Goal: Task Accomplishment & Management: Manage account settings

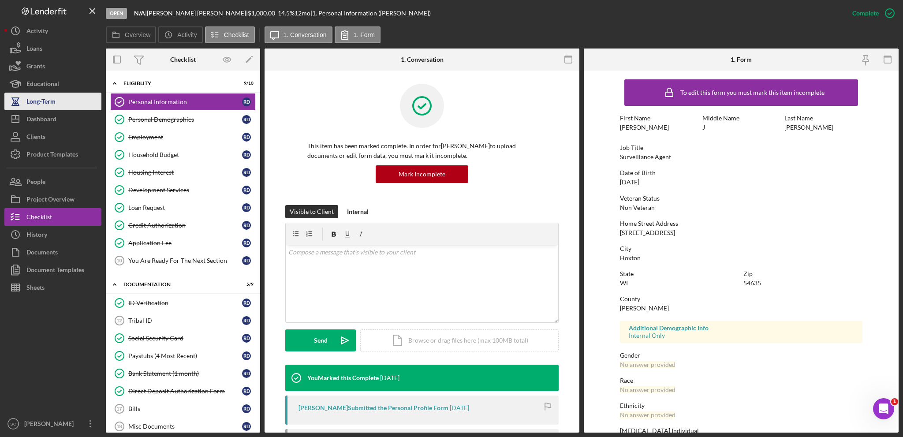
scroll to position [206, 0]
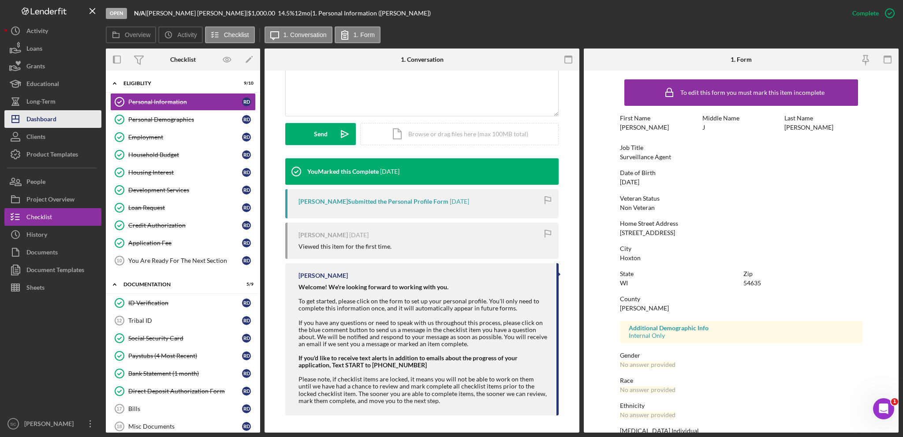
click at [50, 117] on div "Dashboard" at bounding box center [41, 120] width 30 height 20
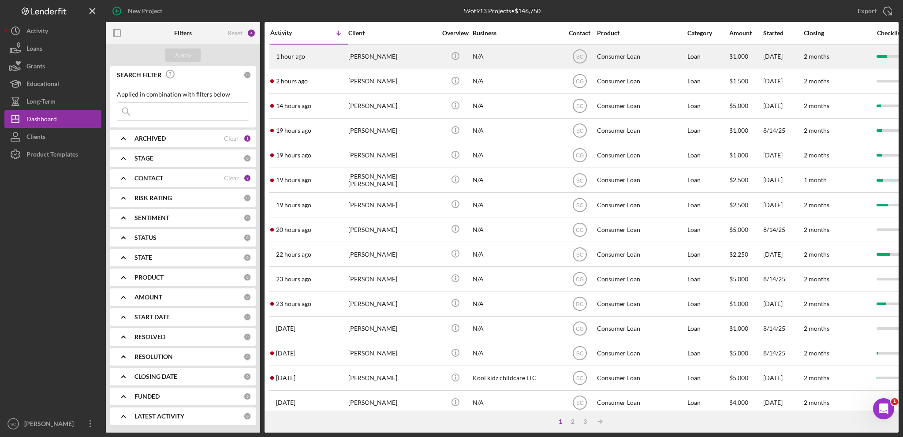
click at [383, 57] on div "[PERSON_NAME]" at bounding box center [392, 56] width 88 height 23
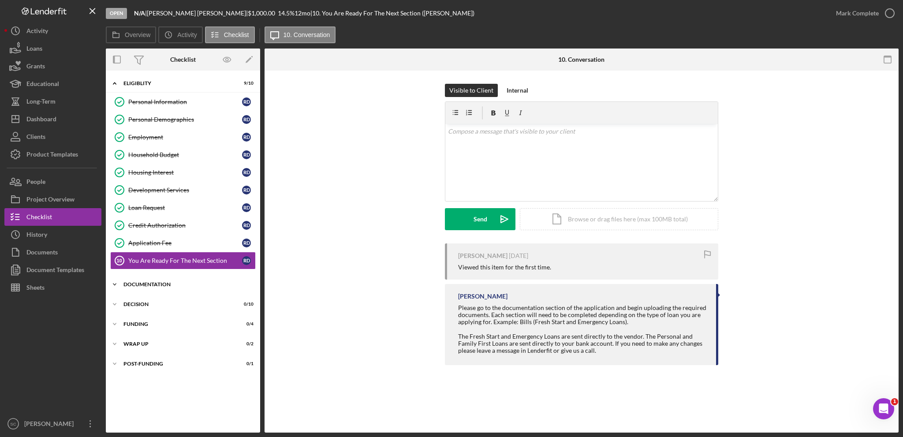
click at [149, 282] on div "Documentation" at bounding box center [186, 284] width 126 height 5
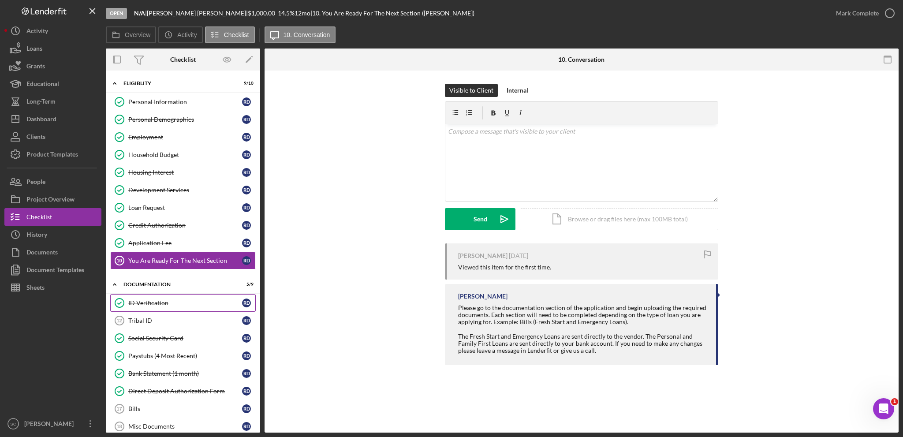
click at [146, 299] on div "ID Verification" at bounding box center [185, 302] width 114 height 7
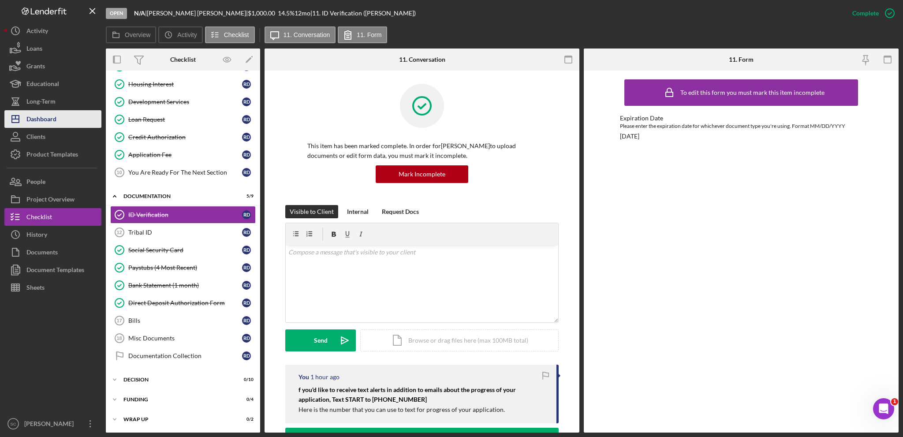
click at [36, 119] on div "Dashboard" at bounding box center [41, 120] width 30 height 20
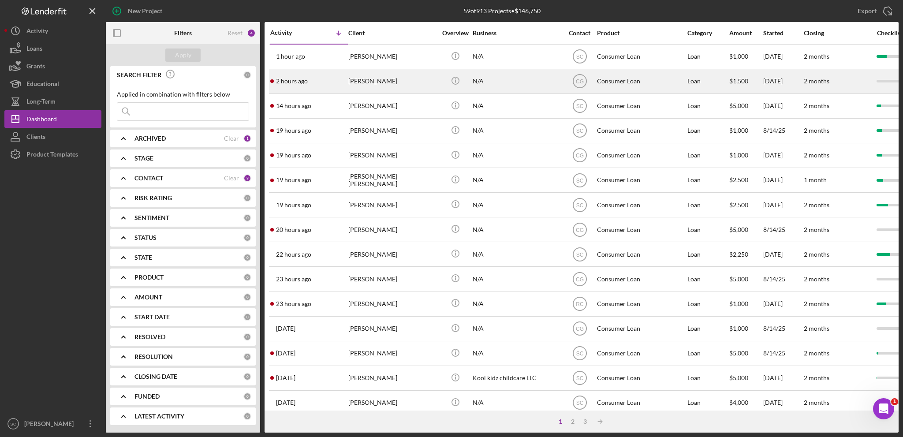
click at [376, 83] on div "[PERSON_NAME]" at bounding box center [392, 81] width 88 height 23
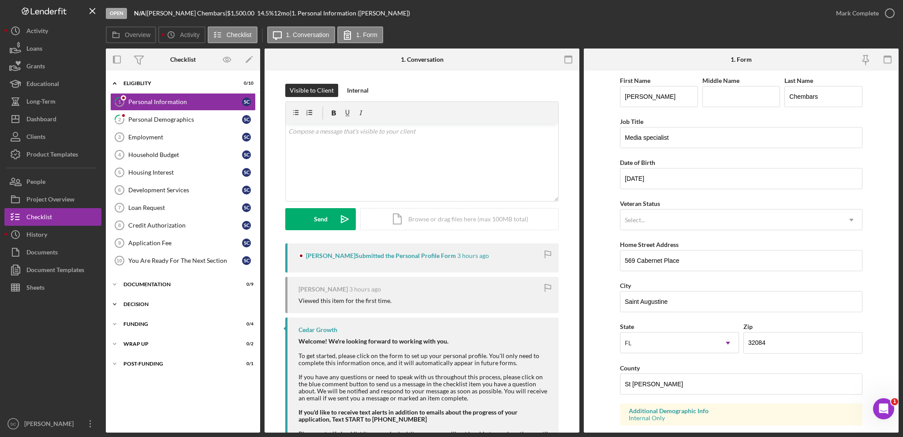
click at [115, 84] on polyline at bounding box center [114, 83] width 3 height 2
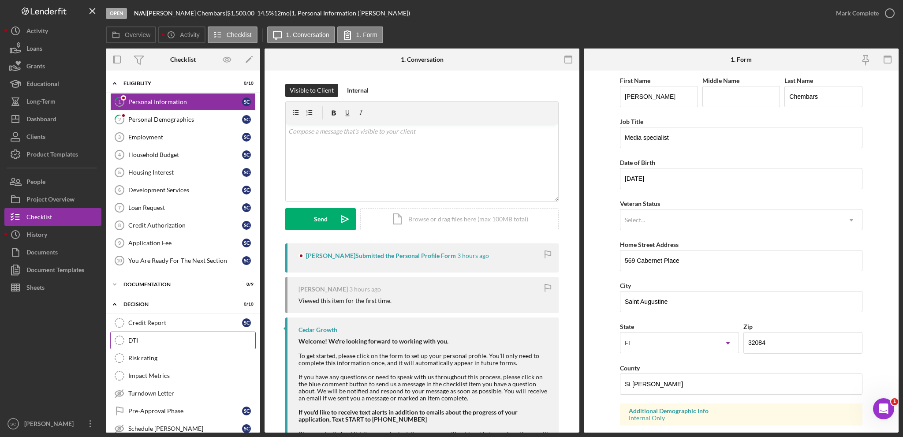
scroll to position [122, 0]
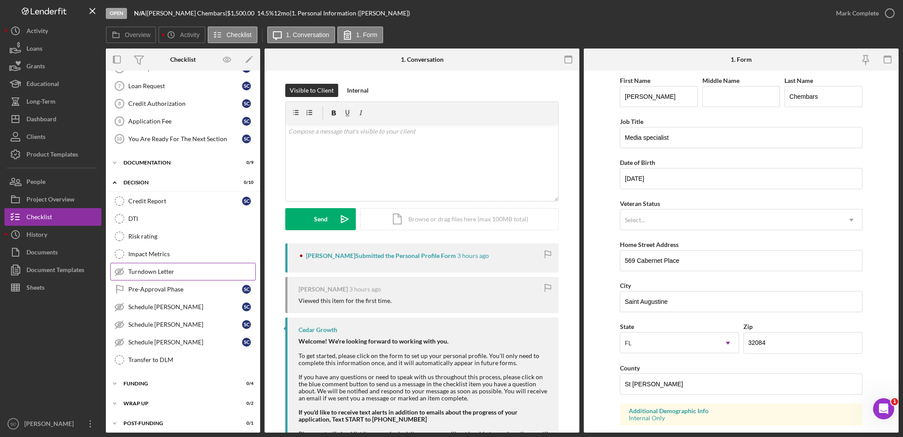
click at [178, 269] on div "Turndown Letter" at bounding box center [191, 271] width 127 height 7
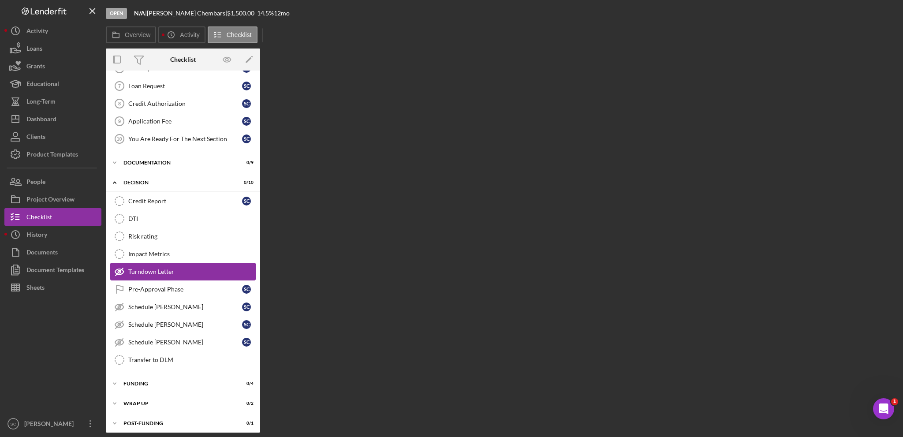
scroll to position [122, 0]
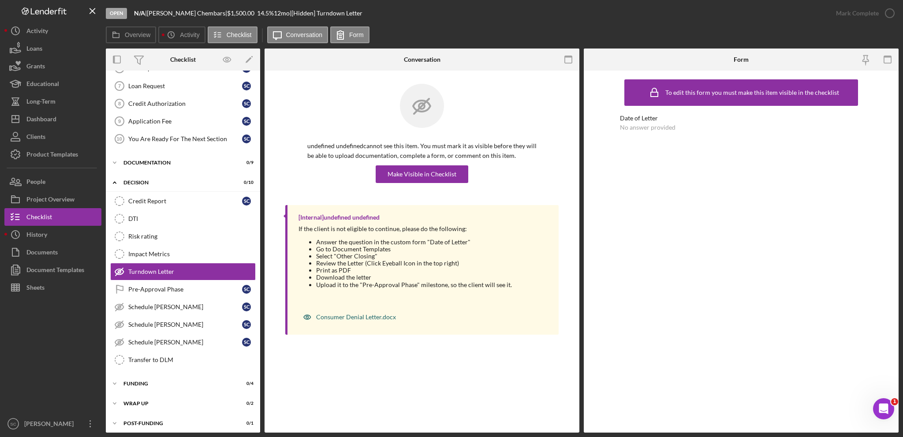
click at [333, 313] on div "Consumer Denial Letter.docx" at bounding box center [356, 316] width 80 height 7
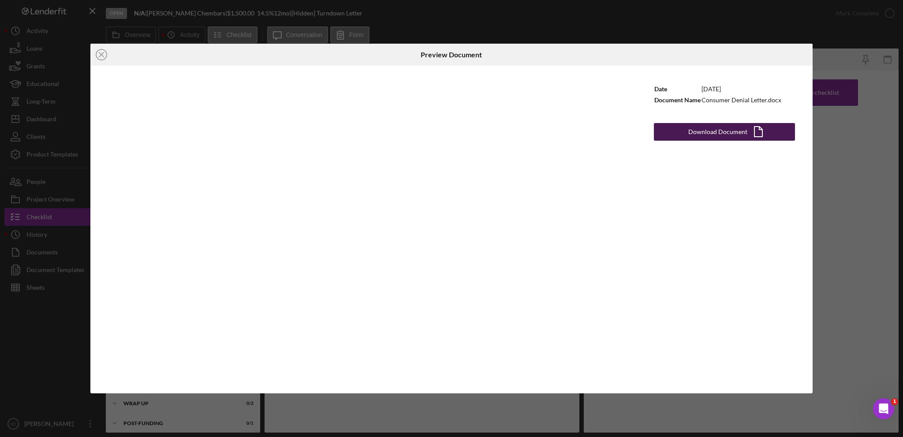
click at [686, 132] on button "Download Document Icon/Document" at bounding box center [724, 132] width 141 height 18
click at [100, 58] on icon "Icon/Close" at bounding box center [101, 55] width 22 height 22
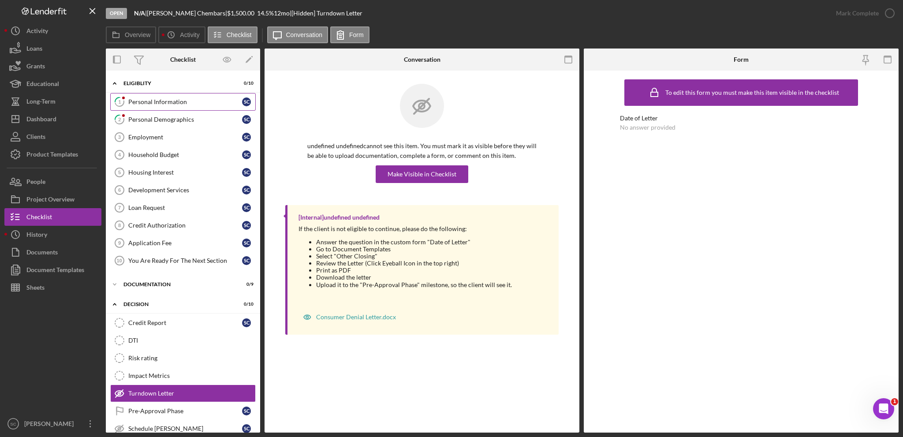
click at [158, 102] on div "Personal Information" at bounding box center [185, 101] width 114 height 7
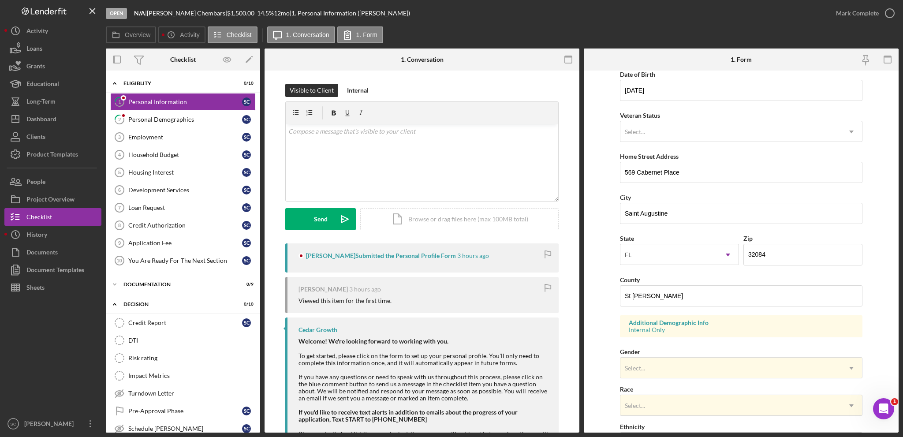
scroll to position [132, 0]
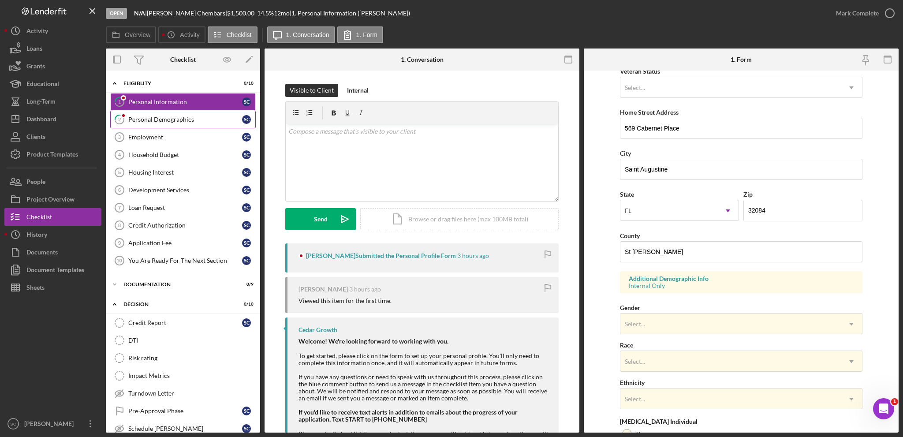
click at [181, 125] on link "2 Personal Demographics S C" at bounding box center [182, 120] width 145 height 18
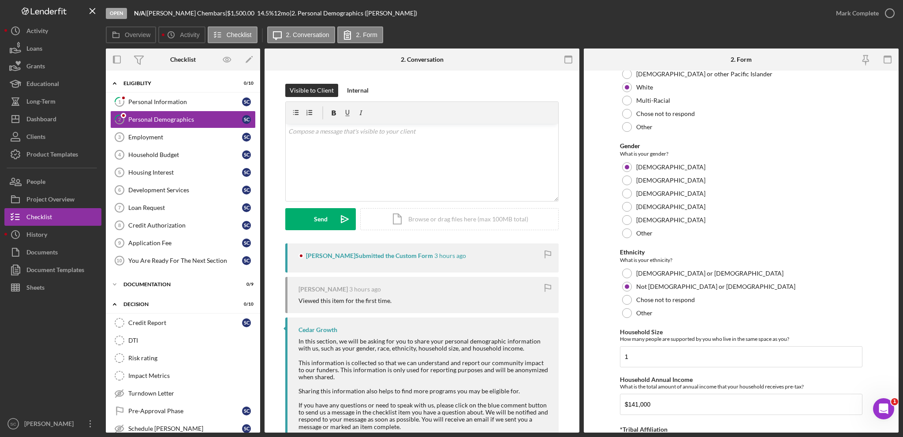
scroll to position [451, 0]
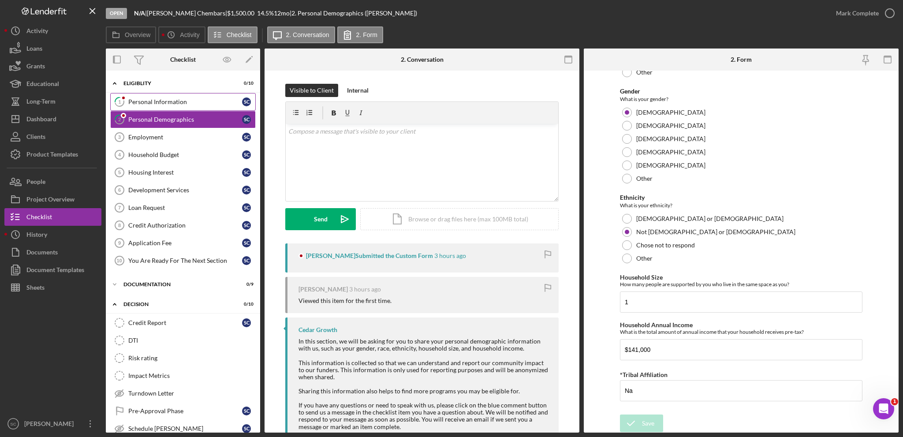
click at [152, 103] on div "Personal Information" at bounding box center [185, 101] width 114 height 7
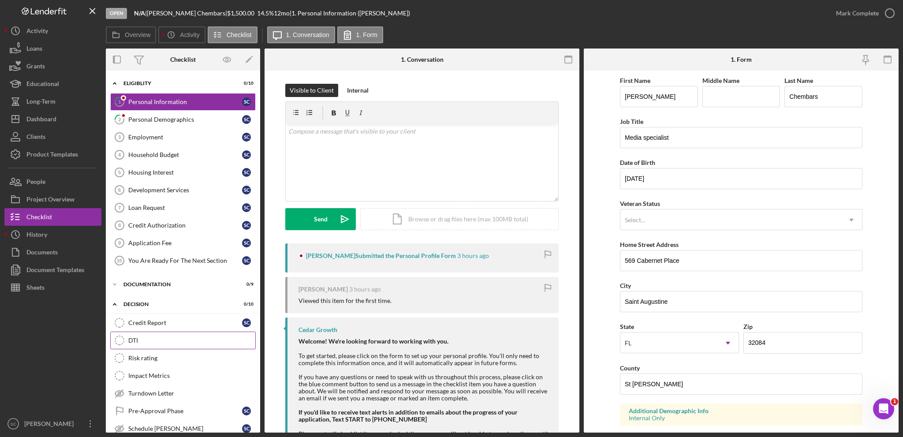
scroll to position [122, 0]
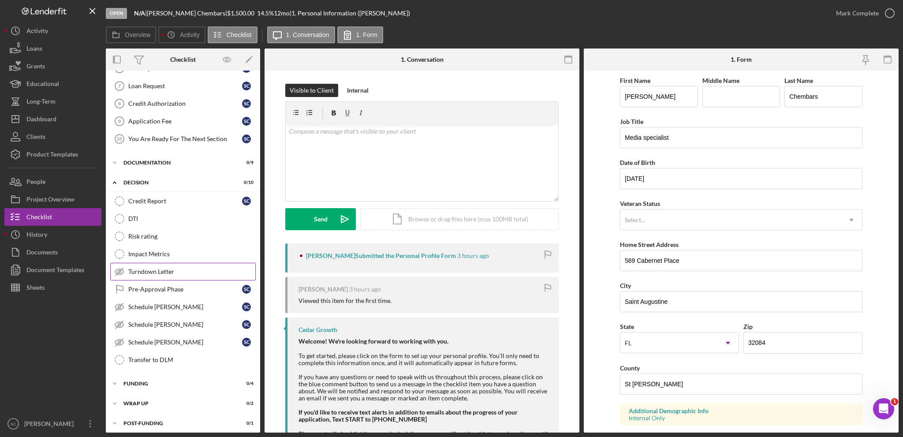
click at [175, 271] on div "Turndown Letter" at bounding box center [191, 271] width 127 height 7
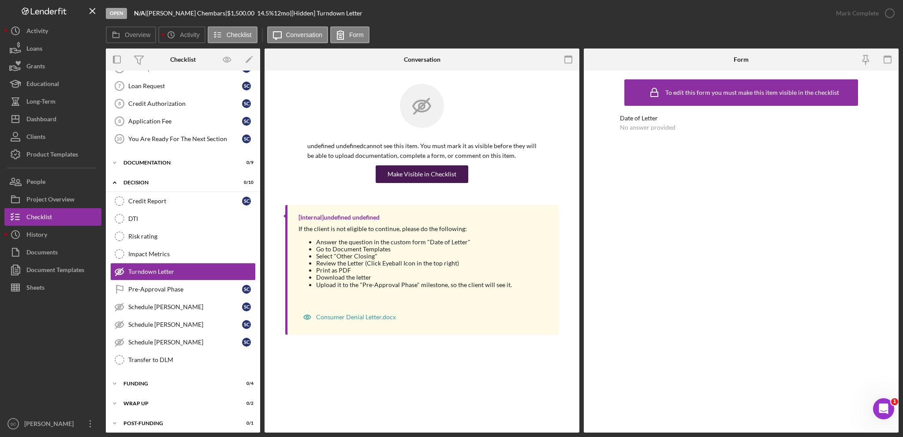
click at [431, 174] on div "Make Visible in Checklist" at bounding box center [421, 174] width 69 height 18
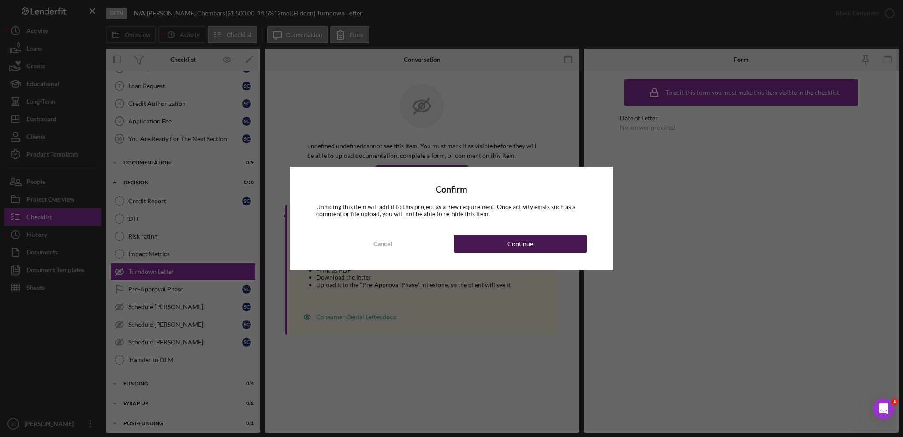
click at [508, 235] on div "Cancel Continue" at bounding box center [451, 244] width 271 height 18
click at [502, 239] on button "Continue" at bounding box center [520, 244] width 133 height 18
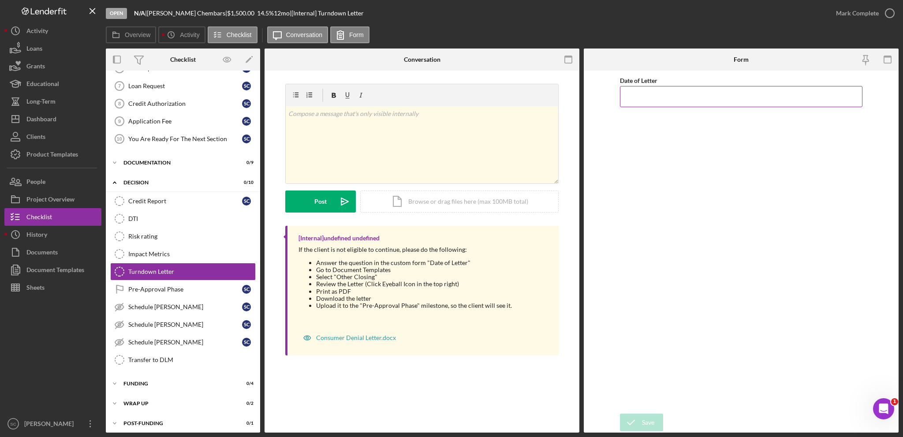
click at [646, 97] on input "Date of Letter" at bounding box center [741, 96] width 242 height 21
type input "[DATE]"
click at [640, 419] on icon "submit" at bounding box center [631, 422] width 22 height 22
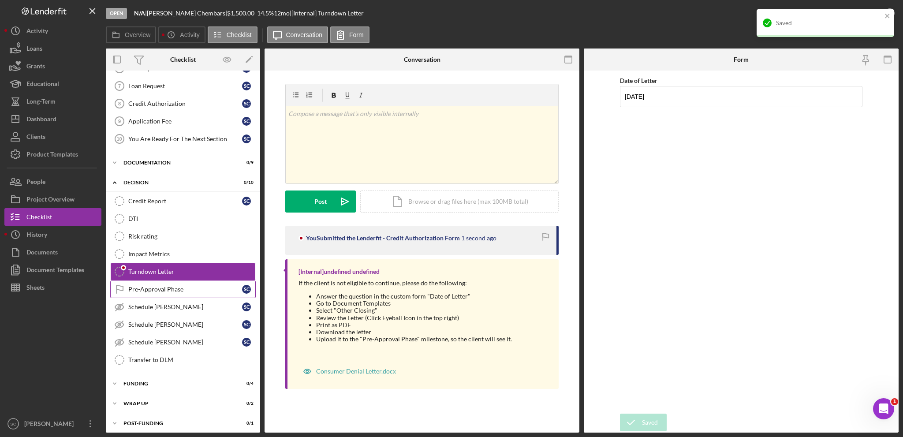
click at [165, 288] on div "Pre-Approval Phase" at bounding box center [185, 289] width 114 height 7
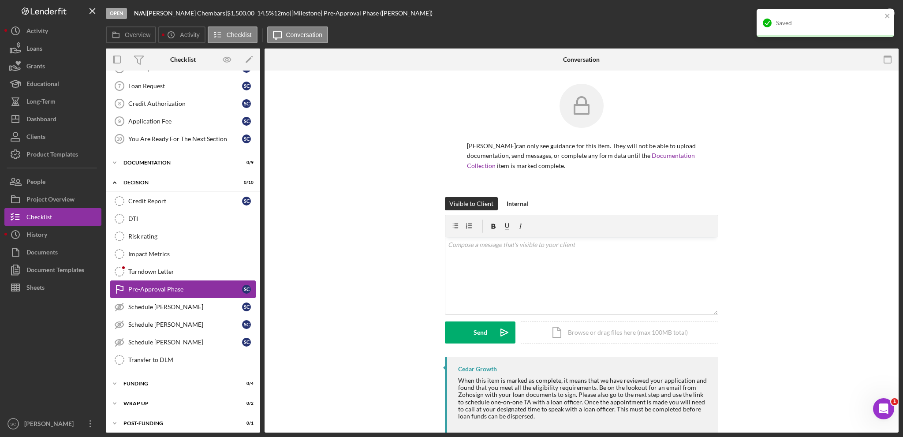
scroll to position [122, 0]
click at [569, 343] on div "Visible to Client Internal v Color teal Color pink Remove color Add row above A…" at bounding box center [581, 277] width 273 height 160
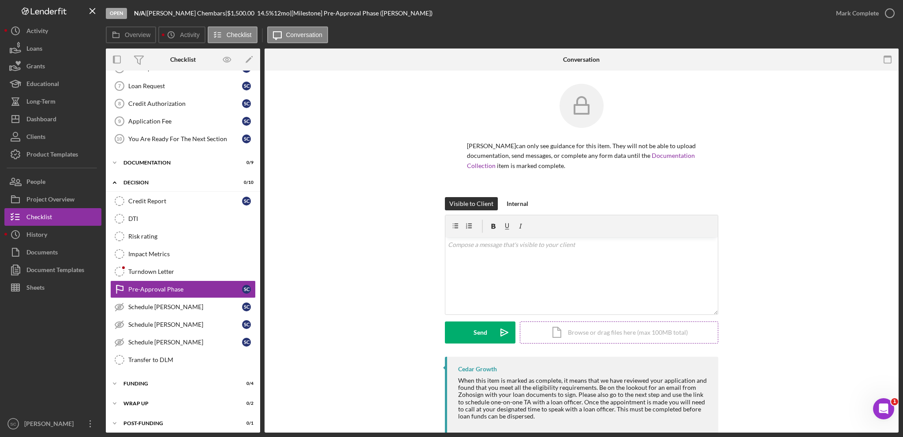
click at [573, 333] on div "Icon/Document Browse or drag files here (max 100MB total) Tap to choose files o…" at bounding box center [619, 332] width 198 height 22
click at [479, 331] on div "Upload" at bounding box center [480, 332] width 20 height 22
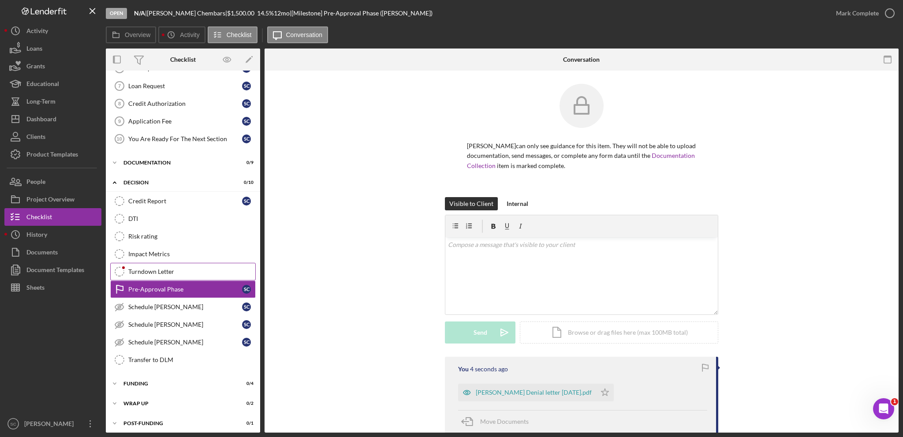
click at [141, 268] on div "Turndown Letter" at bounding box center [191, 271] width 127 height 7
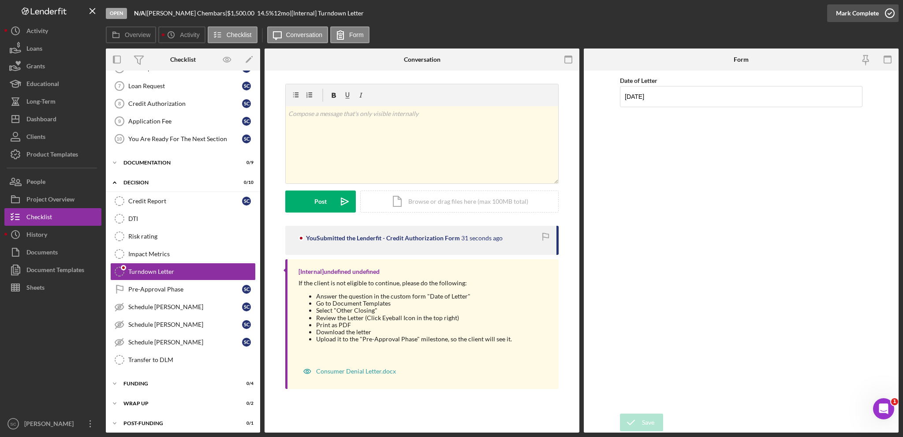
click at [841, 16] on div "Mark Complete" at bounding box center [857, 13] width 43 height 18
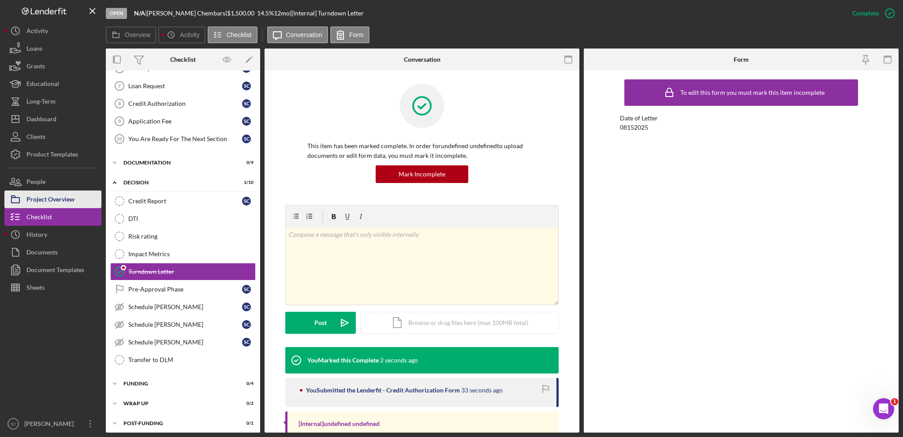
click at [52, 196] on div "Project Overview" at bounding box center [50, 200] width 48 height 20
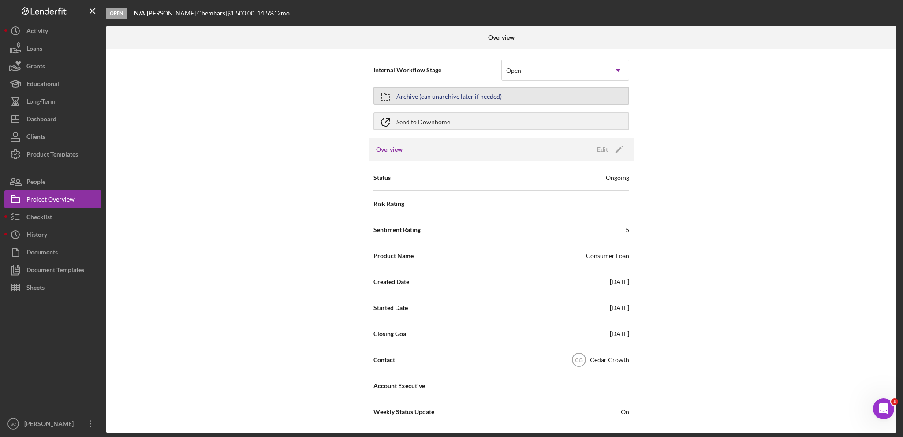
click at [472, 93] on div "Archive (can unarchive later if needed)" at bounding box center [448, 96] width 105 height 16
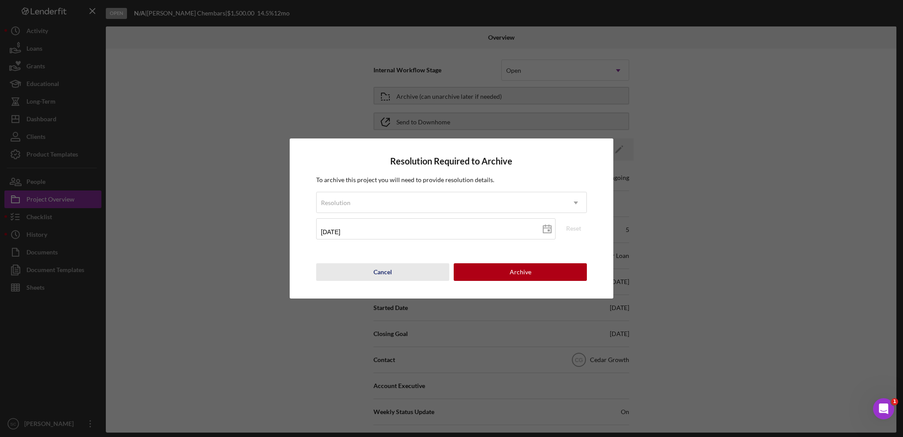
click at [374, 264] on div "Cancel" at bounding box center [382, 272] width 19 height 18
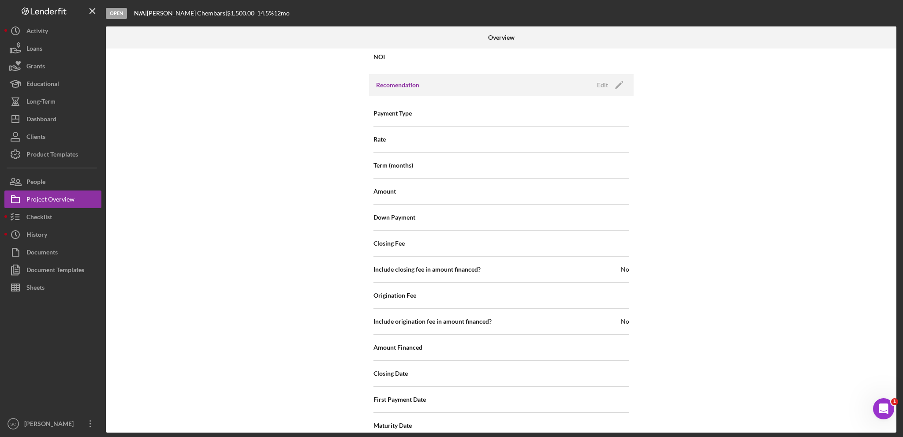
scroll to position [931, 0]
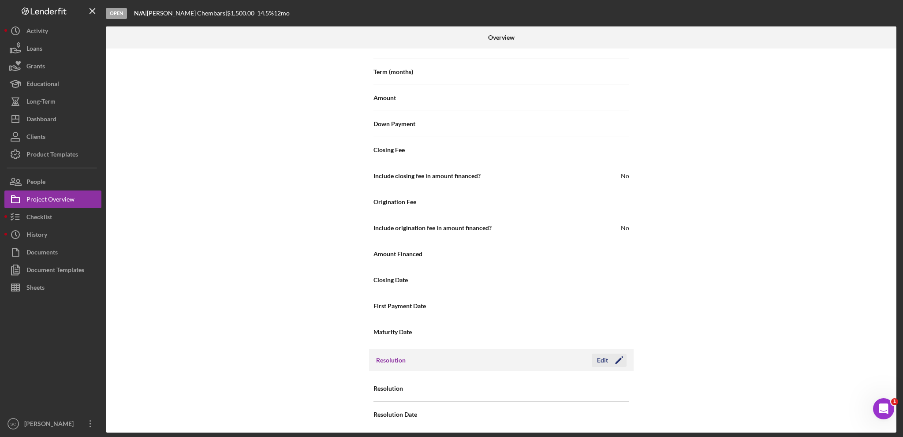
click at [597, 354] on div "Edit" at bounding box center [602, 360] width 11 height 13
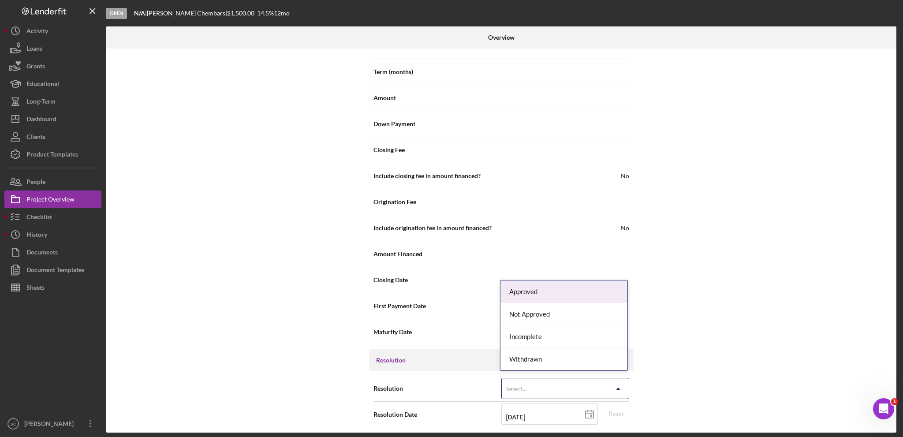
click at [541, 380] on div "Select..." at bounding box center [555, 389] width 106 height 20
click at [534, 313] on div "Not Approved" at bounding box center [563, 314] width 127 height 22
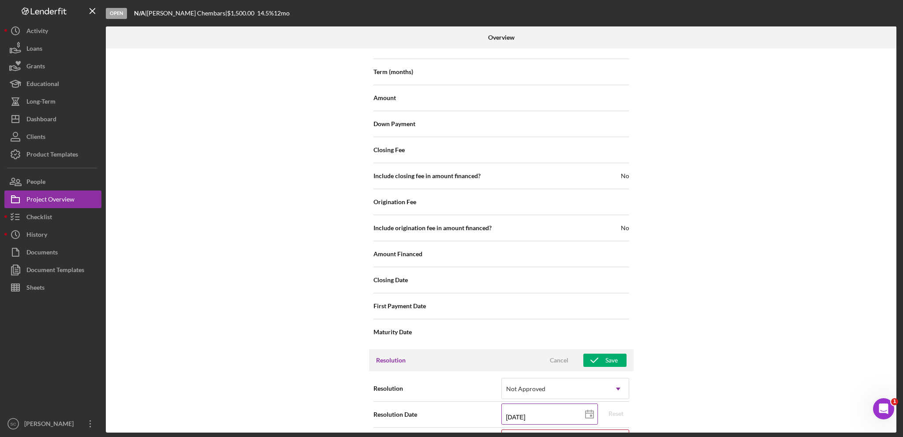
scroll to position [987, 0]
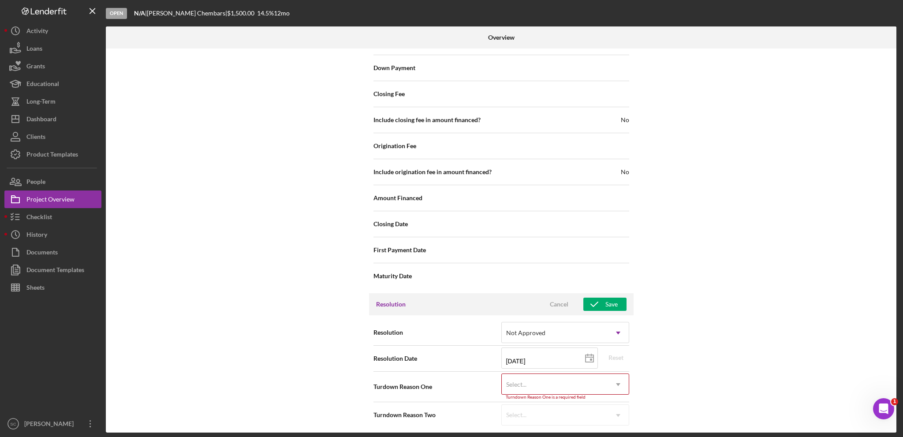
click at [548, 382] on div "Select..." at bounding box center [555, 384] width 106 height 20
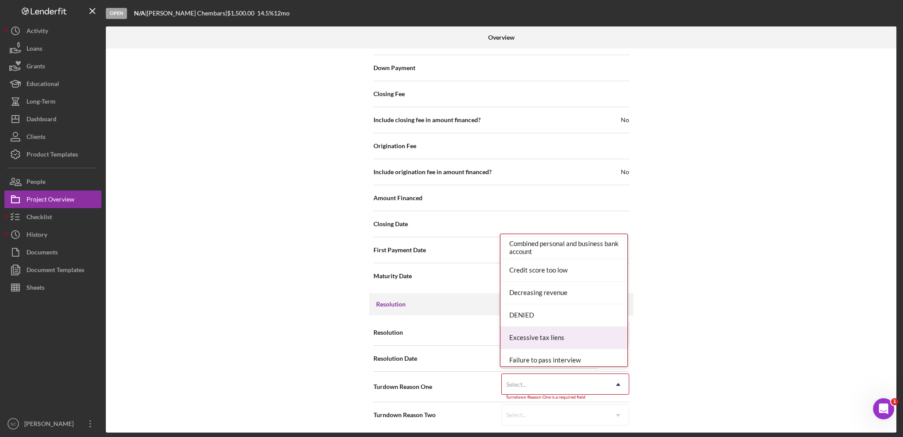
scroll to position [176, 0]
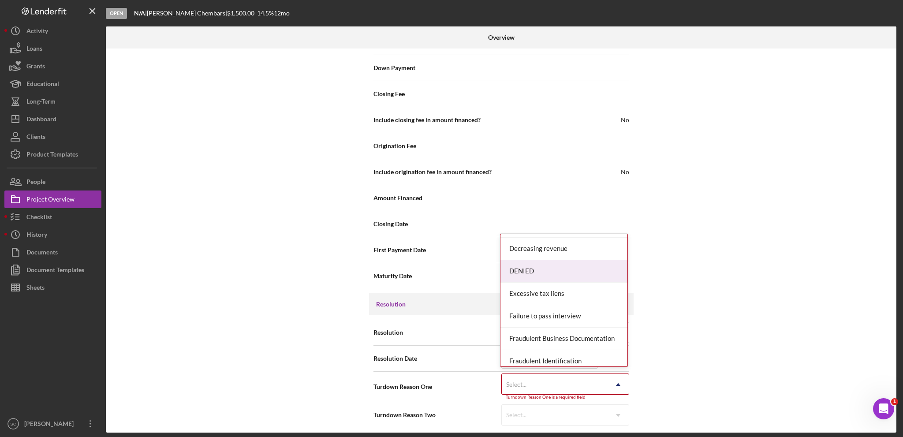
click at [525, 271] on div "DENIED" at bounding box center [563, 271] width 127 height 22
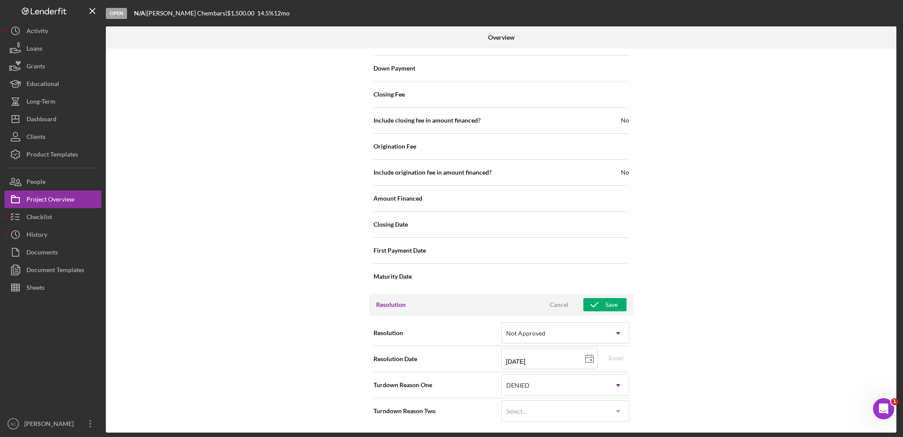
scroll to position [983, 0]
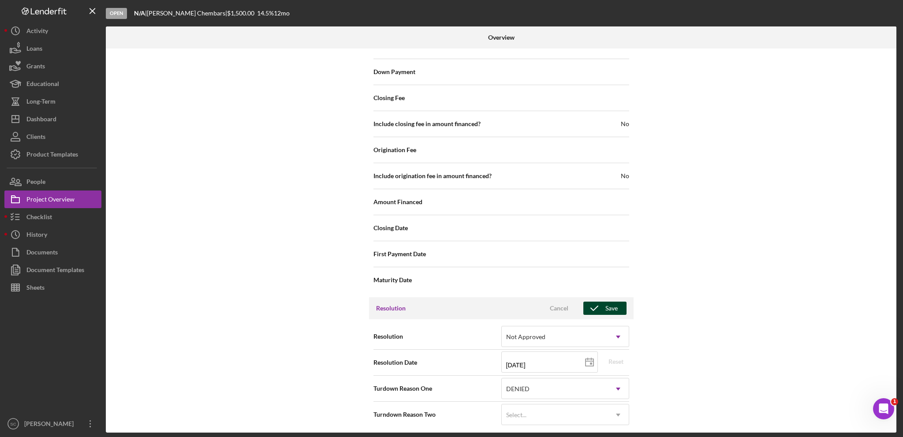
click at [602, 306] on icon "button" at bounding box center [594, 308] width 22 height 22
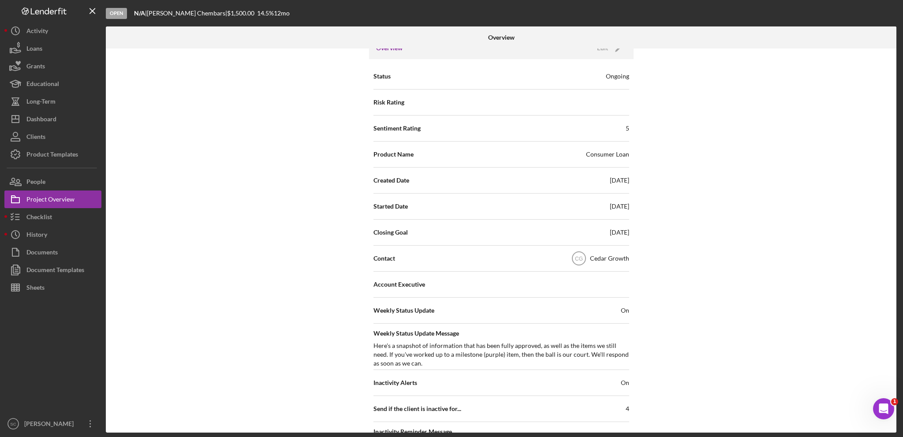
scroll to position [0, 0]
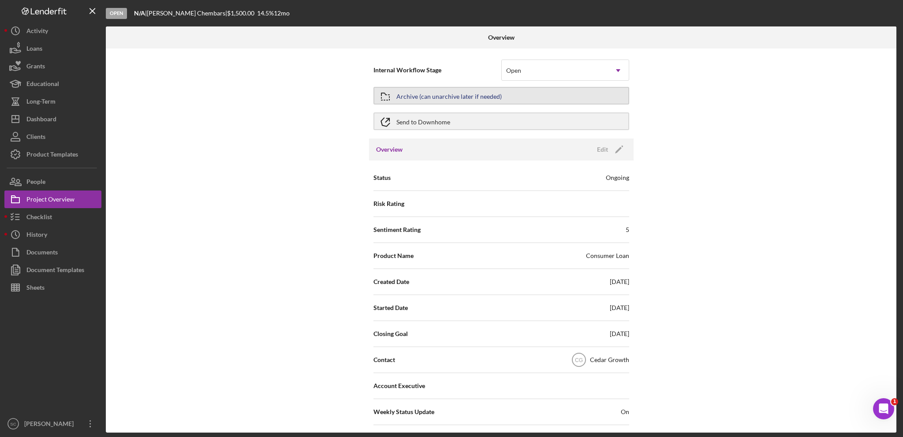
click at [425, 98] on div "Archive (can unarchive later if needed)" at bounding box center [448, 96] width 105 height 16
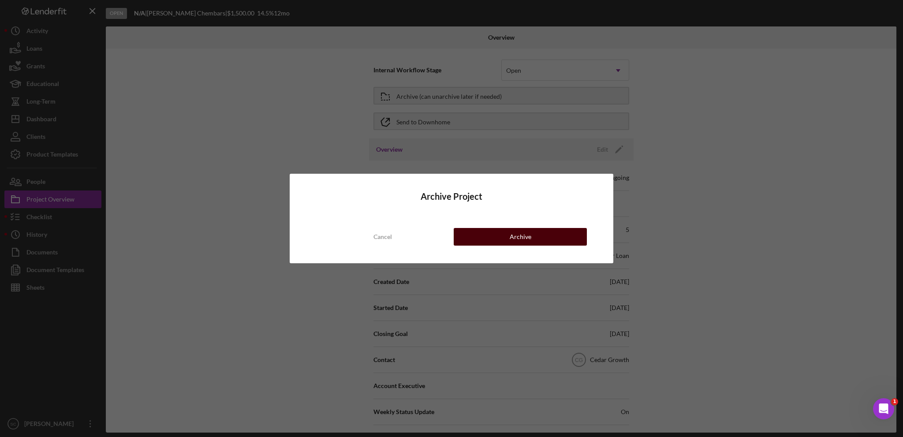
click at [487, 231] on button "Archive" at bounding box center [520, 237] width 133 height 18
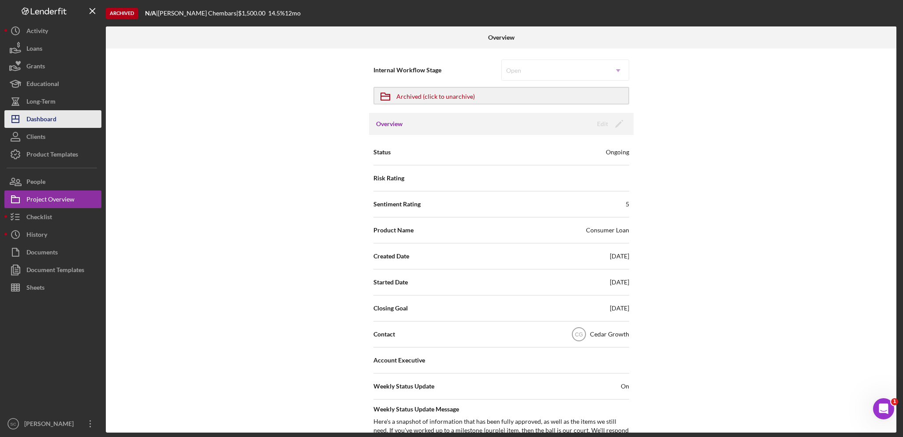
click at [39, 119] on div "Dashboard" at bounding box center [41, 120] width 30 height 20
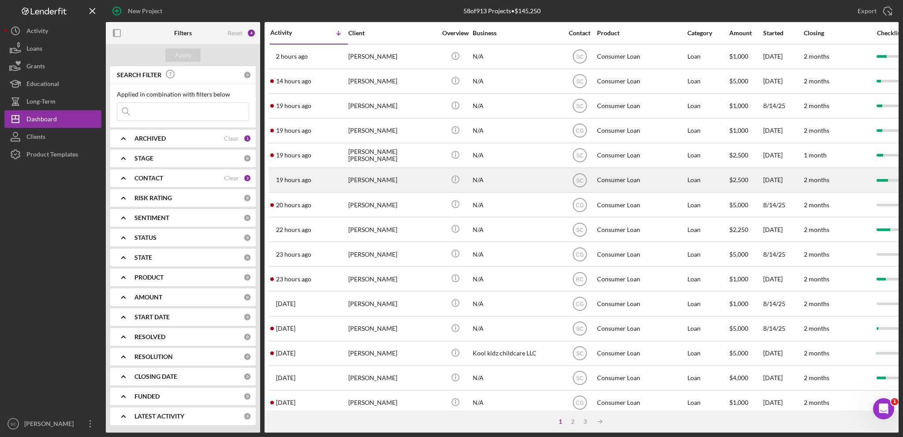
click at [360, 182] on div "[PERSON_NAME]" at bounding box center [392, 179] width 88 height 23
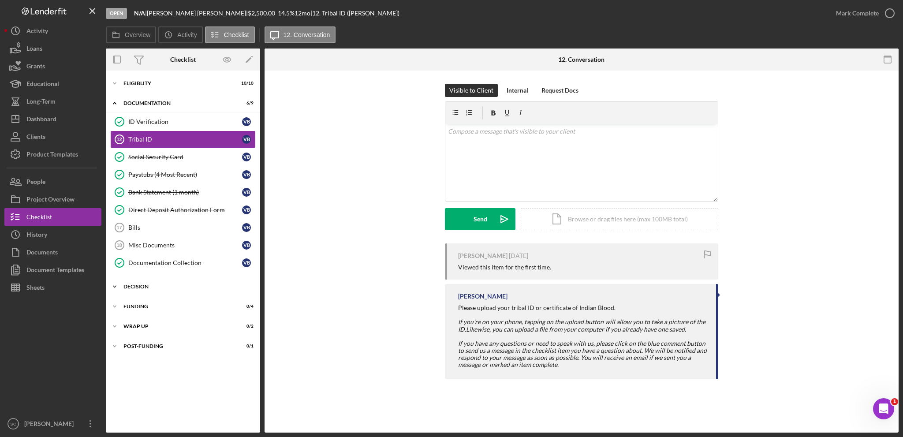
click at [117, 279] on icon "Icon/Expander" at bounding box center [115, 287] width 18 height 18
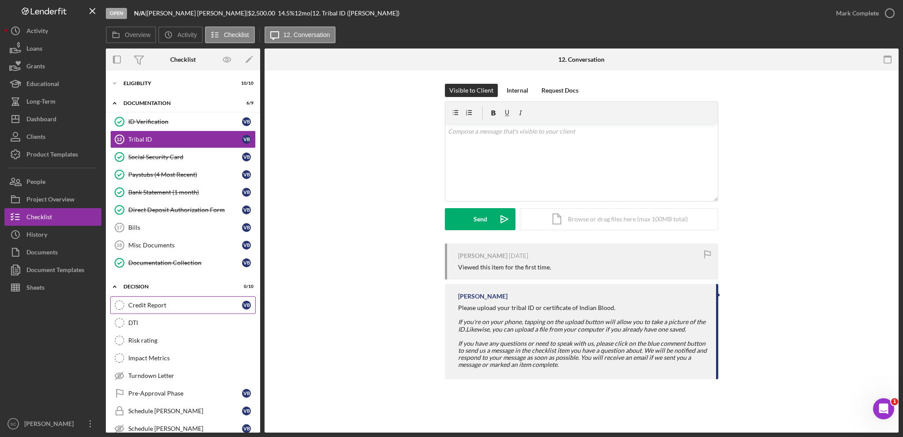
click at [137, 297] on link "Credit Report Credit Report V B" at bounding box center [182, 305] width 145 height 18
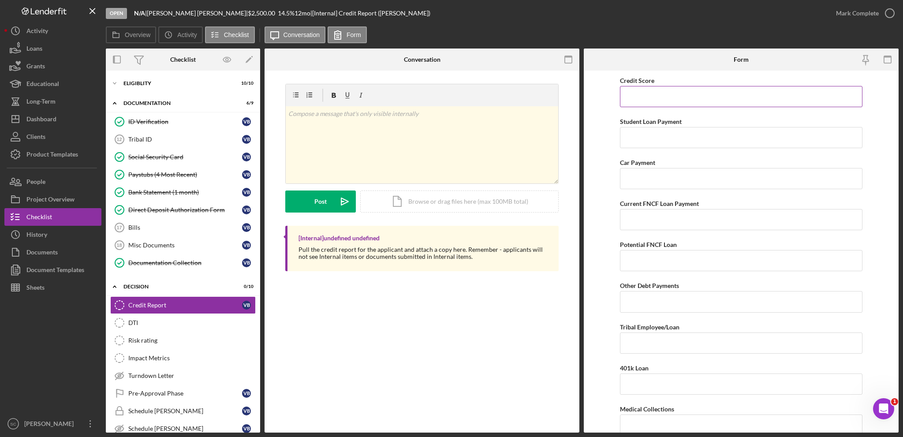
click at [666, 105] on input "Credit Score" at bounding box center [741, 96] width 242 height 21
type input "696"
click at [636, 229] on input "Current FNCF Loan Payment" at bounding box center [741, 219] width 242 height 21
click at [636, 219] on input "Current FNCF Loan Payment" at bounding box center [741, 219] width 242 height 21
click at [633, 257] on input "Potential FNCF Loan" at bounding box center [741, 260] width 242 height 21
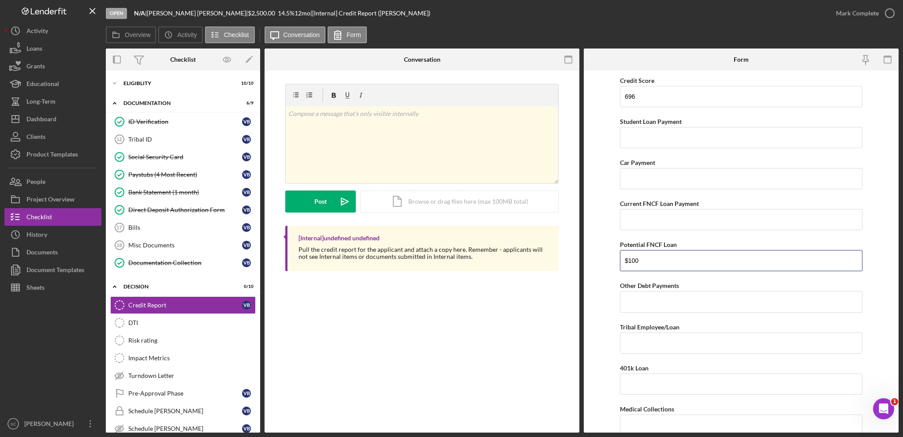
type input "$100"
click at [46, 112] on div "Dashboard" at bounding box center [41, 120] width 30 height 20
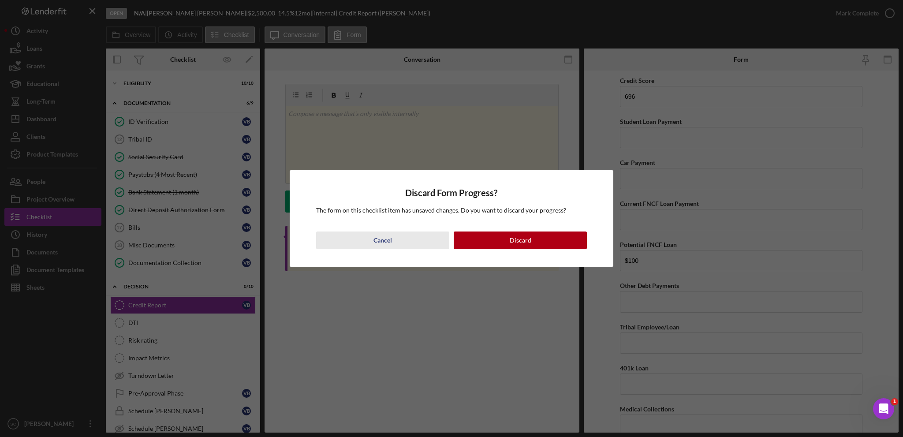
click at [369, 235] on button "Cancel" at bounding box center [382, 240] width 133 height 18
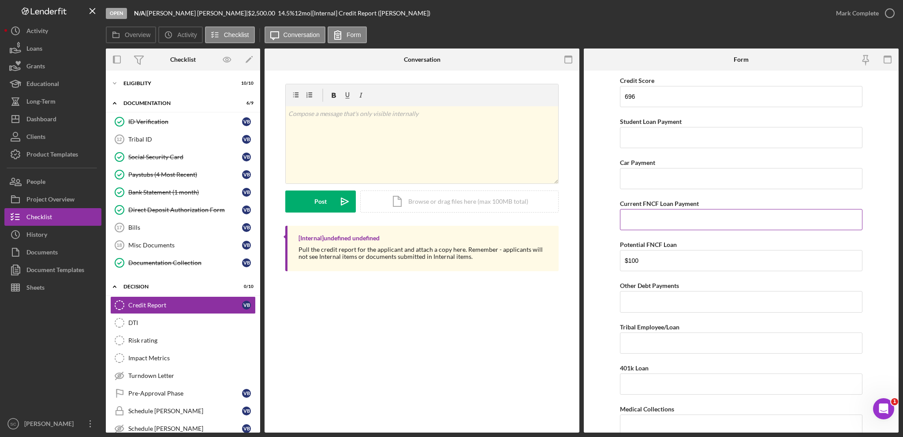
click at [645, 225] on input "Current FNCF Loan Payment" at bounding box center [741, 219] width 242 height 21
type input "$120"
drag, startPoint x: 642, startPoint y: 219, endPoint x: 595, endPoint y: 215, distance: 46.9
click at [595, 215] on form "Credit Score 696 Student Loan Payment Car Payment Current FNCF Loan Payment $12…" at bounding box center [741, 252] width 315 height 362
drag, startPoint x: 644, startPoint y: 259, endPoint x: 607, endPoint y: 258, distance: 36.1
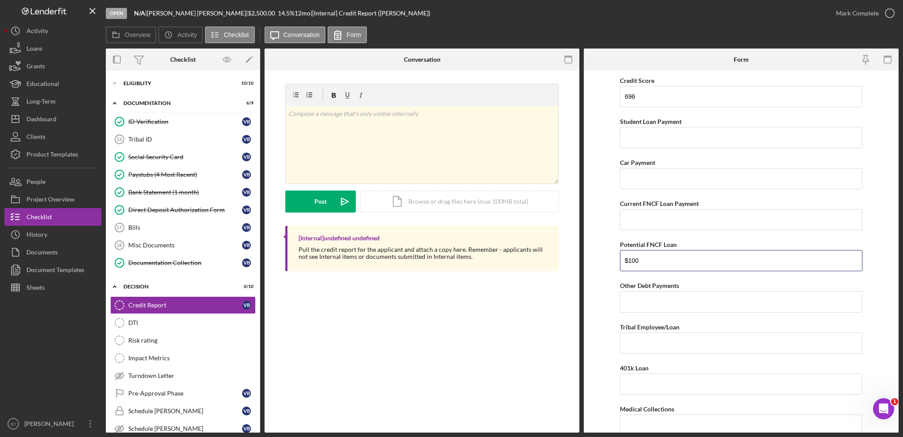
click at [607, 258] on form "Credit Score 696 Student Loan Payment Car Payment Current FNCF Loan Payment Pot…" at bounding box center [741, 252] width 315 height 362
type input "$120"
click at [605, 294] on form "Credit Score 696 Student Loan Payment Car Payment Current FNCF Loan Payment Pot…" at bounding box center [741, 252] width 315 height 362
click at [630, 299] on input "Other Debt Payments" at bounding box center [741, 301] width 242 height 21
drag, startPoint x: 636, startPoint y: 302, endPoint x: 636, endPoint y: 309, distance: 6.2
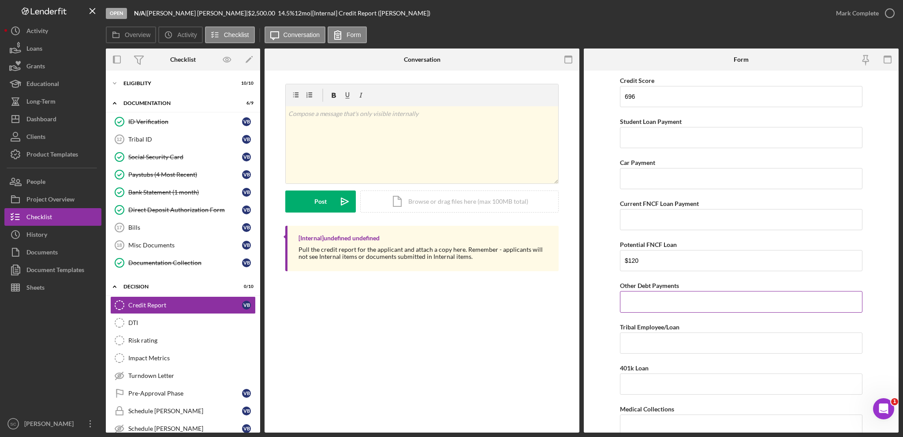
click at [636, 303] on input "Other Debt Payments" at bounding box center [741, 301] width 242 height 21
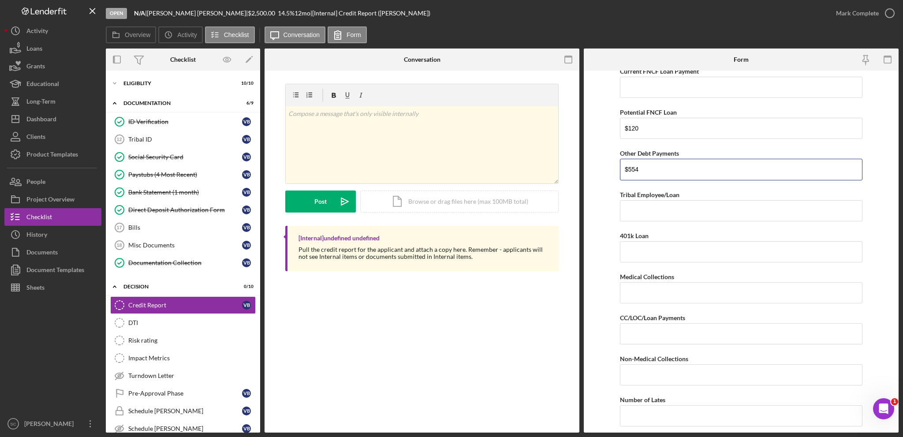
scroll to position [176, 0]
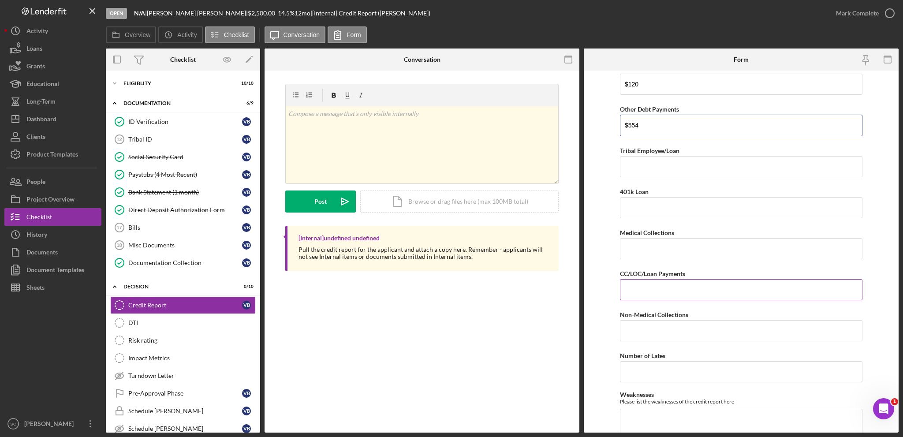
type input "$554"
click at [636, 292] on input "CC/LOC/Loan Payments" at bounding box center [741, 289] width 242 height 21
type input "$554"
drag, startPoint x: 634, startPoint y: 124, endPoint x: 609, endPoint y: 124, distance: 25.6
click at [609, 124] on form "Credit Score 696 Student Loan Payment Car Payment Current FNCF Loan Payment Pot…" at bounding box center [741, 252] width 315 height 362
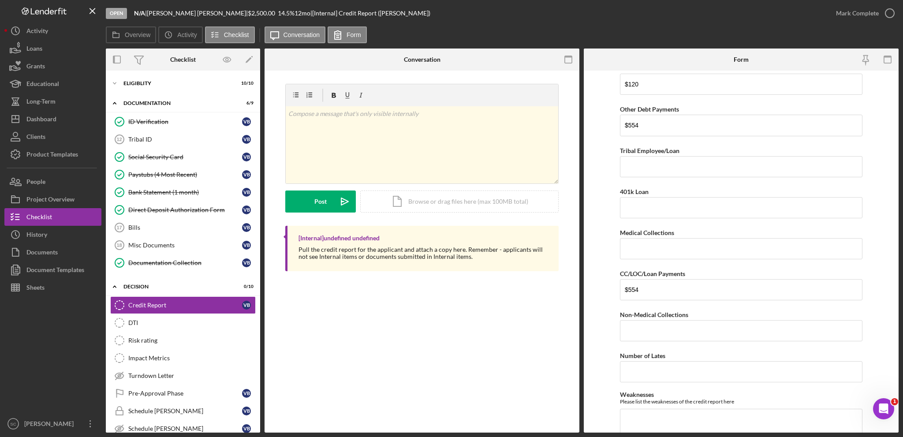
click at [614, 165] on form "Credit Score 696 Student Loan Payment Car Payment Current FNCF Loan Payment Pot…" at bounding box center [741, 252] width 315 height 362
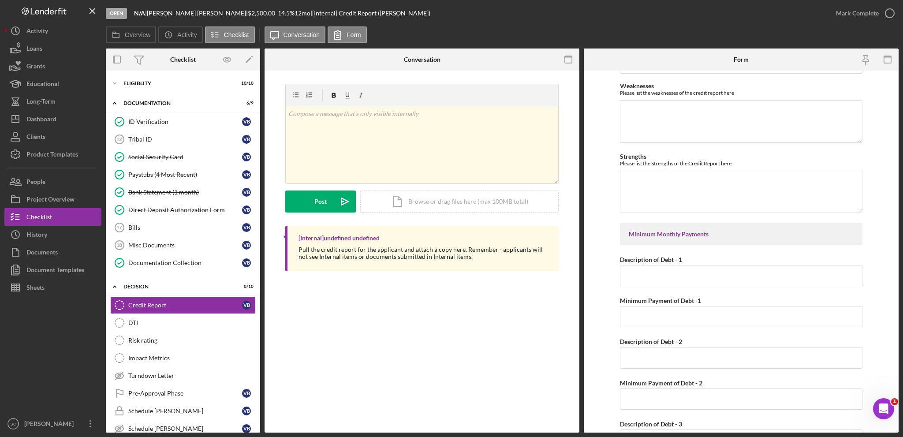
scroll to position [529, 0]
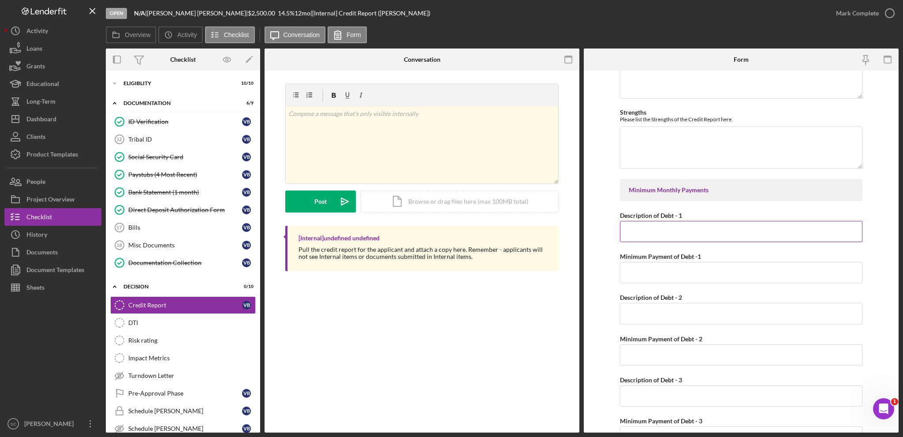
click at [664, 236] on input "Description of Debt - 1" at bounding box center [741, 231] width 242 height 21
type input "Coop Credit Union"
type input "$525"
type input "[PERSON_NAME]"
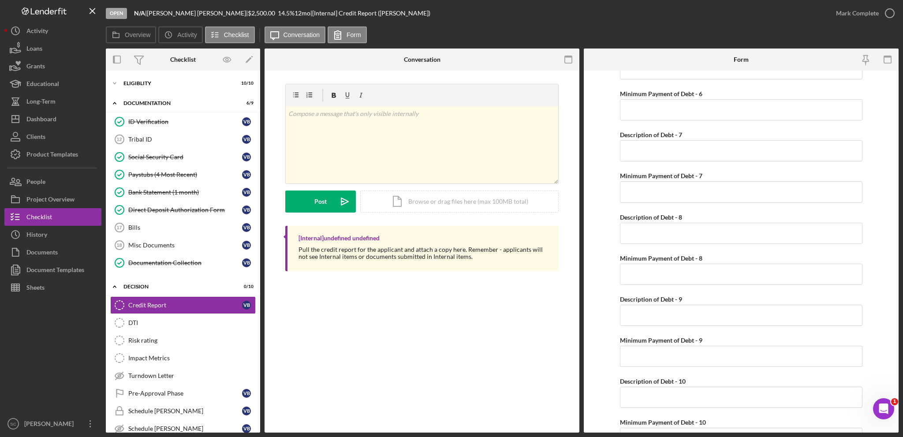
scroll to position [1176, 0]
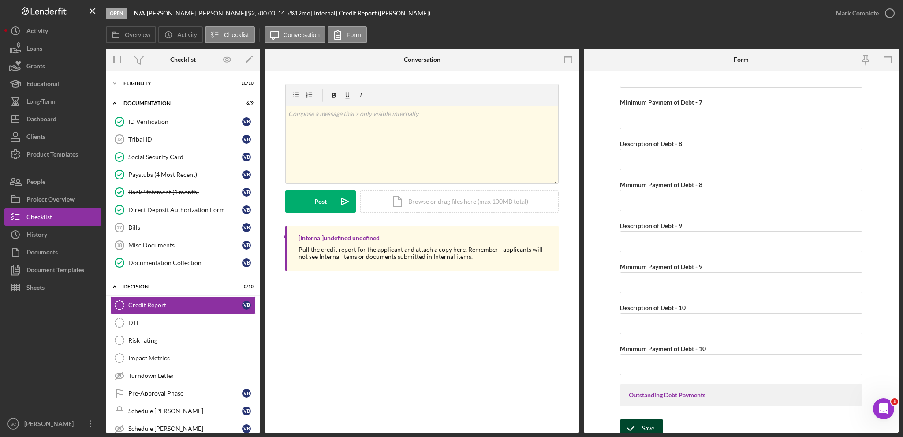
type input "$29"
click at [633, 419] on icon "submit" at bounding box center [631, 428] width 22 height 22
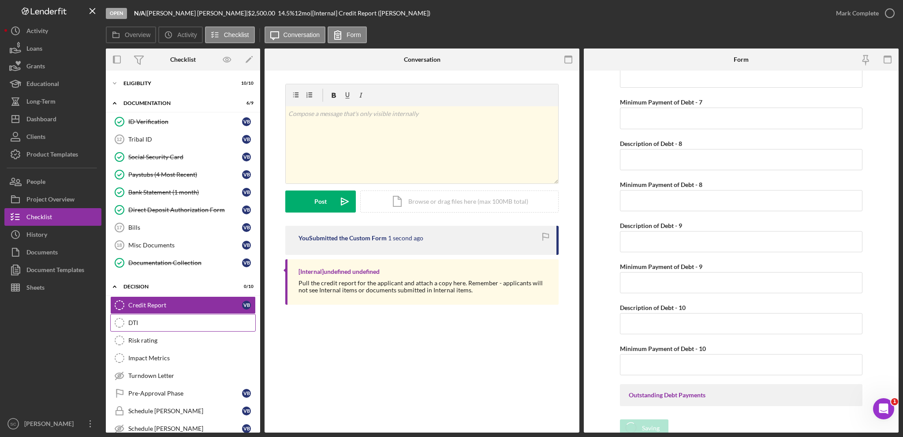
click at [143, 321] on div "DTI" at bounding box center [191, 322] width 127 height 7
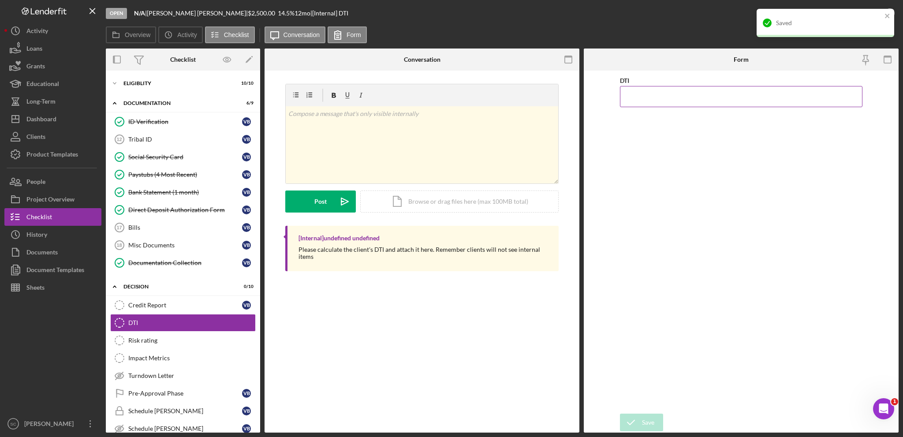
click at [653, 97] on input "DTI" at bounding box center [741, 96] width 242 height 21
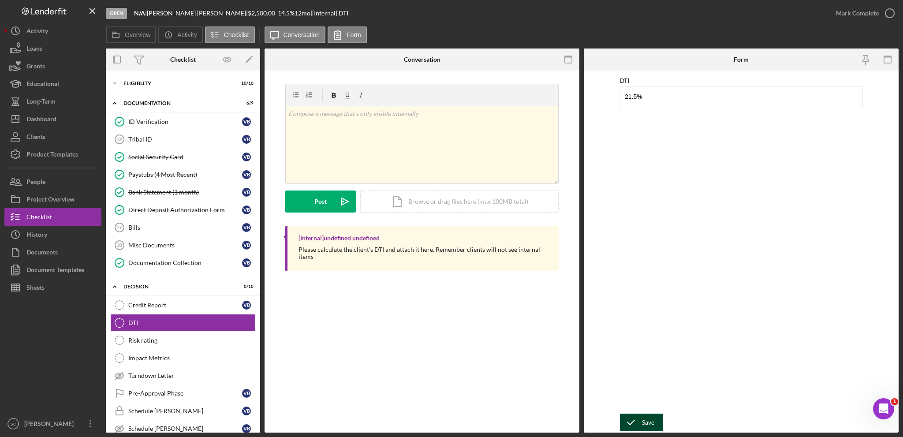
type input "21.50000%"
click at [635, 419] on icon "submit" at bounding box center [631, 422] width 22 height 22
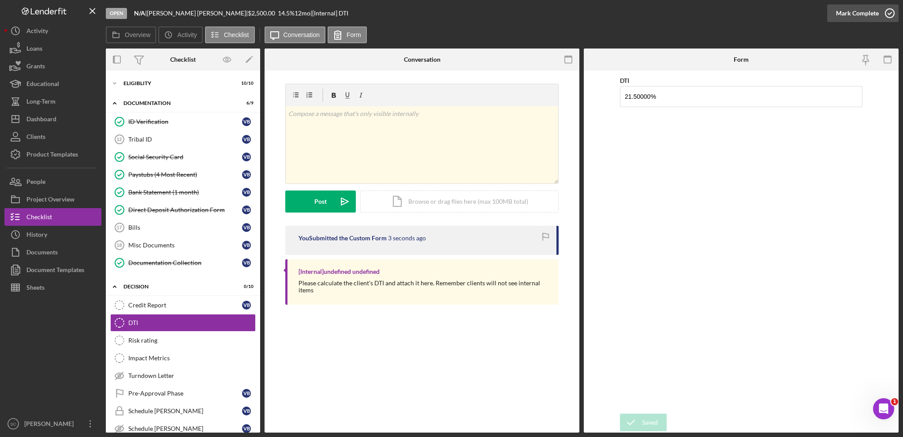
click at [839, 12] on div "Mark Complete" at bounding box center [857, 13] width 43 height 18
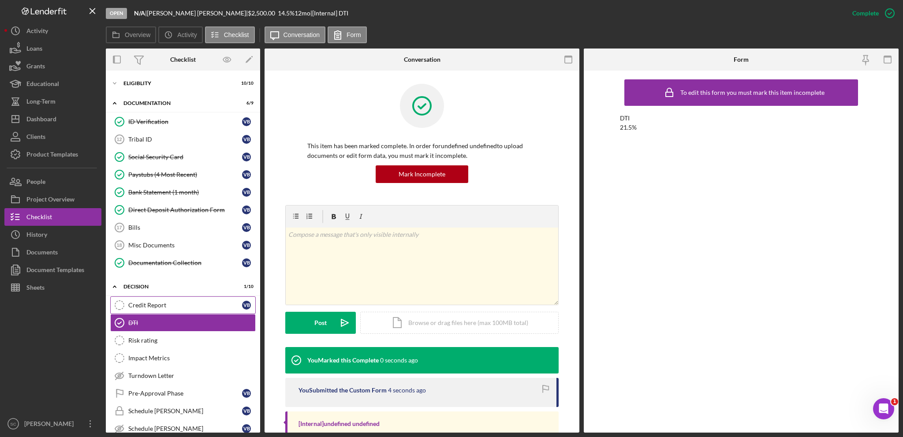
click at [155, 301] on div "Credit Report" at bounding box center [185, 304] width 114 height 7
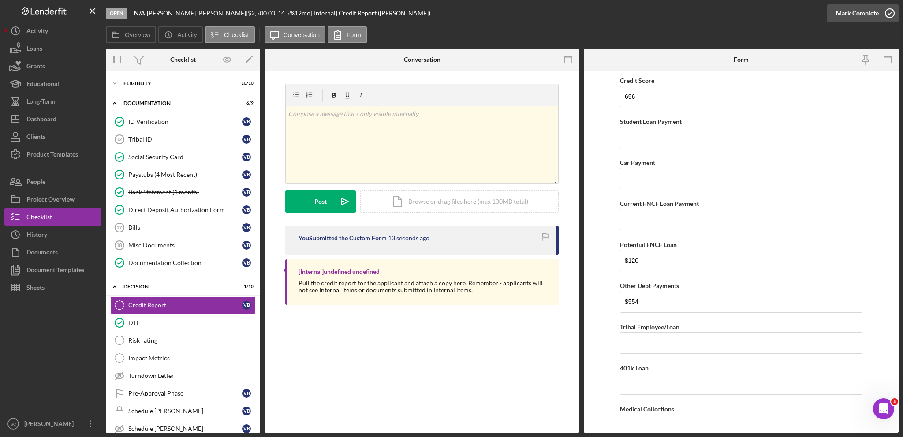
click at [848, 16] on div "Mark Complete" at bounding box center [857, 13] width 43 height 18
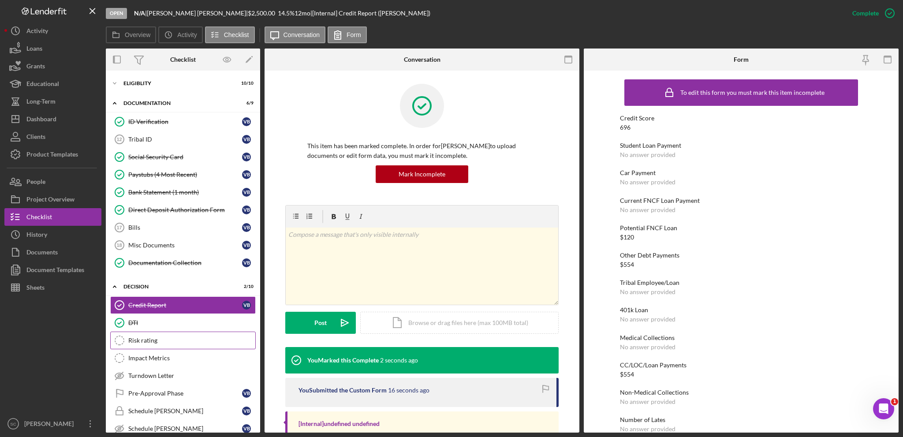
click at [130, 340] on div "Risk rating" at bounding box center [191, 340] width 127 height 7
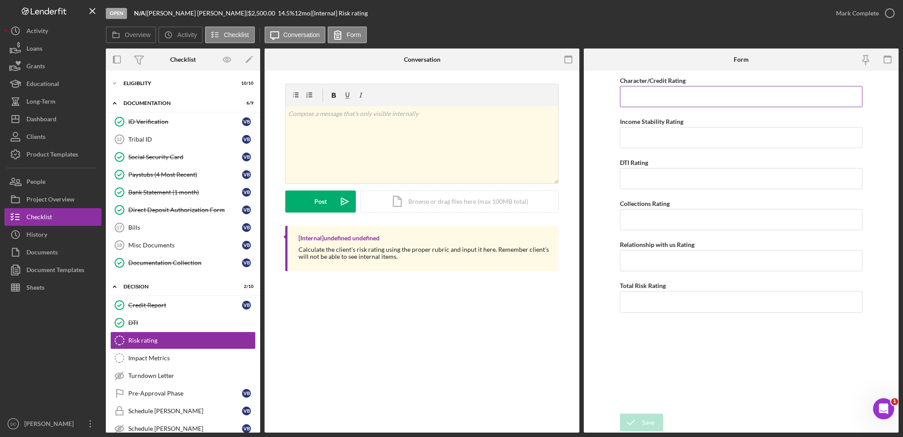
click at [650, 100] on input "Character/Credit Rating" at bounding box center [741, 96] width 242 height 21
type input "2"
click at [633, 134] on input "Income Stability Rating" at bounding box center [741, 137] width 242 height 21
type input "1"
click at [626, 177] on input "DTI Rating" at bounding box center [741, 178] width 242 height 21
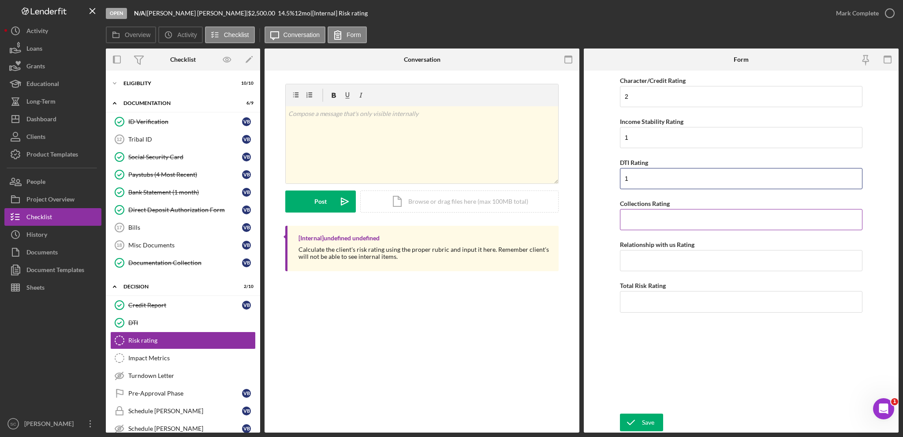
type input "1"
click at [628, 216] on input "Collections Rating" at bounding box center [741, 219] width 242 height 21
type input "1"
click at [638, 257] on input "Relationship with us Rating" at bounding box center [741, 260] width 242 height 21
type input "1"
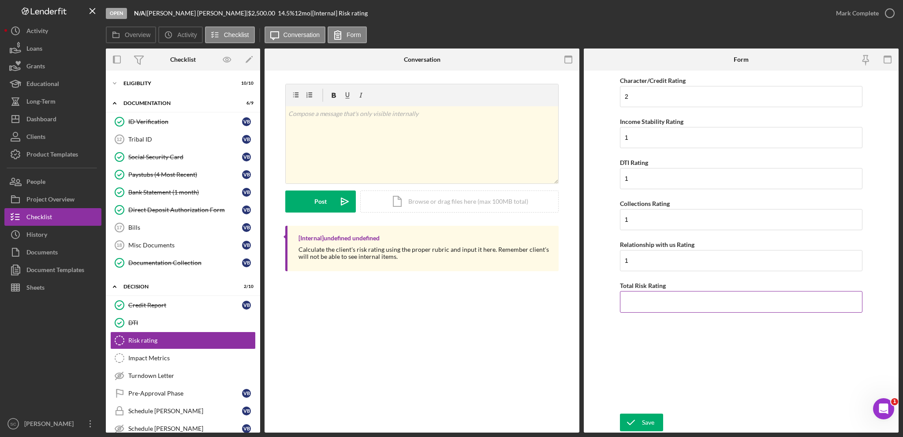
click at [634, 300] on input "Total Risk Rating" at bounding box center [741, 301] width 242 height 21
type input "1.2"
click at [636, 421] on icon "submit" at bounding box center [631, 422] width 22 height 22
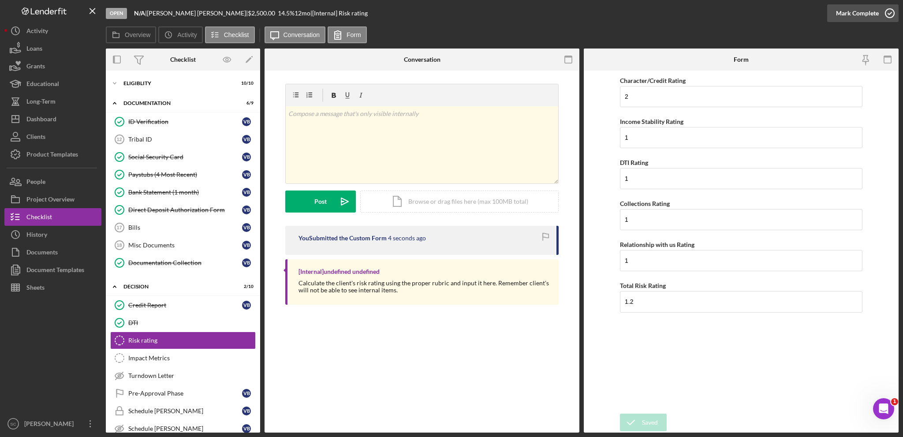
click at [845, 14] on div "Mark Complete" at bounding box center [857, 13] width 43 height 18
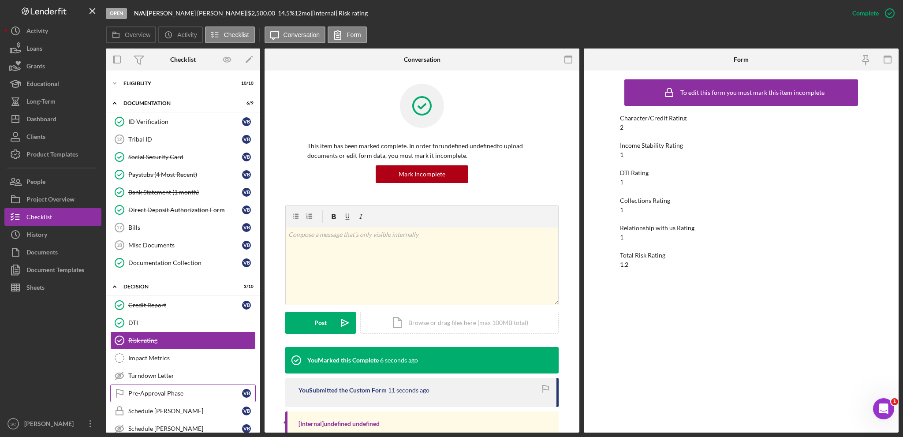
click at [140, 391] on div "Pre-Approval Phase" at bounding box center [185, 393] width 114 height 7
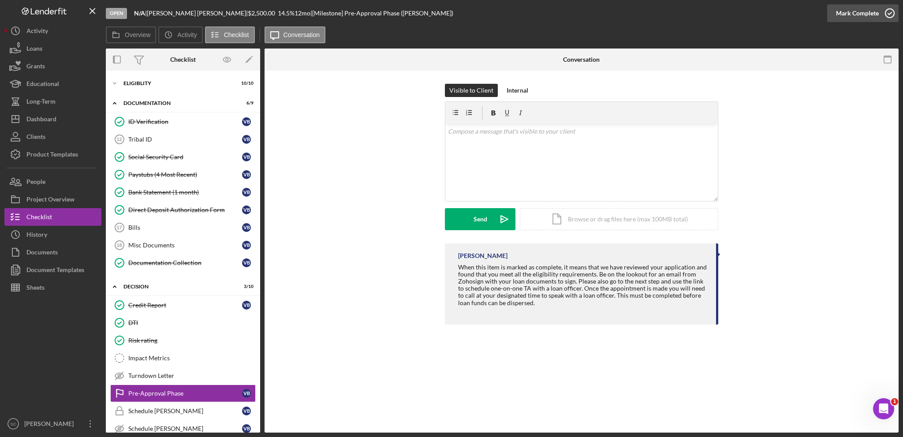
click at [856, 12] on div "Mark Complete" at bounding box center [857, 13] width 43 height 18
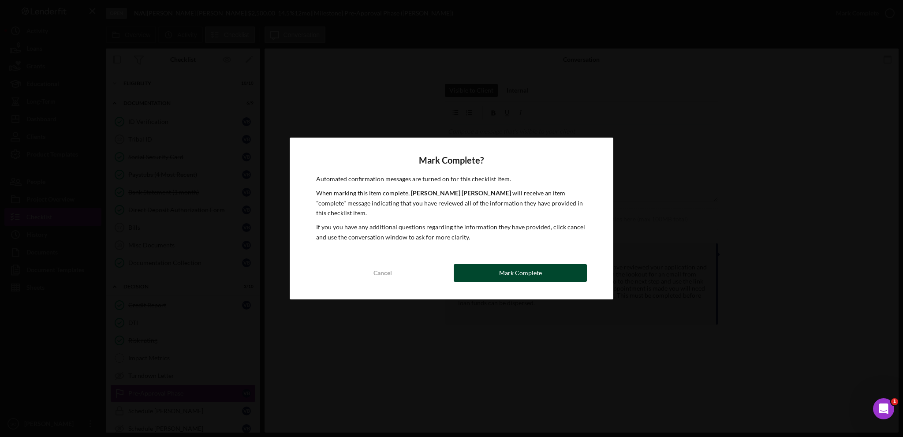
click at [508, 264] on div "Mark Complete" at bounding box center [520, 273] width 43 height 18
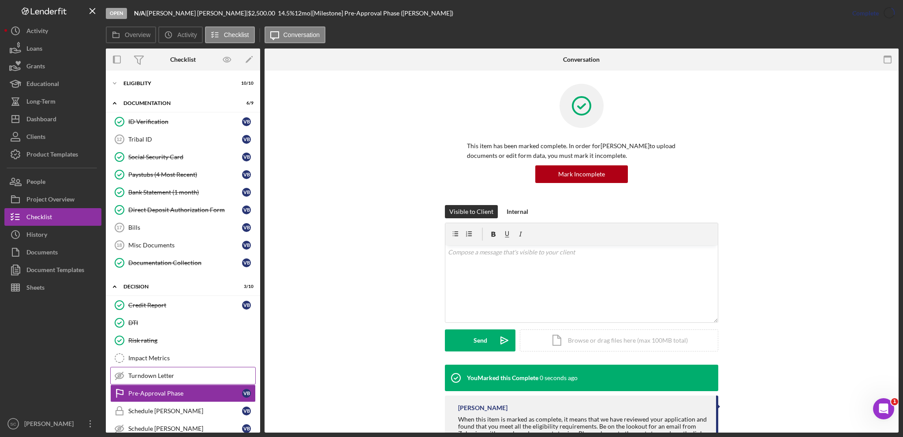
scroll to position [104, 0]
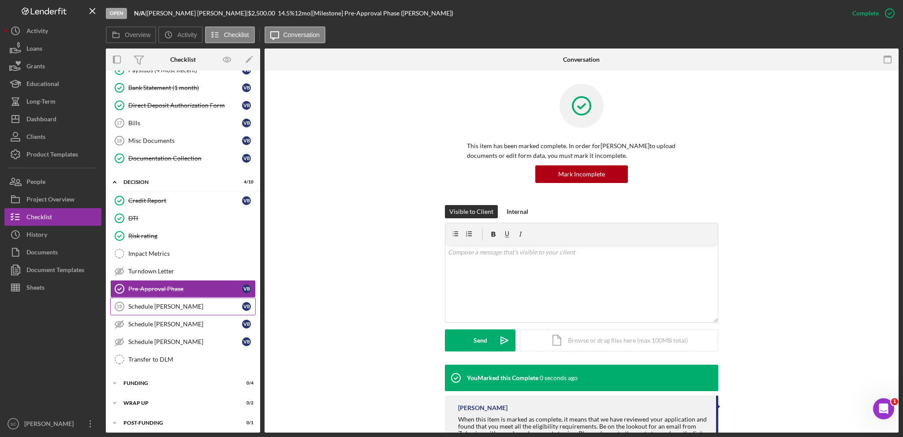
click at [185, 303] on div "Schedule [PERSON_NAME]" at bounding box center [185, 306] width 114 height 7
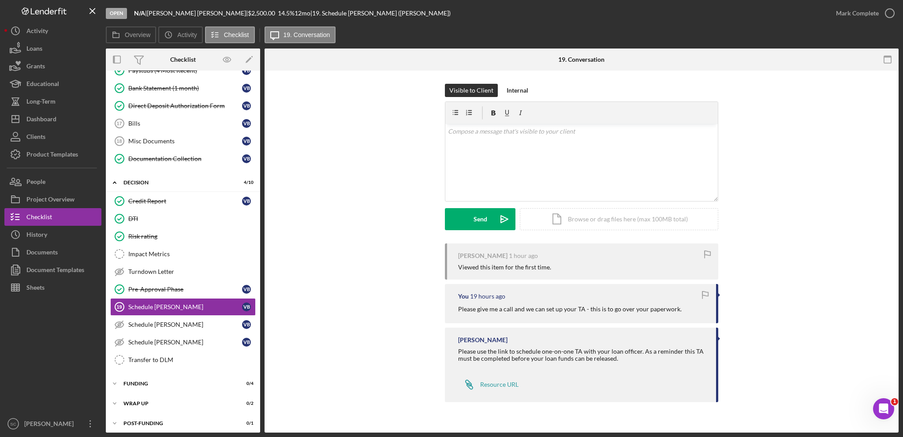
scroll to position [104, 0]
click at [48, 117] on div "Dashboard" at bounding box center [41, 120] width 30 height 20
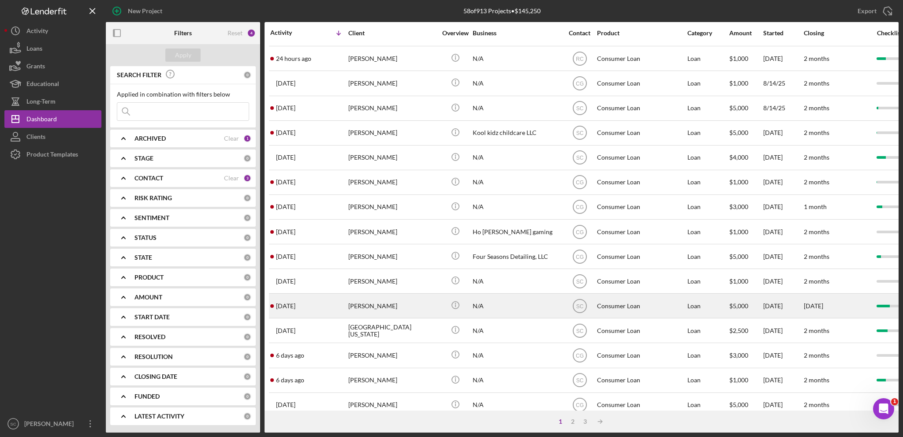
scroll to position [263, 0]
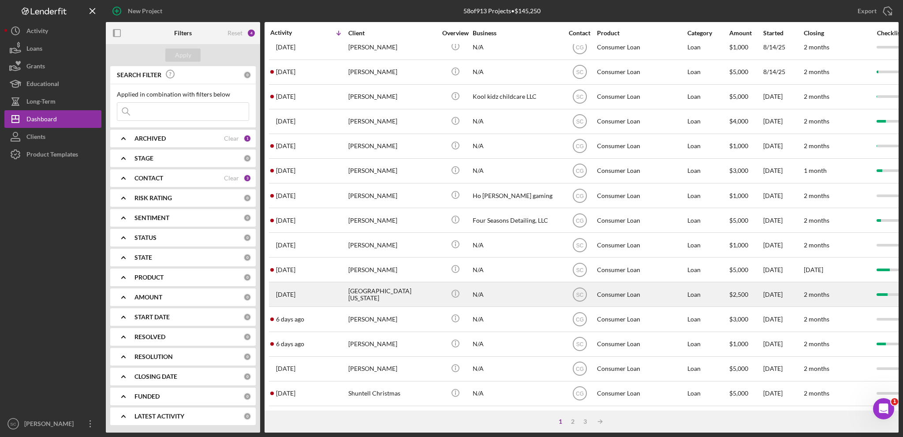
click at [393, 288] on div "[GEOGRAPHIC_DATA][US_STATE]" at bounding box center [392, 294] width 88 height 23
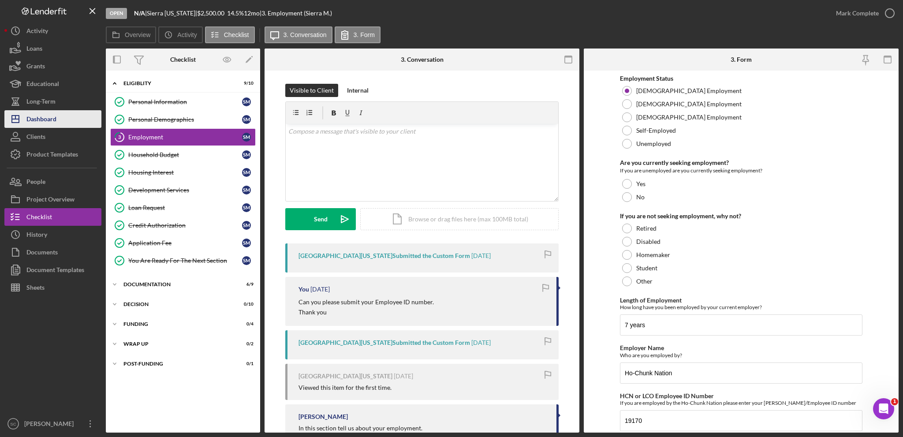
click at [44, 116] on div "Dashboard" at bounding box center [41, 120] width 30 height 20
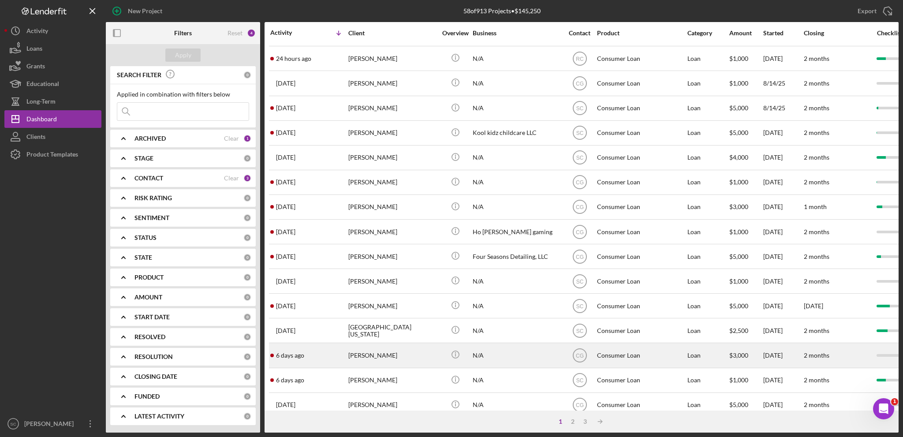
scroll to position [263, 0]
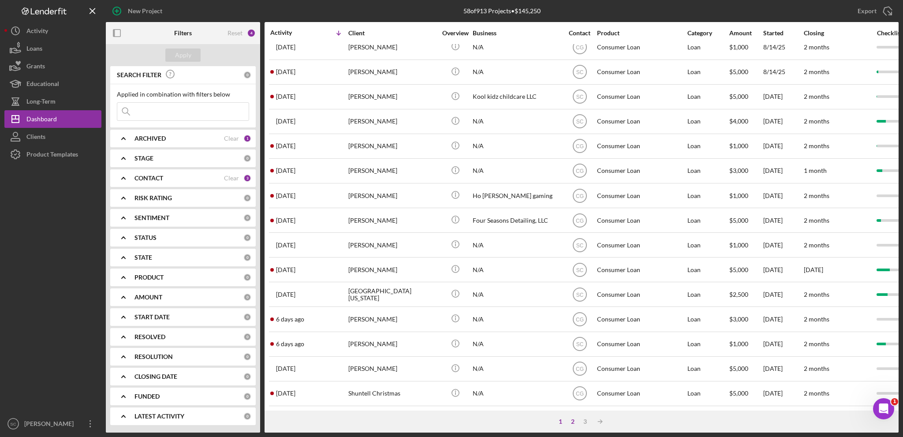
click at [573, 419] on div "2" at bounding box center [572, 421] width 12 height 7
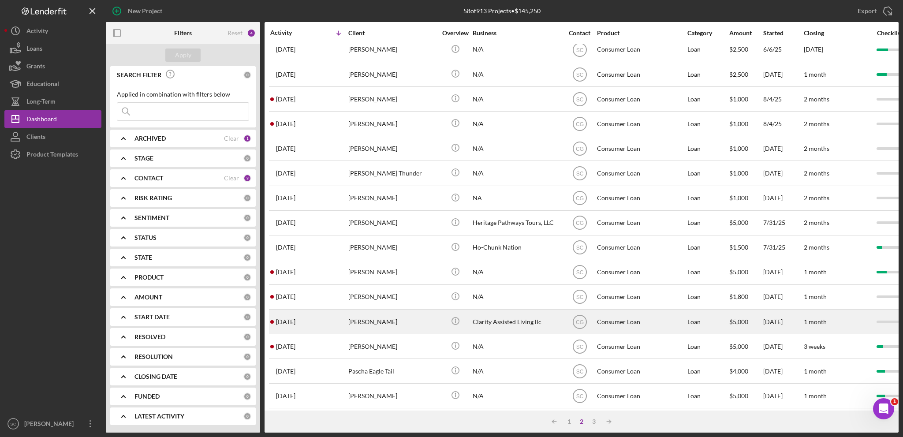
scroll to position [0, 0]
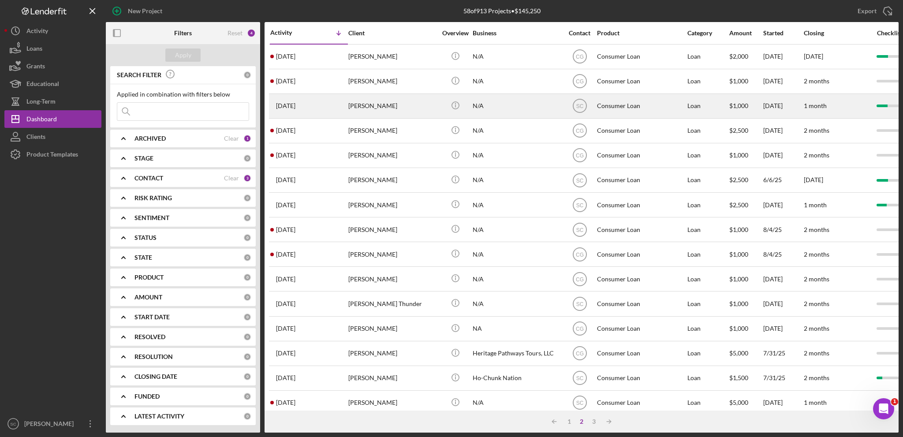
click at [382, 101] on div "[PERSON_NAME]" at bounding box center [392, 105] width 88 height 23
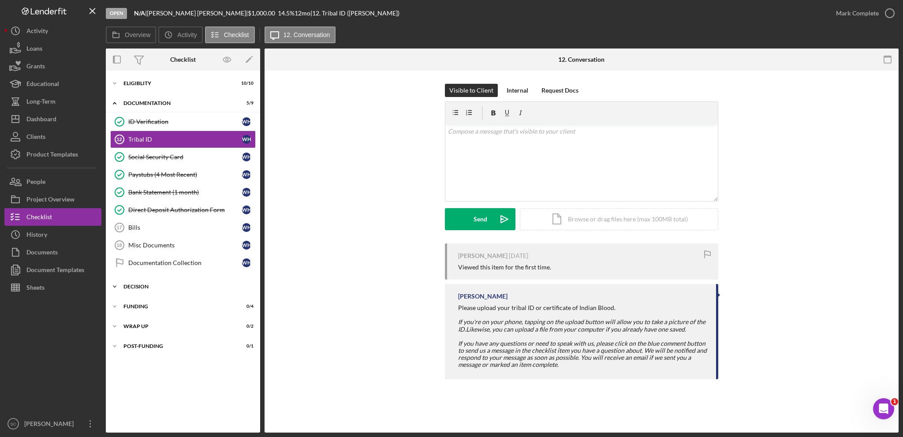
click at [117, 280] on icon "Icon/Expander" at bounding box center [115, 287] width 18 height 18
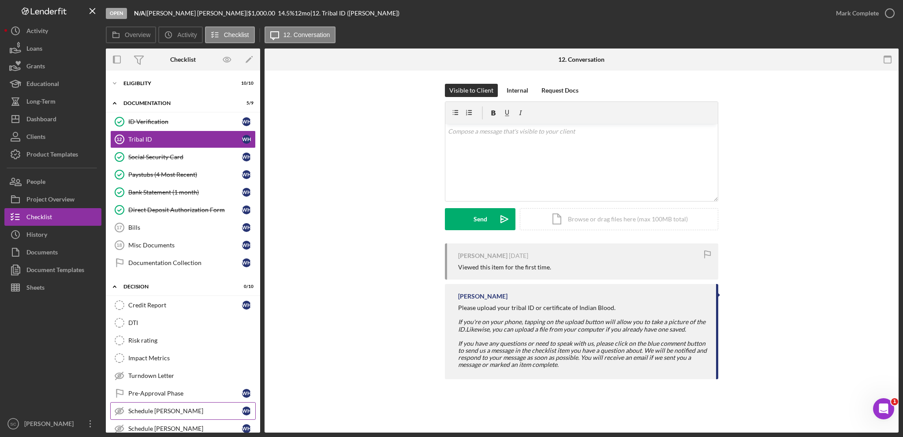
scroll to position [104, 0]
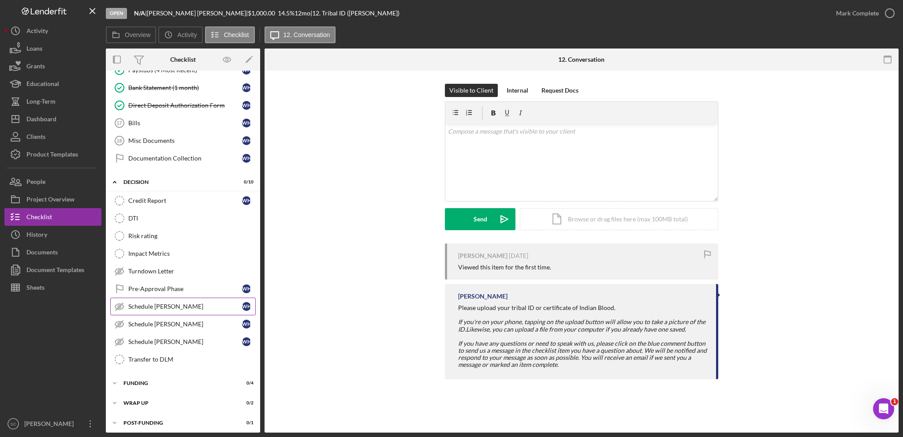
click at [197, 305] on div "Schedule [PERSON_NAME]" at bounding box center [185, 306] width 114 height 7
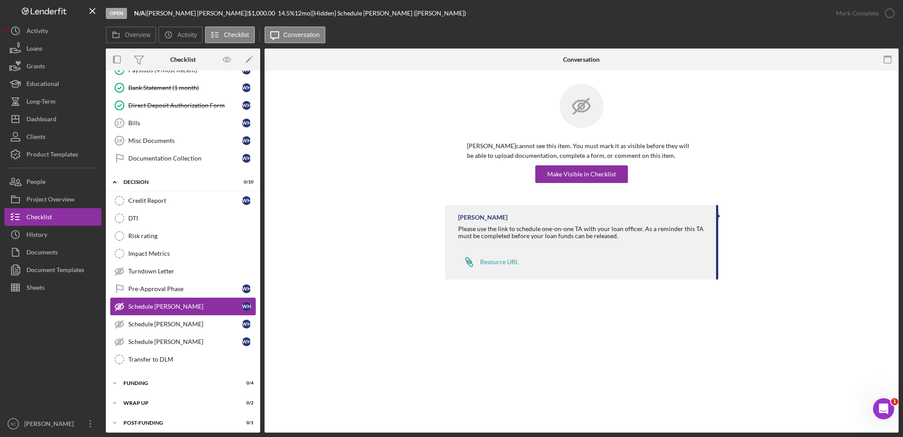
scroll to position [104, 0]
click at [562, 171] on div "Make Visible in Checklist" at bounding box center [581, 174] width 69 height 18
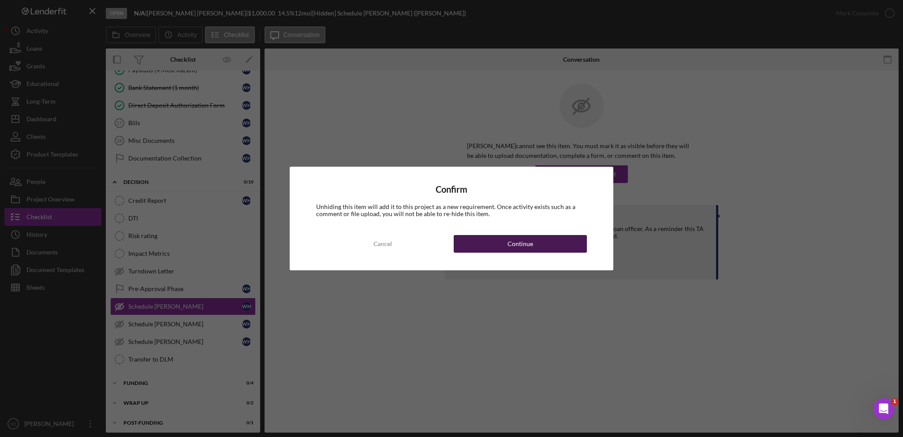
click at [477, 249] on button "Continue" at bounding box center [520, 244] width 133 height 18
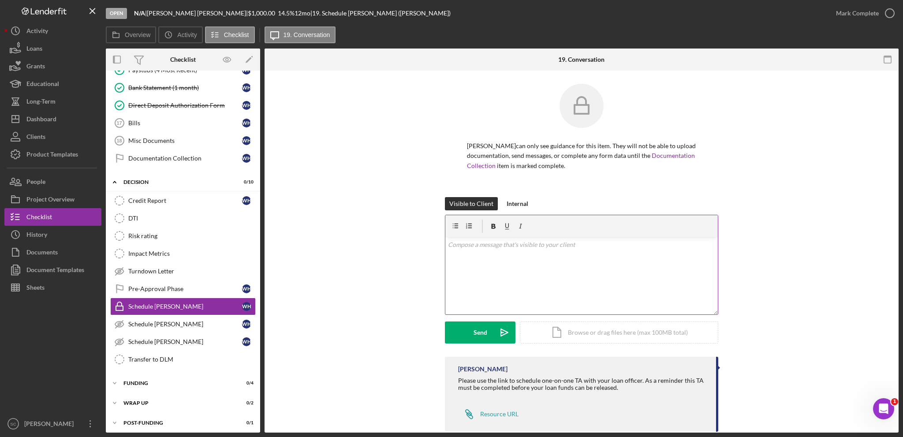
click at [485, 262] on div "v Color teal Color pink Remove color Add row above Add row below Add column bef…" at bounding box center [581, 275] width 272 height 77
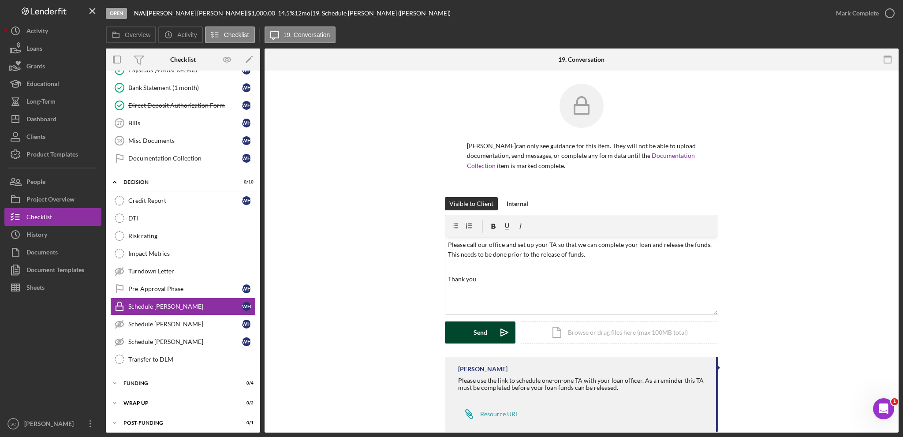
click at [471, 325] on button "Send Icon/icon-invite-send" at bounding box center [480, 332] width 71 height 22
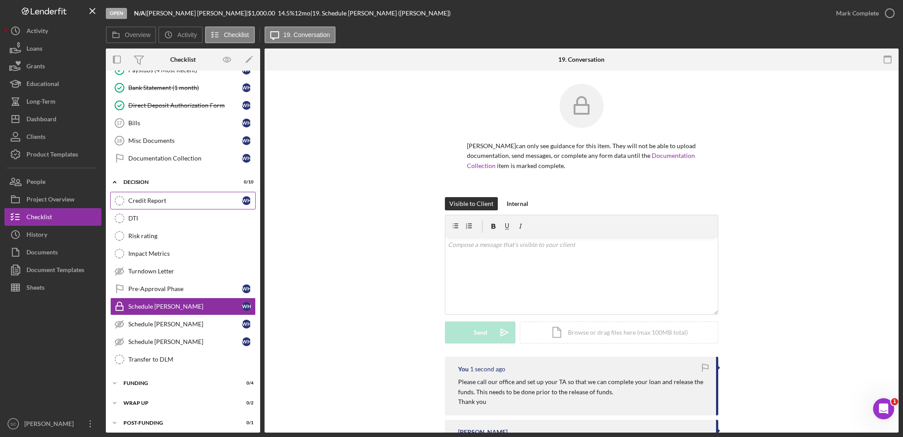
click at [180, 198] on div "Credit Report" at bounding box center [185, 200] width 114 height 7
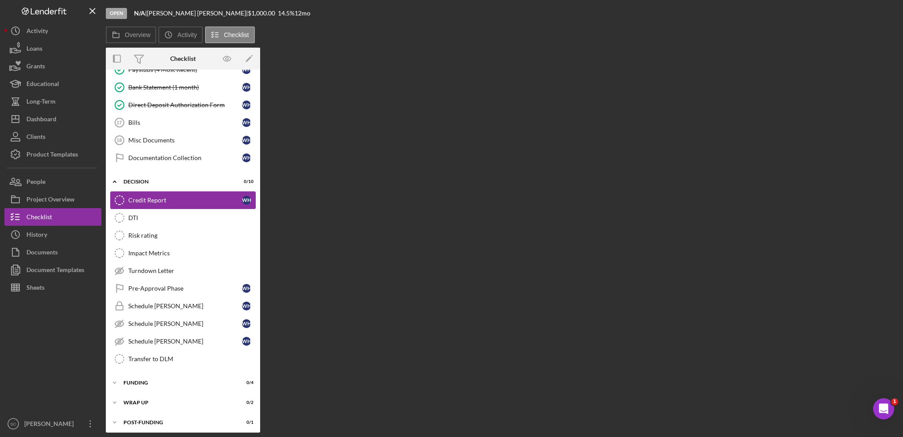
scroll to position [104, 0]
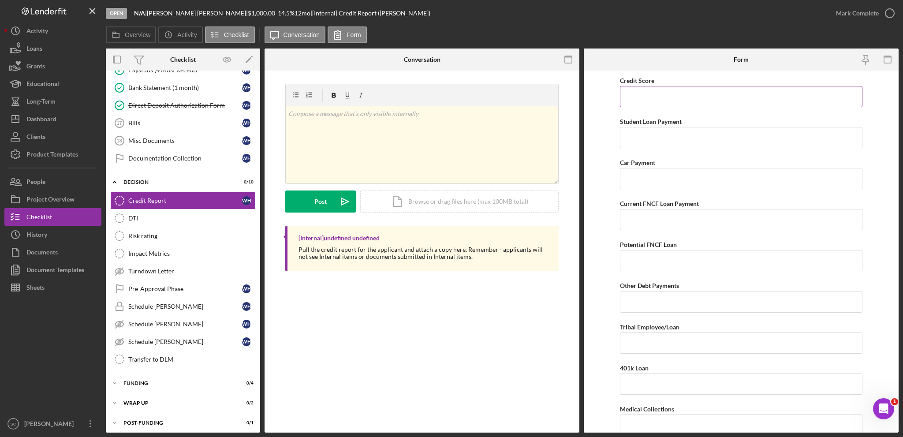
click at [661, 99] on input "Credit Score" at bounding box center [741, 96] width 242 height 21
click at [644, 100] on input "Credit Score" at bounding box center [741, 96] width 242 height 21
type input "575"
click at [629, 182] on input "Car Payment" at bounding box center [741, 178] width 242 height 21
type input "$400"
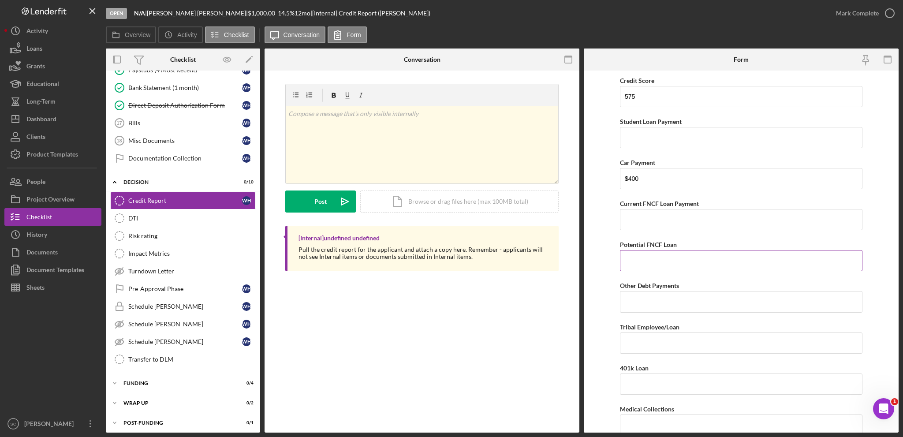
click at [649, 267] on input "Potential FNCF Loan" at bounding box center [741, 260] width 242 height 21
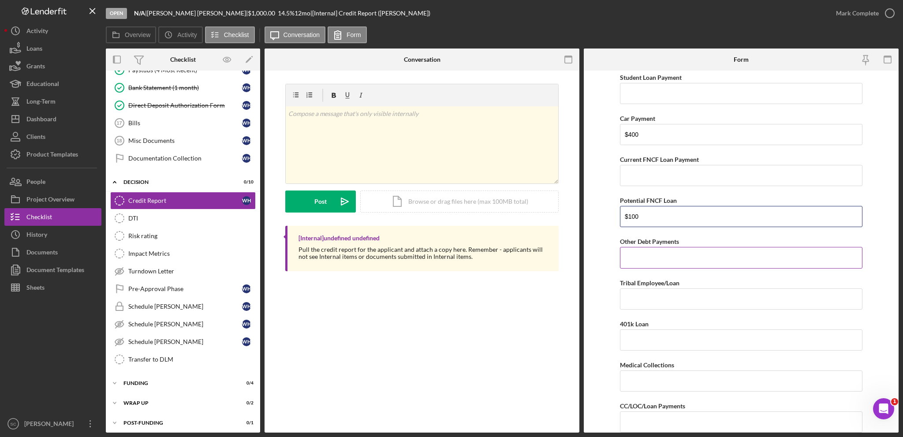
scroll to position [88, 0]
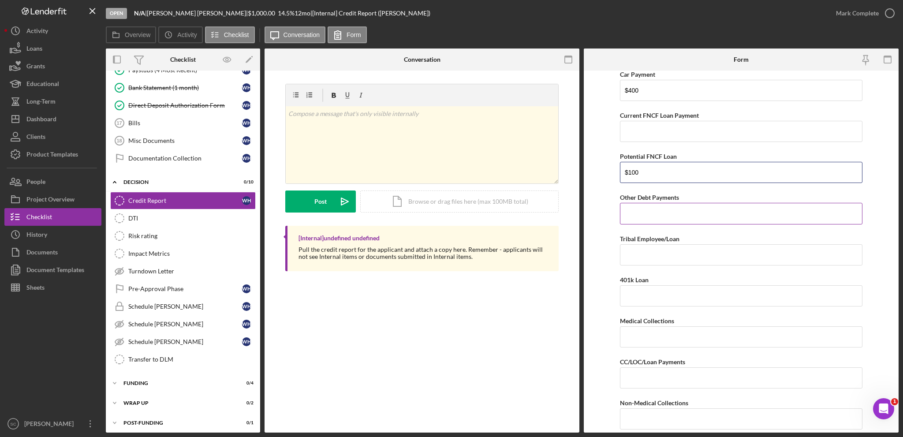
type input "$100"
click at [641, 220] on input "Other Debt Payments" at bounding box center [741, 213] width 242 height 21
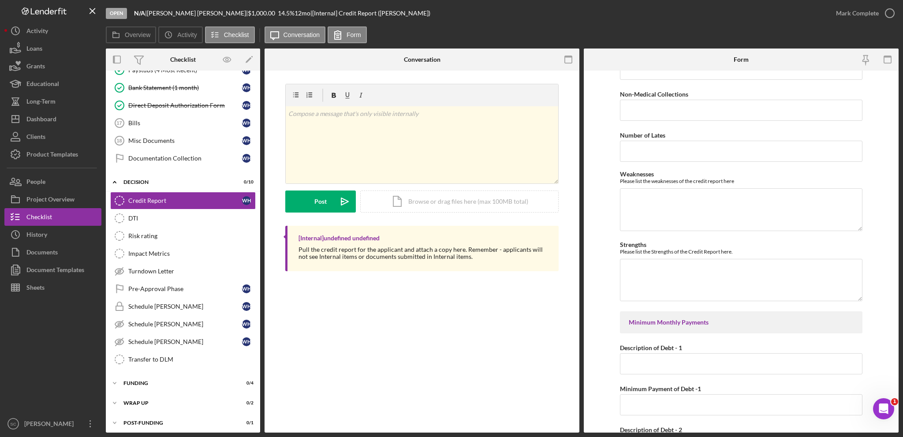
scroll to position [485, 0]
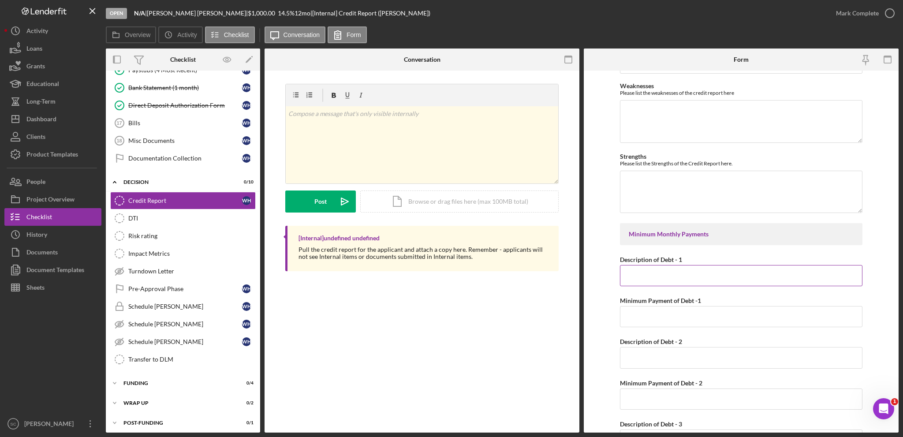
type input "$557"
click at [647, 275] on input "Description of Debt - 1" at bounding box center [741, 275] width 242 height 21
type input "Capital One"
type input "$25"
type input "Capital One"
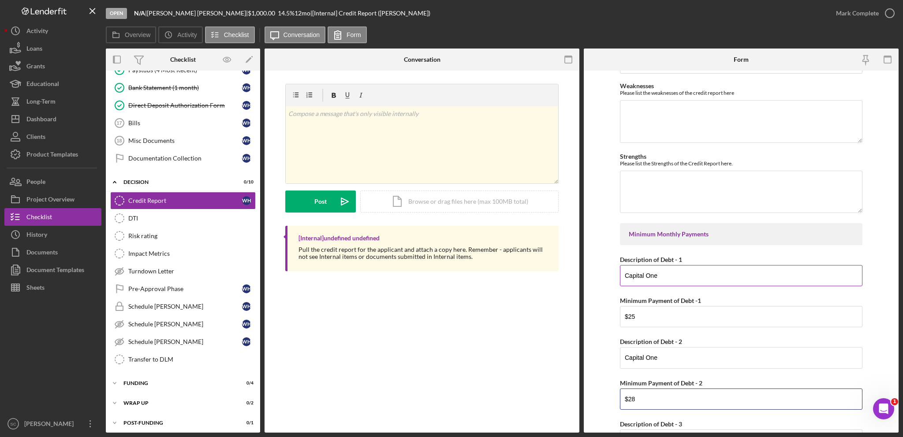
type input "$28"
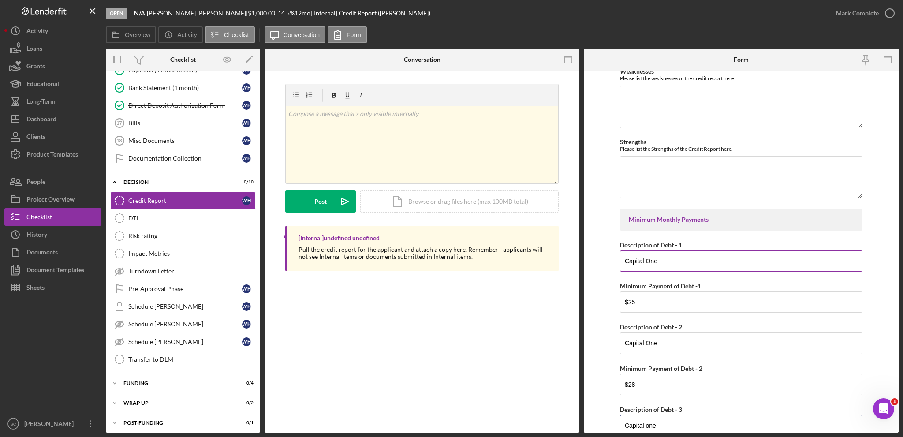
type input "Capital one"
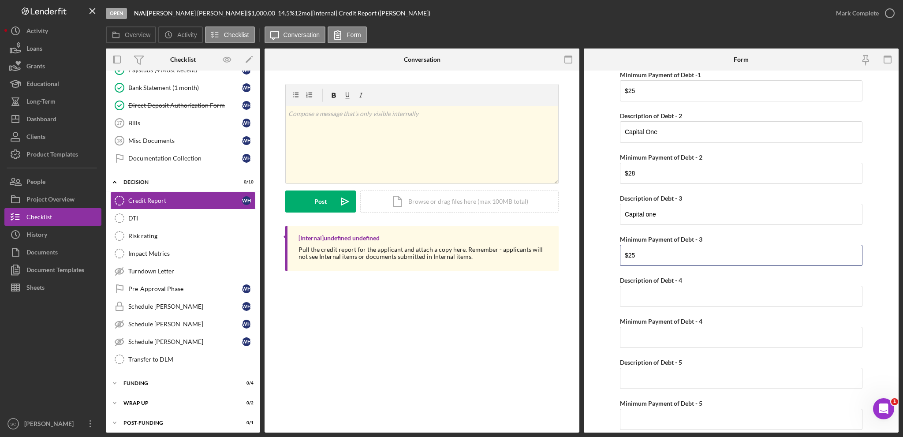
type input "$25"
type input "Regional FInance"
type input "$121"
type input "Heights FInancial"
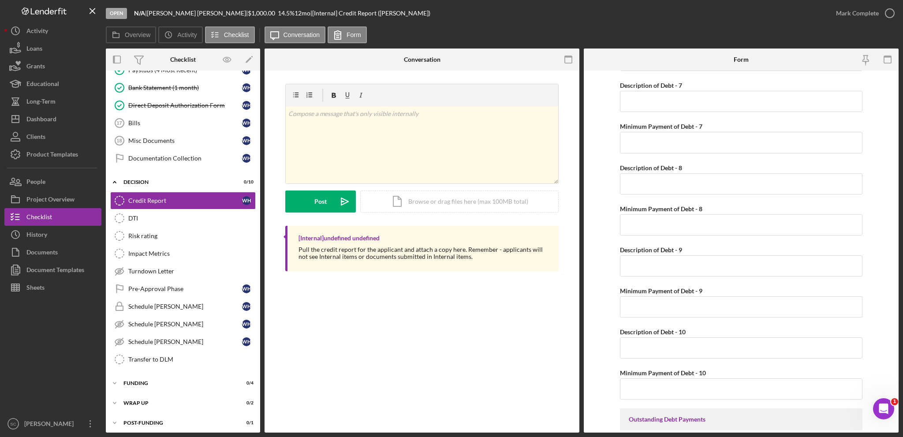
scroll to position [1176, 0]
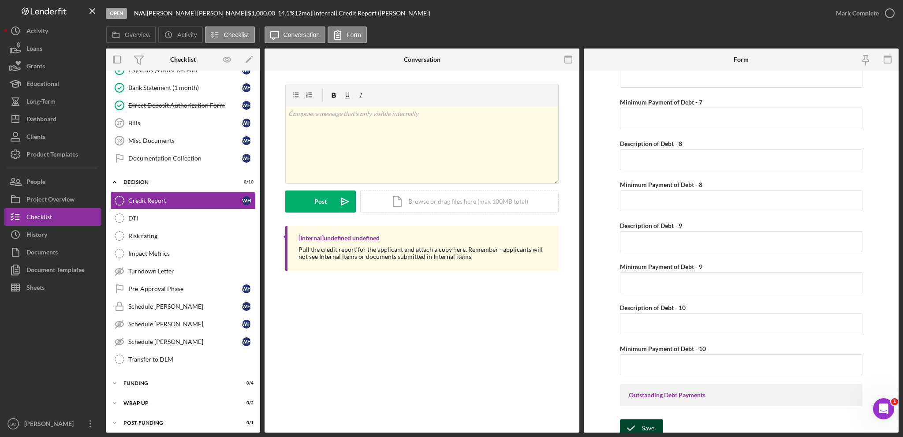
type input "$358"
click at [636, 419] on icon "submit" at bounding box center [631, 428] width 22 height 22
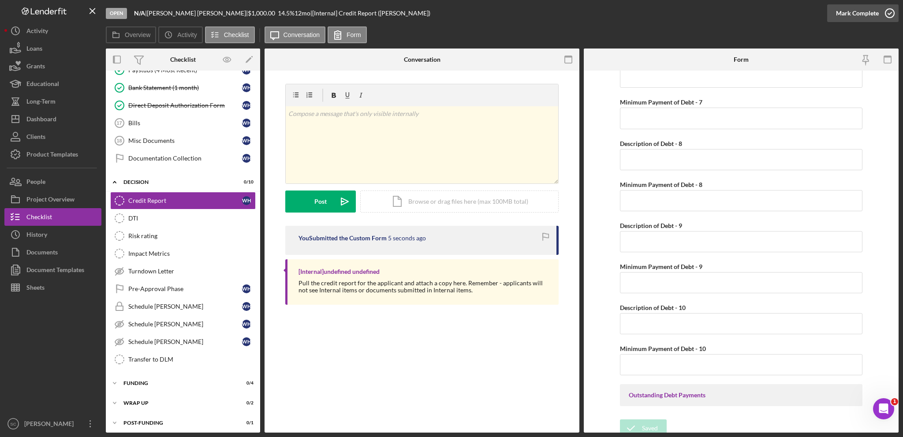
click at [845, 9] on div "Mark Complete" at bounding box center [857, 13] width 43 height 18
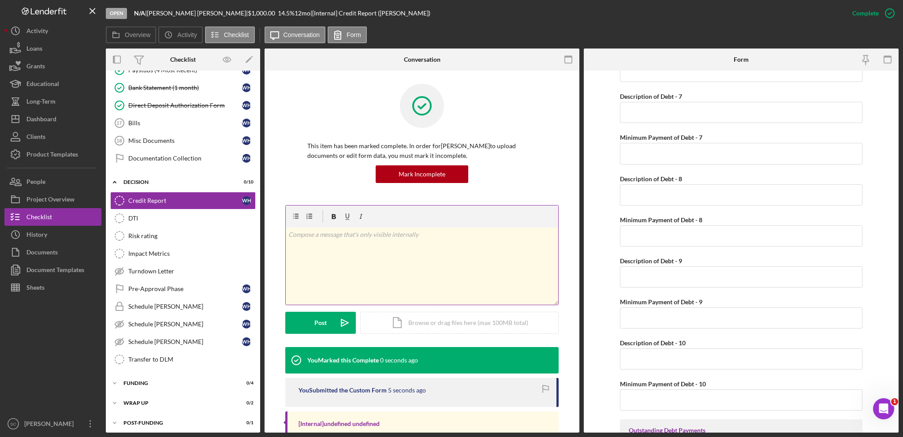
scroll to position [1211, 0]
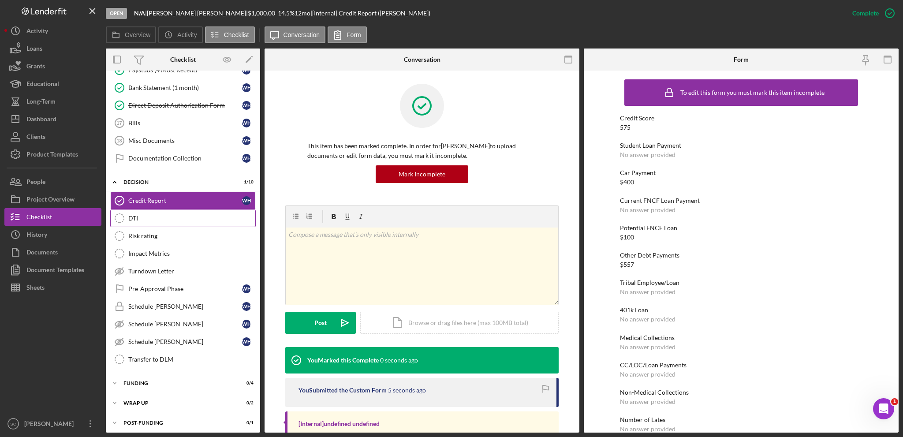
click at [172, 219] on div "DTI" at bounding box center [191, 218] width 127 height 7
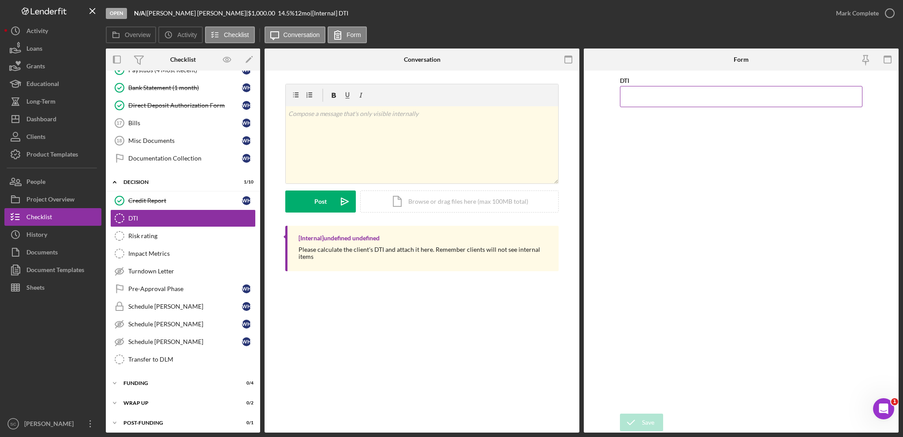
click at [633, 100] on input "DTI" at bounding box center [741, 96] width 242 height 21
type input "36.20000%"
click at [638, 416] on icon "submit" at bounding box center [631, 422] width 22 height 22
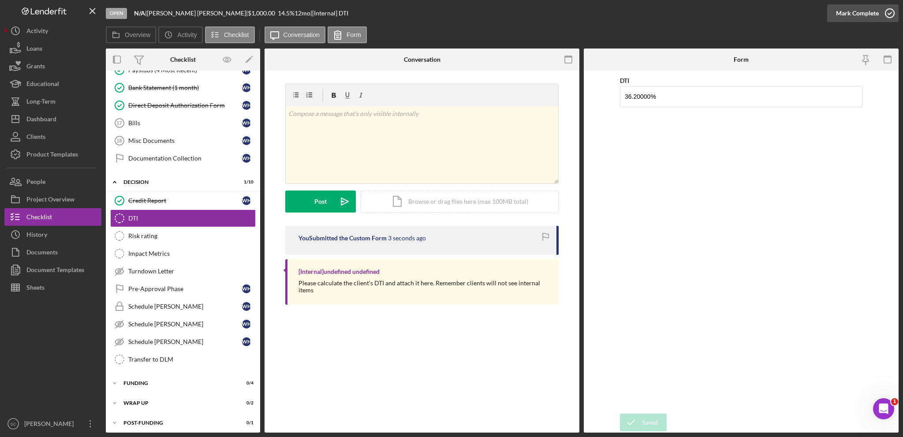
click at [860, 11] on div "Mark Complete" at bounding box center [857, 13] width 43 height 18
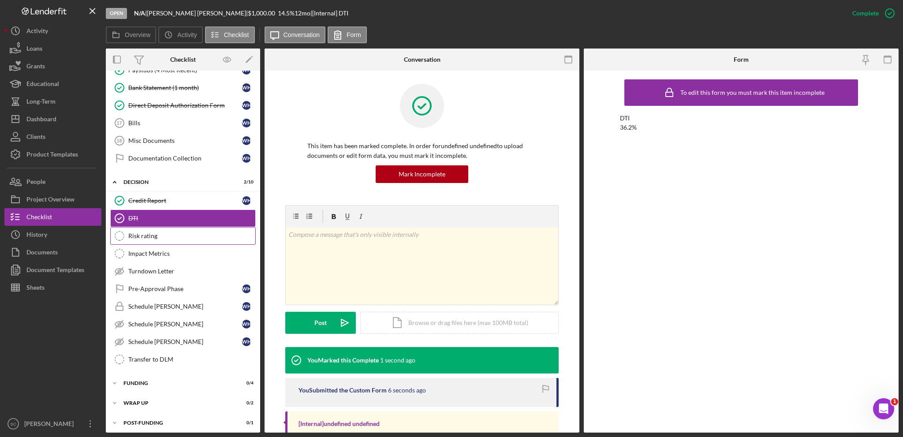
click at [141, 232] on div "Risk rating" at bounding box center [191, 235] width 127 height 7
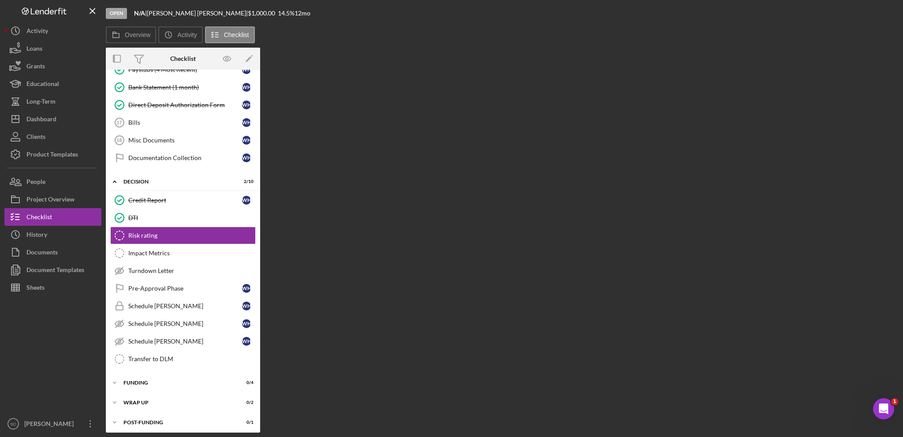
scroll to position [104, 0]
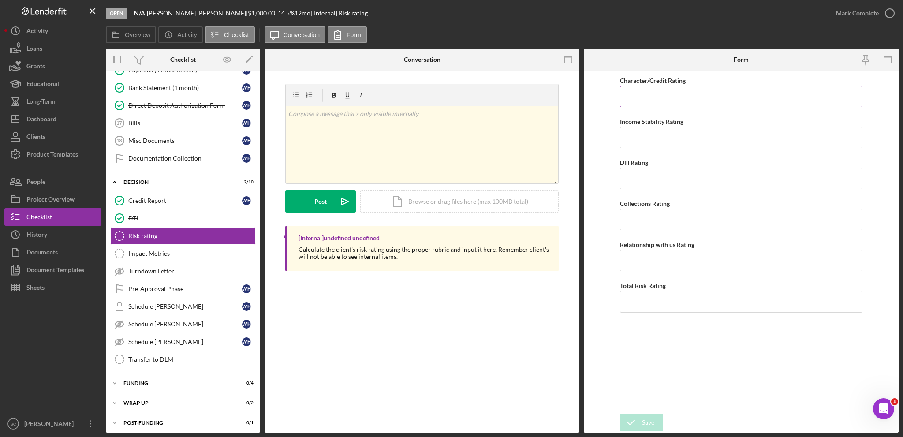
click at [643, 97] on input "Character/Credit Rating" at bounding box center [741, 96] width 242 height 21
type input "4"
click at [651, 131] on input "Income Stability Rating" at bounding box center [741, 137] width 242 height 21
type input "1"
click at [633, 182] on input "DTI Rating" at bounding box center [741, 178] width 242 height 21
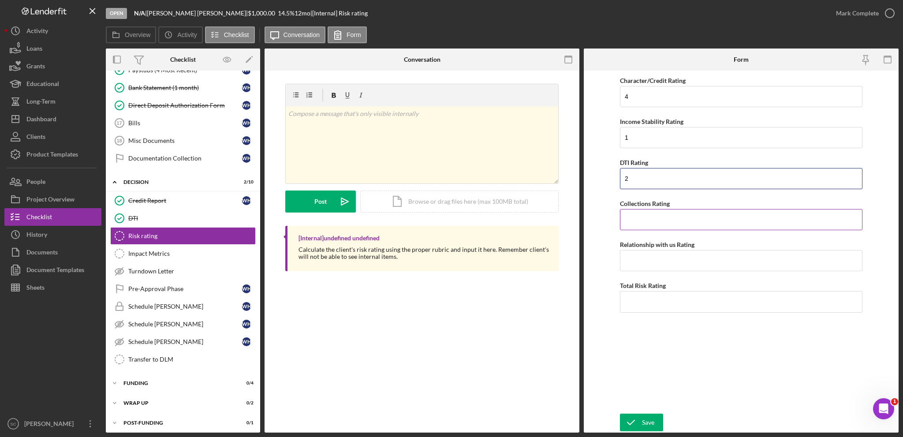
type input "2"
click at [636, 216] on input "Collections Rating" at bounding box center [741, 219] width 242 height 21
type input "4"
click at [639, 261] on input "Relationship with us Rating" at bounding box center [741, 260] width 242 height 21
type input "1"
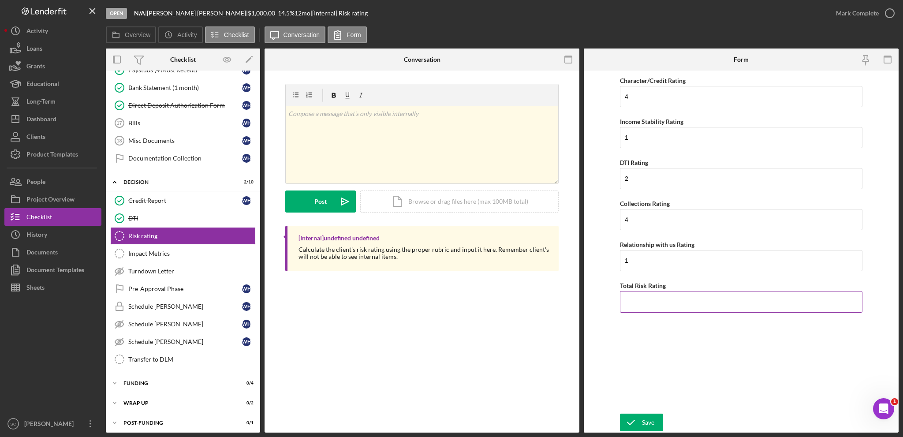
click at [644, 299] on input "Total Risk Rating" at bounding box center [741, 301] width 242 height 21
type input "2.4"
click at [642, 415] on div "Save" at bounding box center [648, 422] width 12 height 18
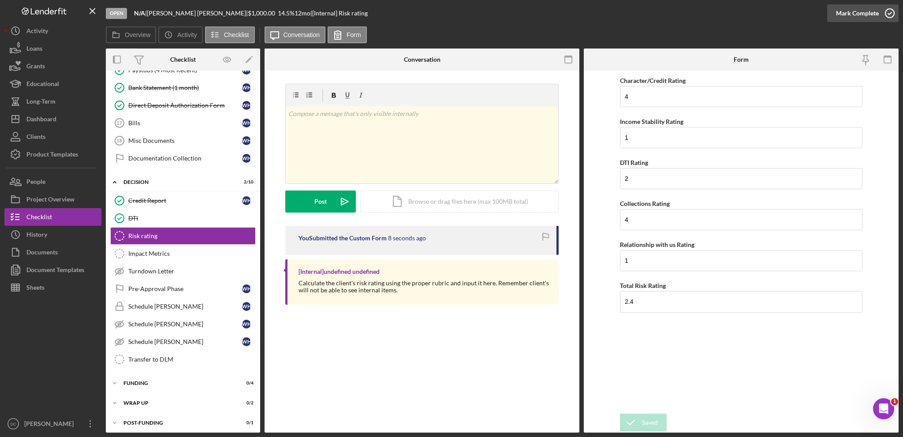
click at [853, 16] on div "Mark Complete" at bounding box center [857, 13] width 43 height 18
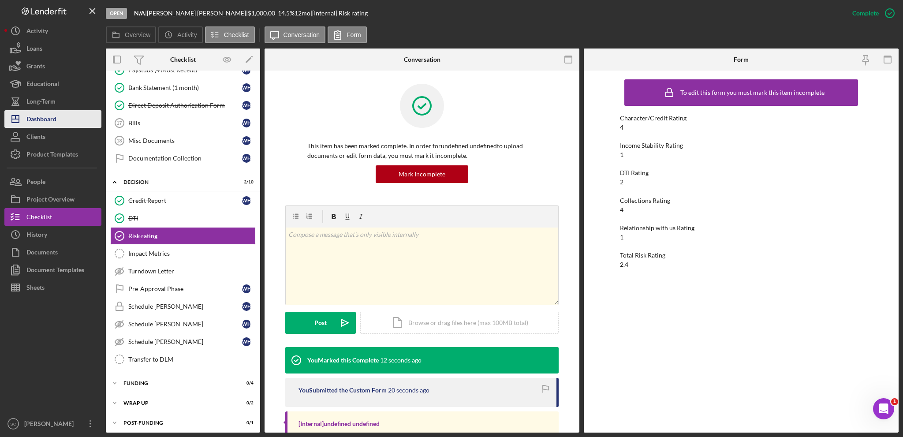
click at [32, 127] on div "Dashboard" at bounding box center [41, 120] width 30 height 20
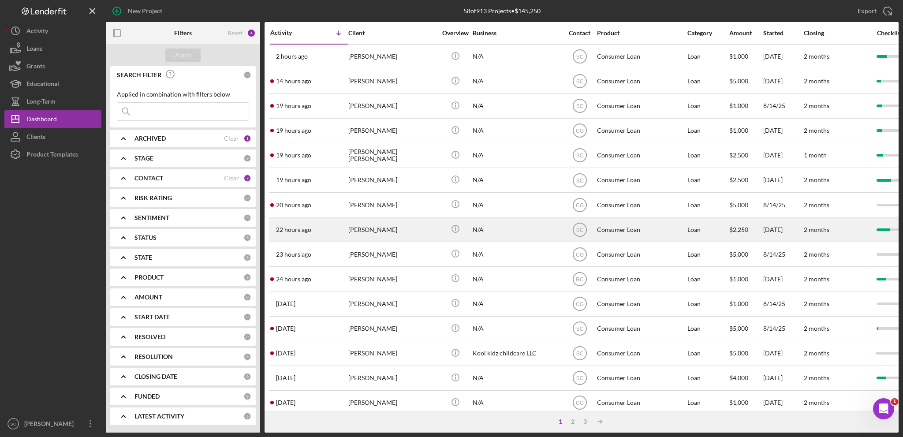
scroll to position [220, 0]
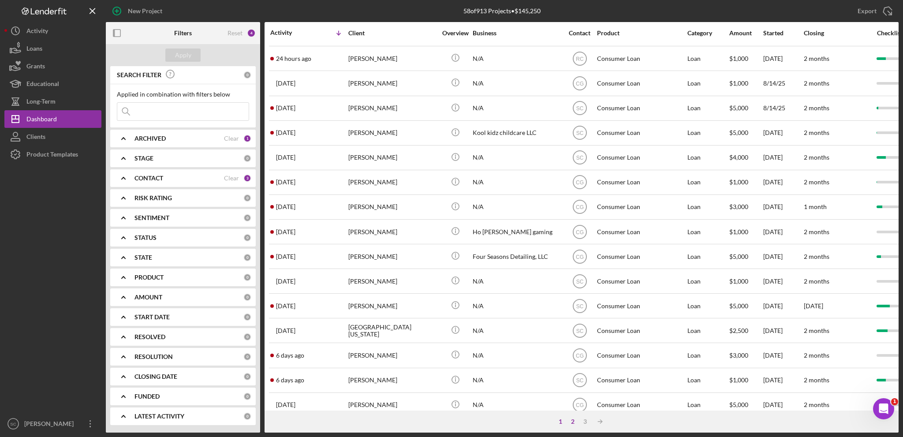
click at [574, 420] on div "2" at bounding box center [572, 421] width 12 height 7
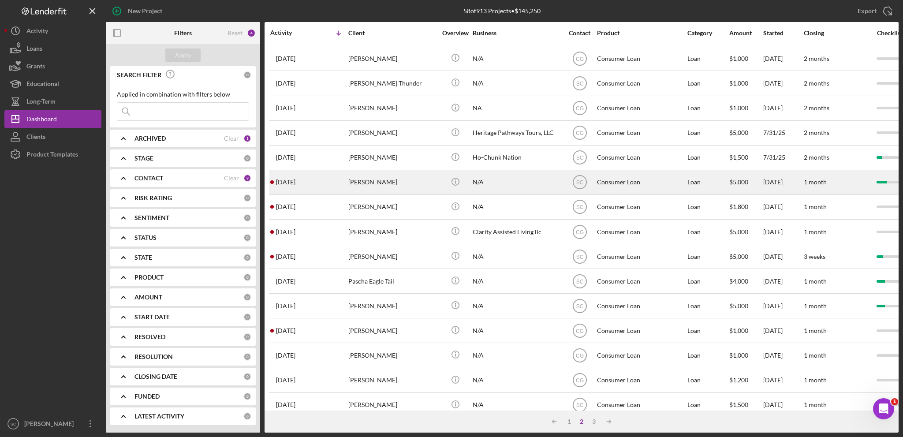
scroll to position [0, 0]
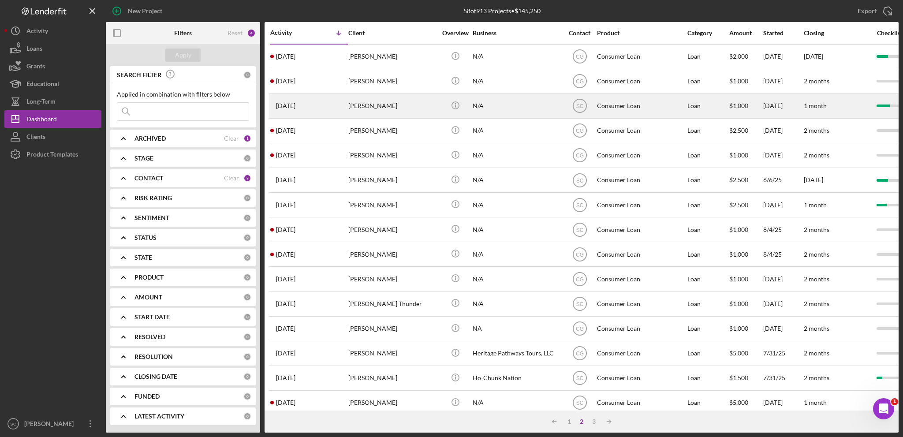
click at [368, 109] on div "[PERSON_NAME]" at bounding box center [392, 105] width 88 height 23
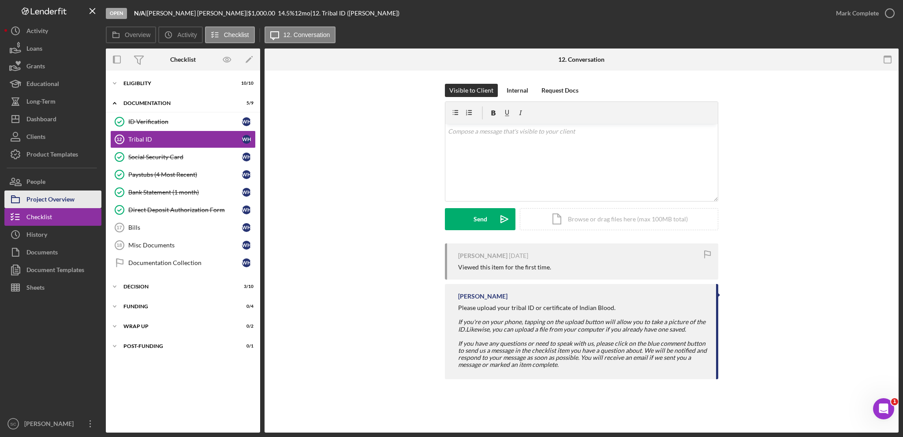
click at [55, 202] on div "Project Overview" at bounding box center [50, 200] width 48 height 20
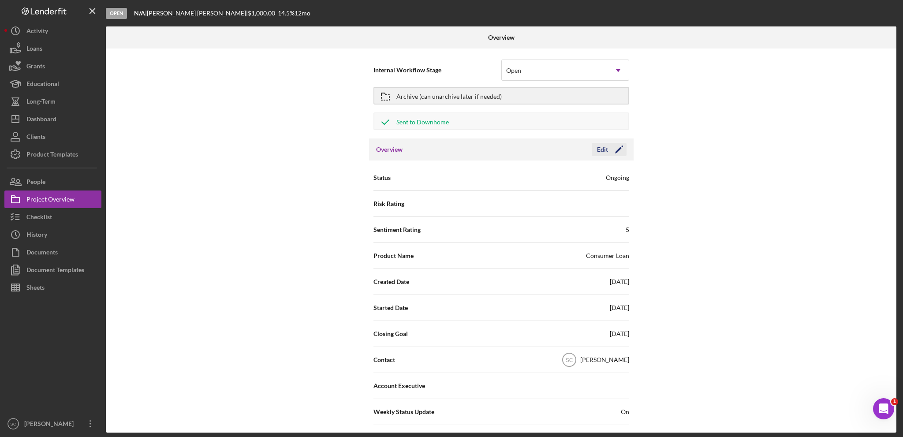
click at [599, 151] on div "Edit" at bounding box center [602, 149] width 11 height 13
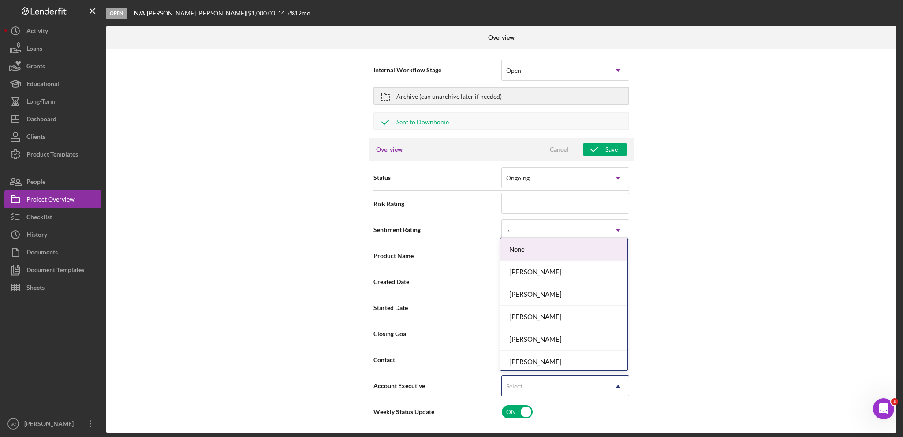
click at [543, 386] on div "Select..." at bounding box center [555, 386] width 106 height 20
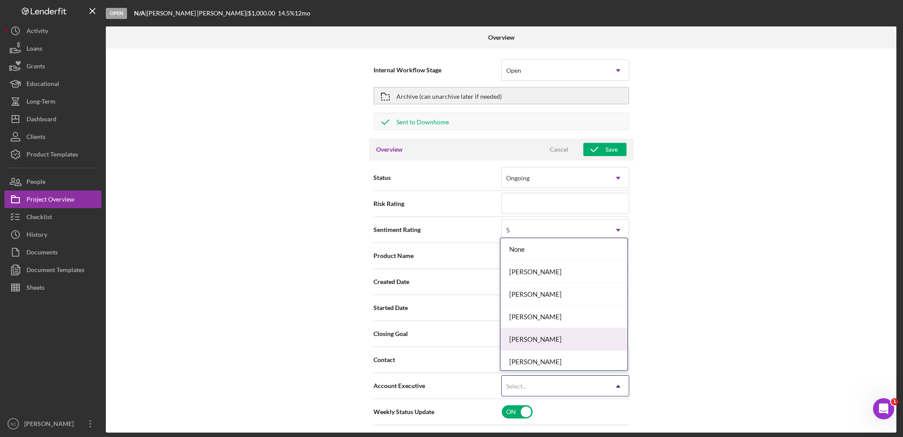
click at [537, 338] on div "[PERSON_NAME]" at bounding box center [563, 339] width 127 height 22
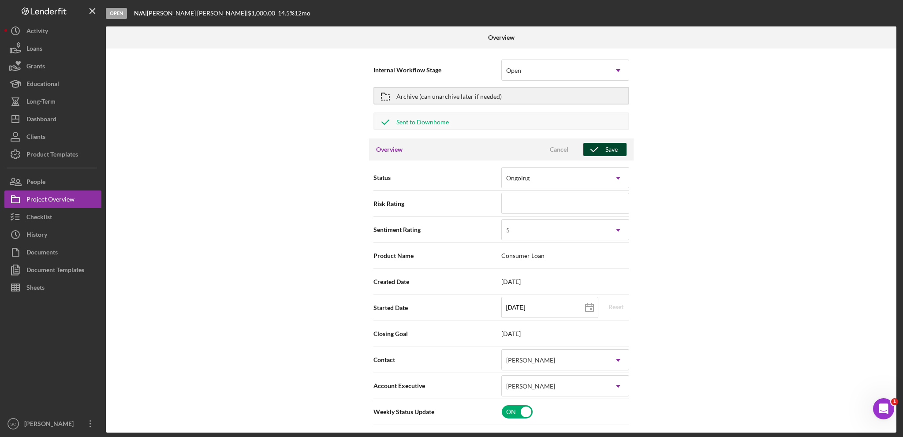
click at [618, 146] on button "Save" at bounding box center [604, 149] width 43 height 13
type textarea "Here's a snapshot of information that has been fully approved, as well as the i…"
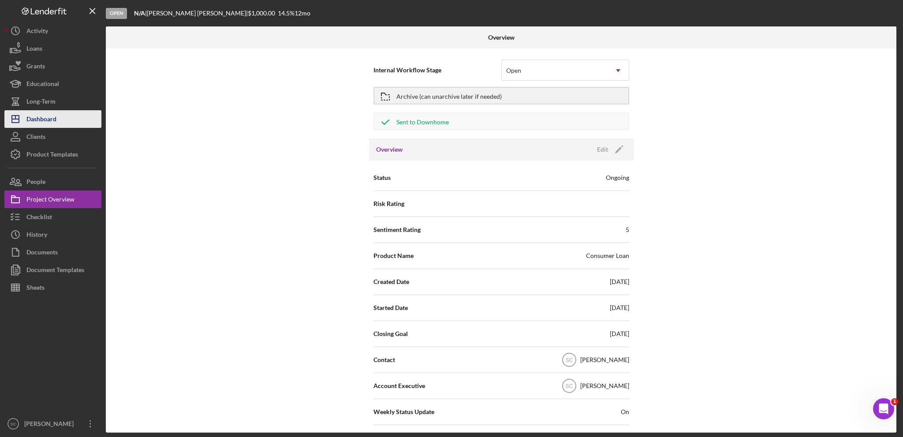
click at [40, 119] on div "Dashboard" at bounding box center [41, 120] width 30 height 20
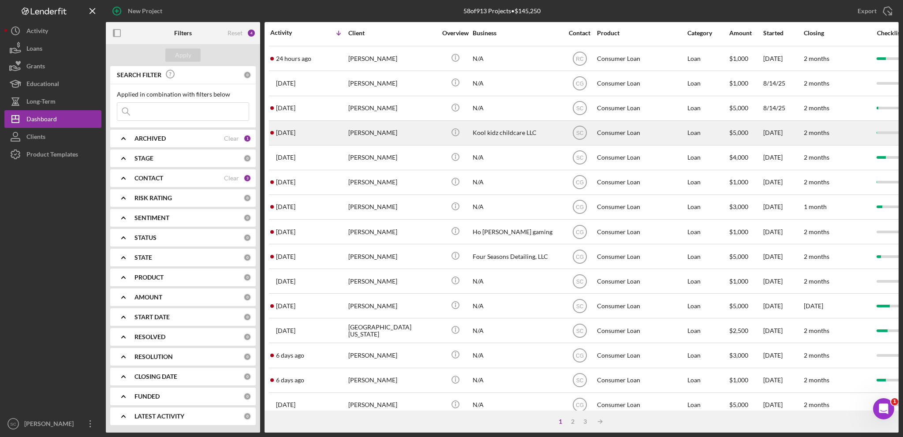
scroll to position [263, 0]
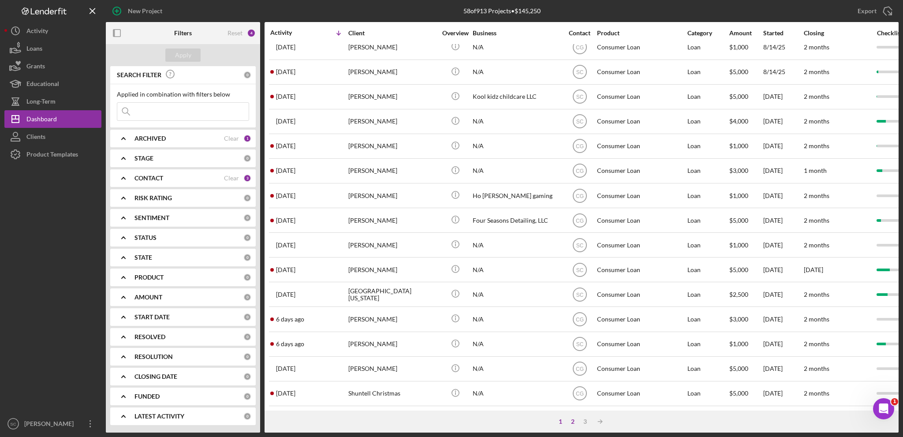
click at [576, 420] on div "2" at bounding box center [572, 421] width 12 height 7
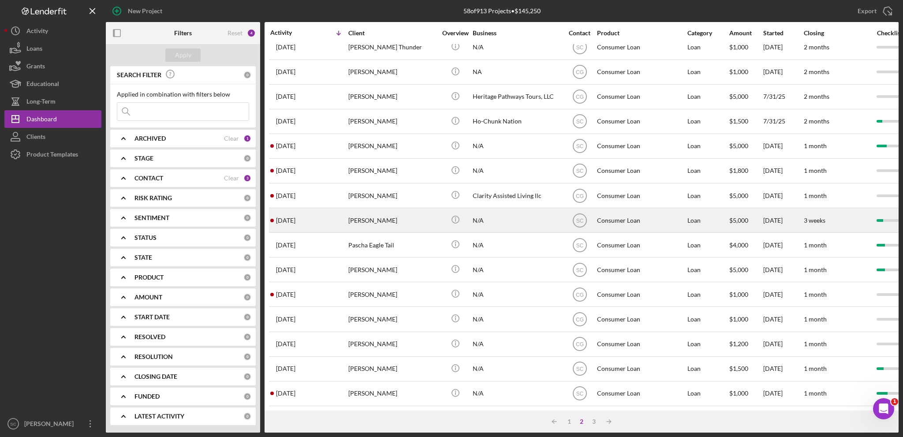
click at [374, 218] on div "[PERSON_NAME]" at bounding box center [392, 219] width 88 height 23
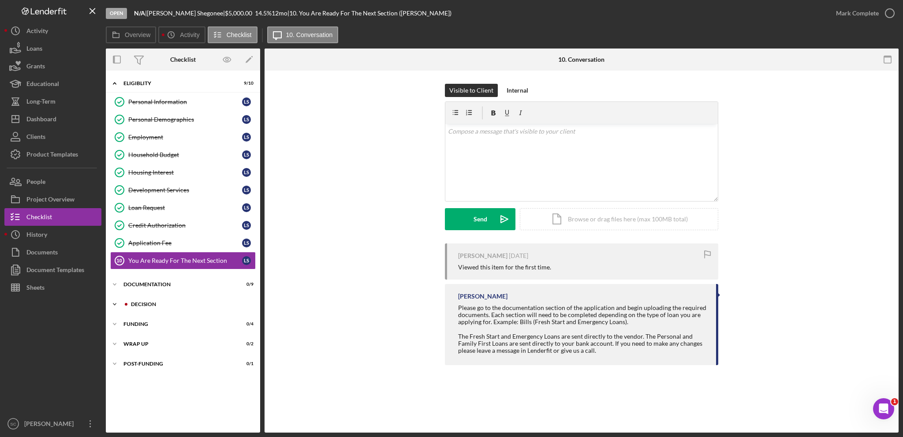
click at [137, 302] on div "Decision" at bounding box center [190, 303] width 118 height 5
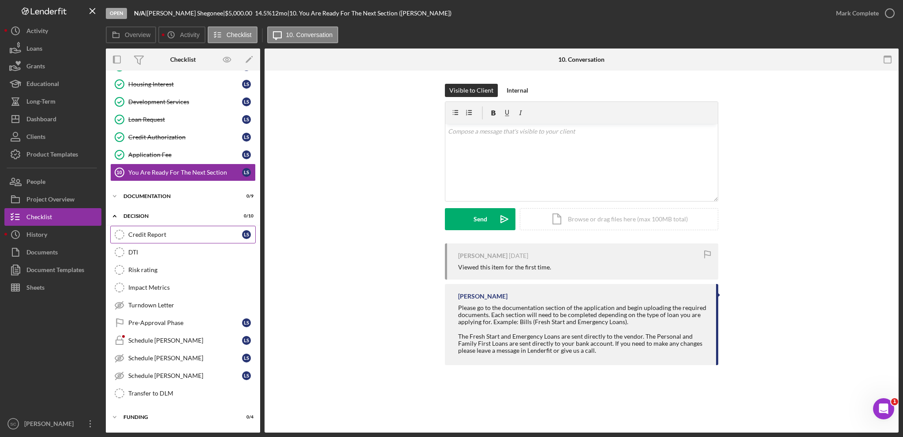
scroll to position [122, 0]
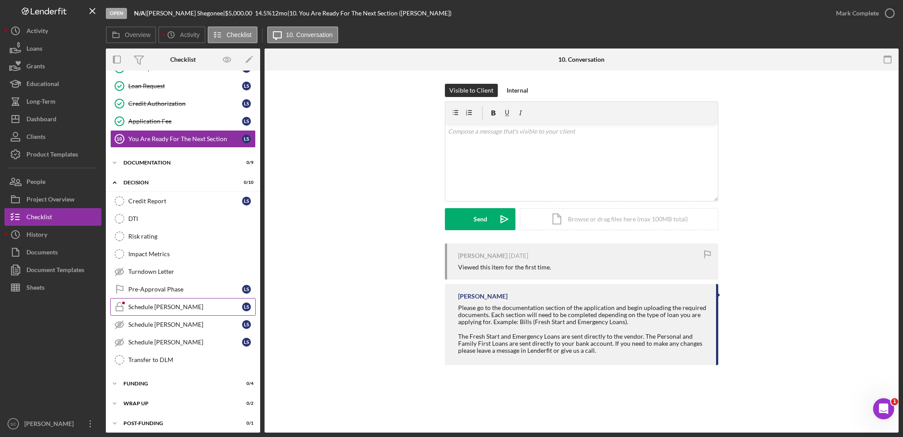
click at [154, 303] on div "Schedule [PERSON_NAME]" at bounding box center [185, 306] width 114 height 7
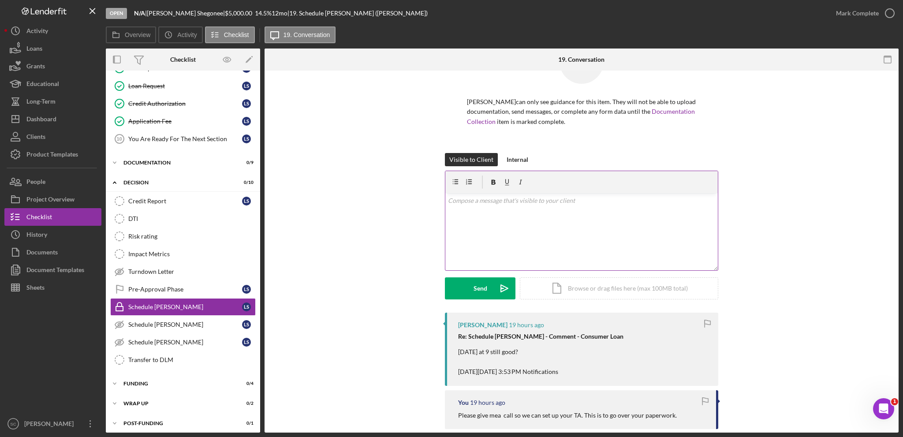
scroll to position [88, 0]
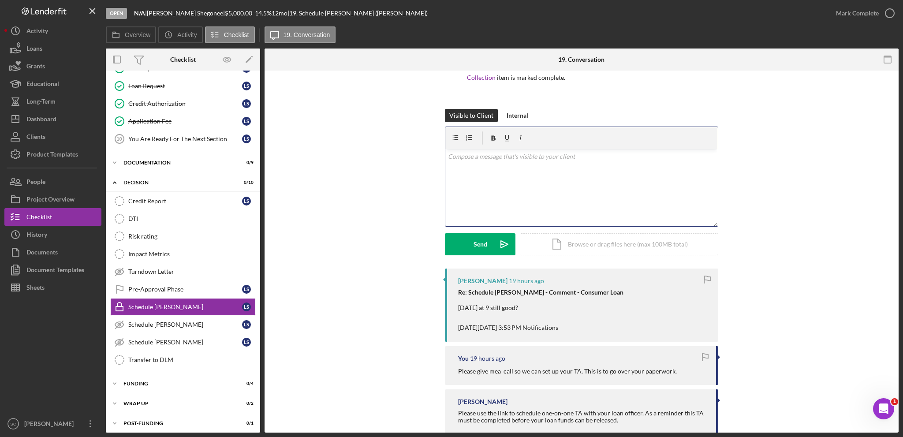
click at [521, 195] on div "v Color teal Color pink Remove color Add row above Add row below Add column bef…" at bounding box center [581, 187] width 272 height 77
click at [471, 245] on button "Send Icon/icon-invite-send" at bounding box center [480, 244] width 71 height 22
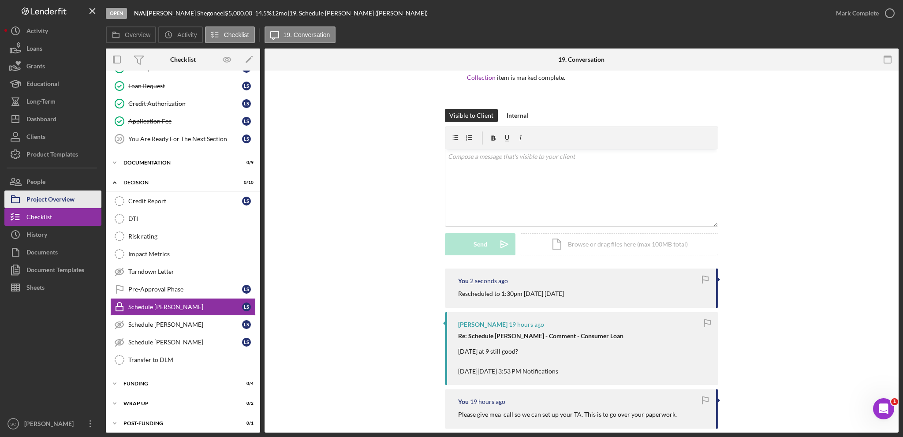
click at [48, 201] on div "Project Overview" at bounding box center [50, 200] width 48 height 20
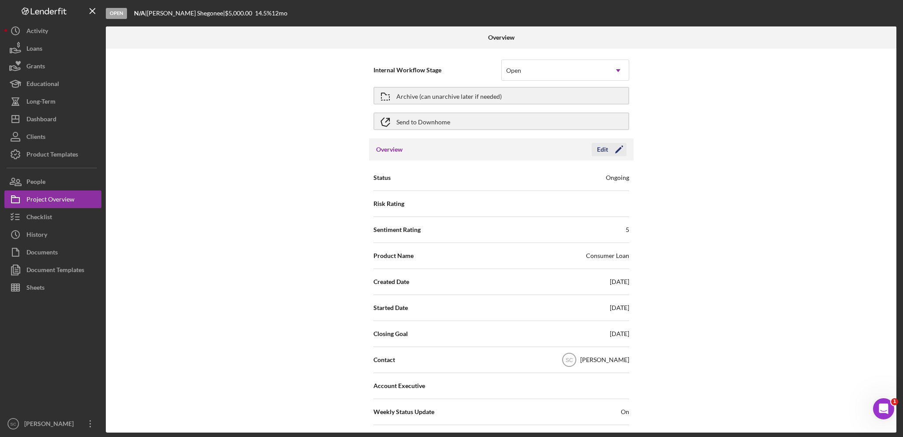
click at [599, 151] on div "Edit" at bounding box center [602, 149] width 11 height 13
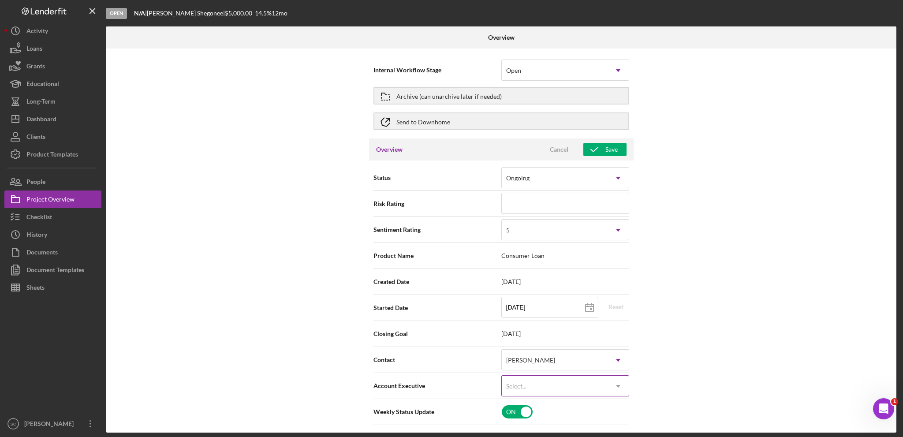
click at [528, 386] on div "Select..." at bounding box center [555, 386] width 106 height 20
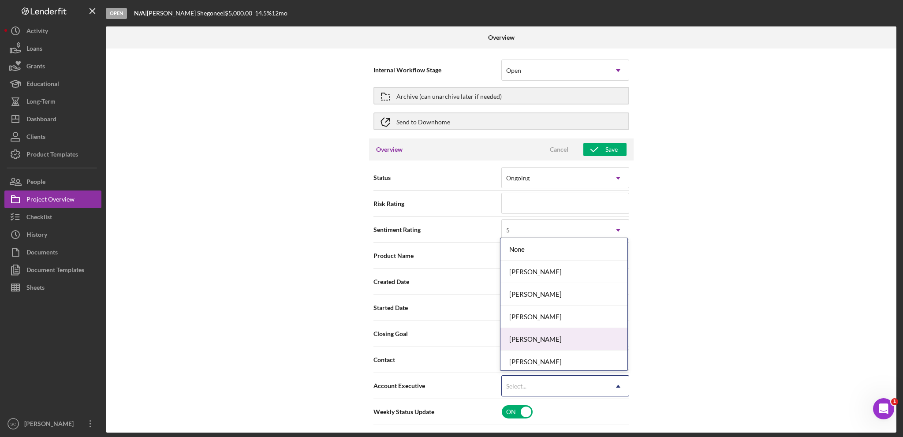
click at [535, 341] on div "[PERSON_NAME]" at bounding box center [563, 339] width 127 height 22
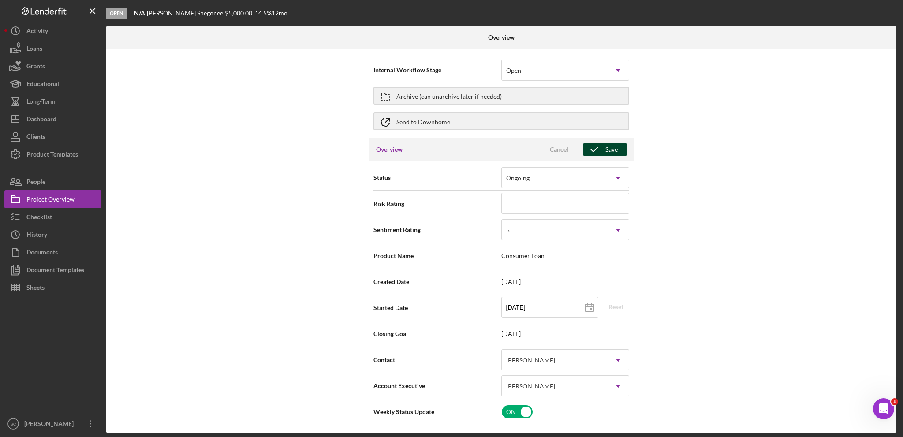
click at [598, 145] on icon "button" at bounding box center [594, 149] width 22 height 22
type textarea "Here's a snapshot of information that has been fully approved, as well as the i…"
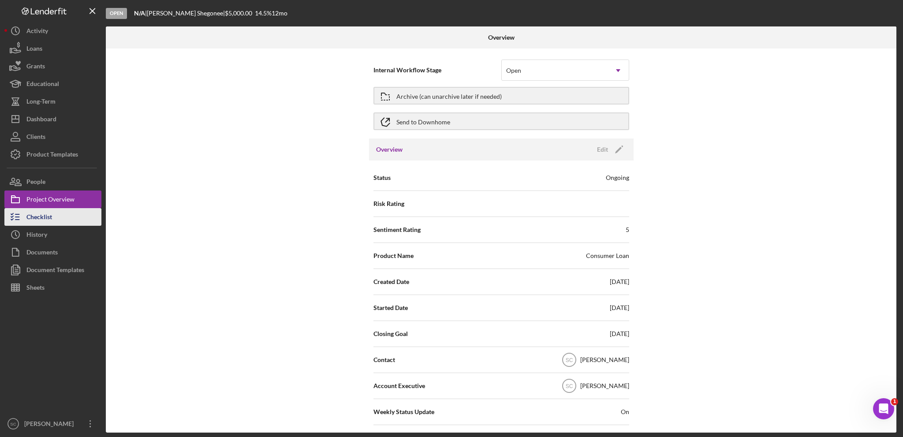
click at [39, 217] on div "Checklist" at bounding box center [39, 218] width 26 height 20
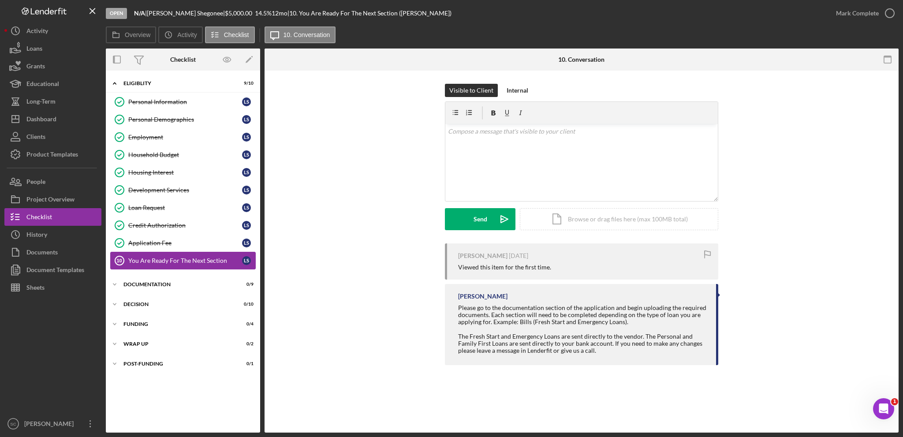
click at [117, 256] on circle at bounding box center [119, 260] width 9 height 9
click at [114, 279] on icon "Icon/Expander" at bounding box center [115, 284] width 18 height 18
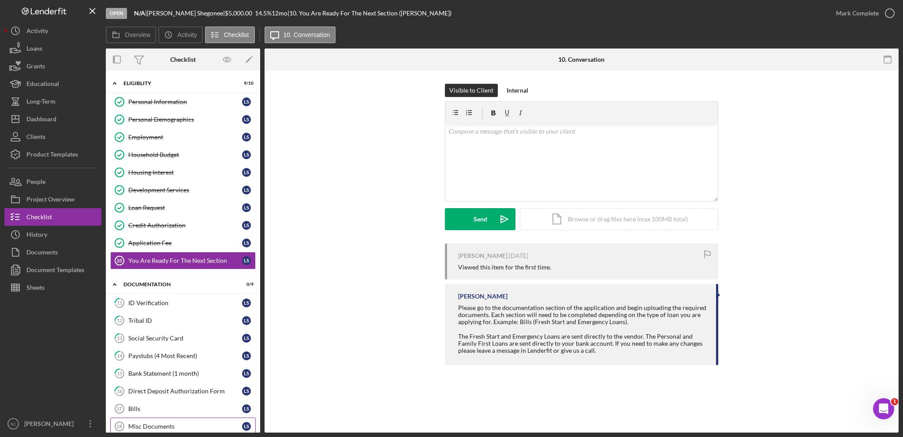
scroll to position [104, 0]
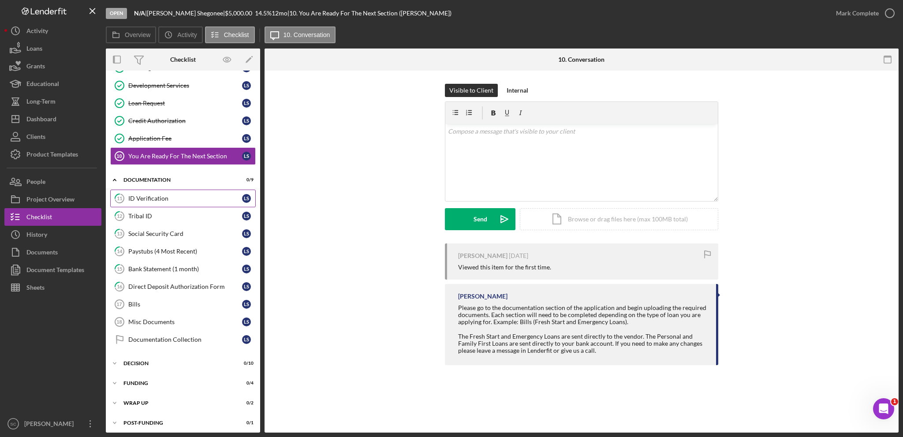
click at [167, 199] on div "ID Verification" at bounding box center [185, 198] width 114 height 7
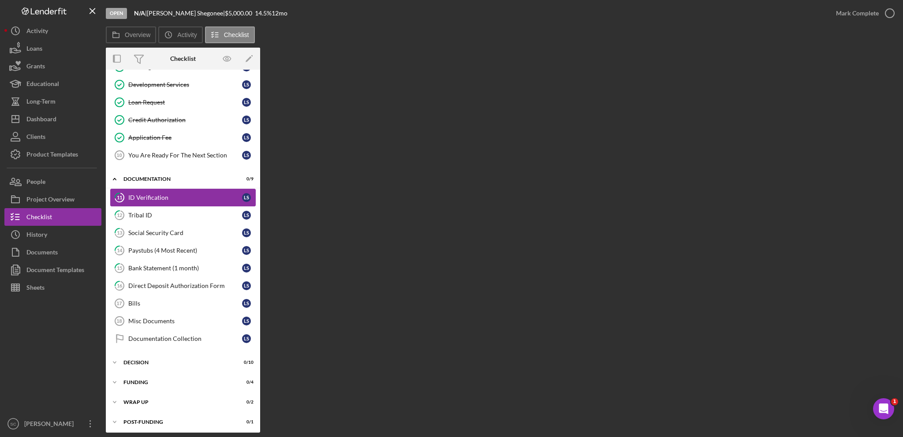
scroll to position [104, 0]
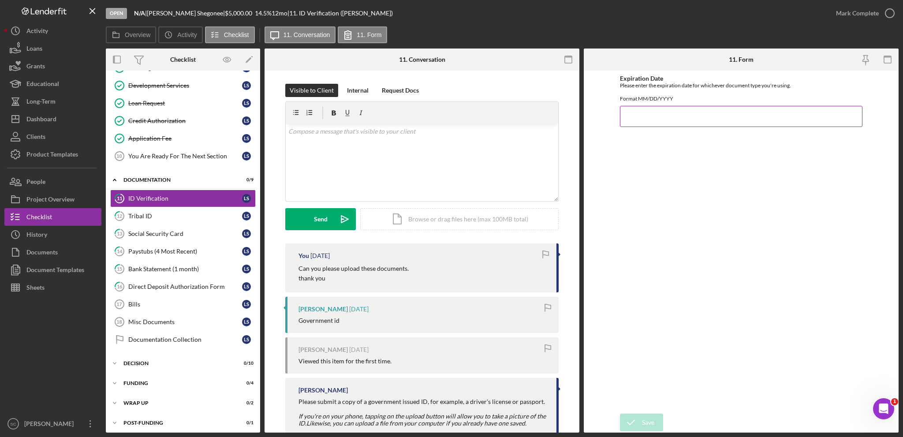
click at [679, 124] on input "Expiration Date" at bounding box center [741, 116] width 242 height 21
type input "[DATE]"
click at [634, 423] on icon "submit" at bounding box center [631, 422] width 22 height 22
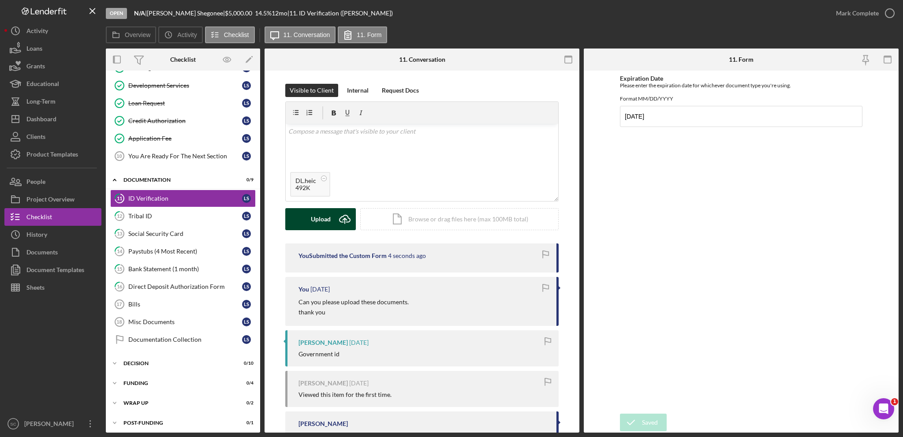
click at [294, 222] on button "Upload Icon/Upload" at bounding box center [320, 219] width 71 height 22
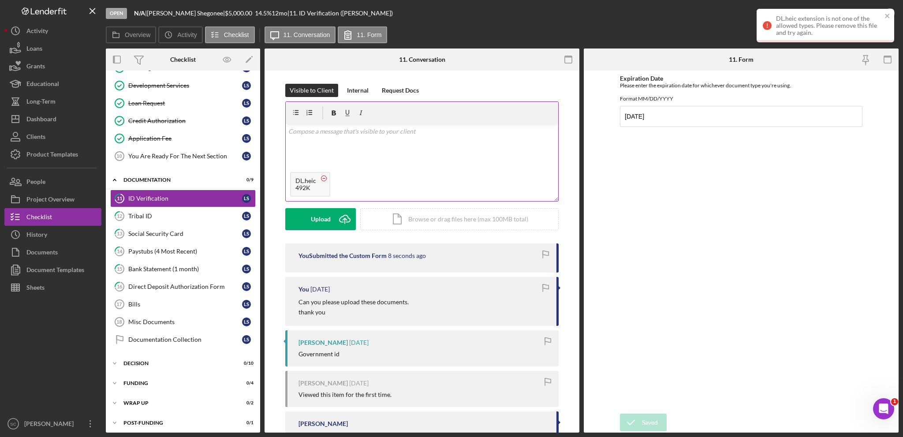
click at [324, 178] on circle at bounding box center [323, 177] width 5 height 5
click at [365, 89] on div "Internal" at bounding box center [358, 90] width 22 height 13
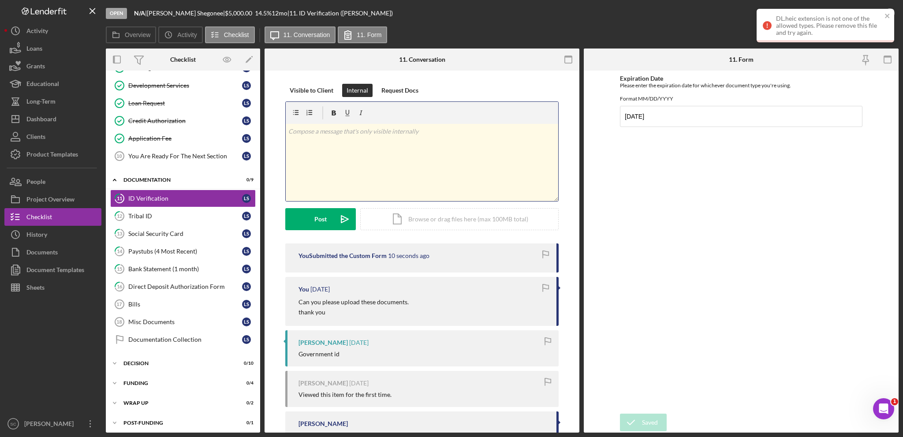
click at [354, 148] on div "v Color teal Color pink Remove color Add row above Add row below Add column bef…" at bounding box center [422, 162] width 272 height 77
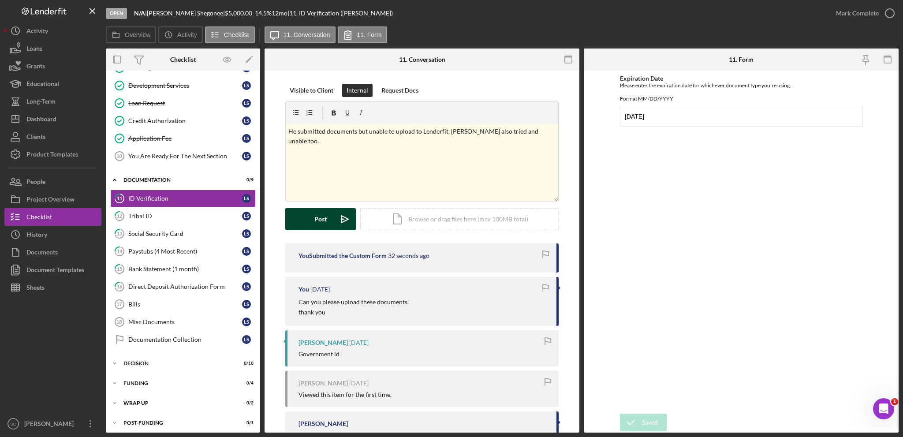
click at [321, 219] on div "Post" at bounding box center [320, 219] width 12 height 22
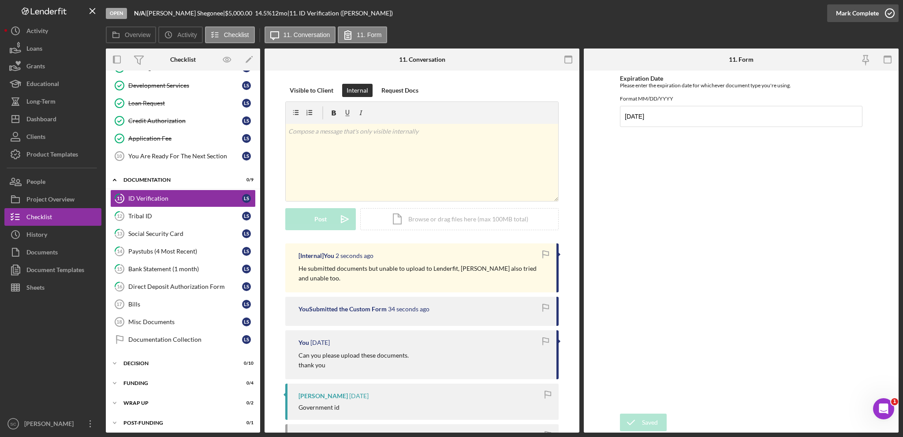
click at [857, 12] on div "Mark Complete" at bounding box center [857, 13] width 43 height 18
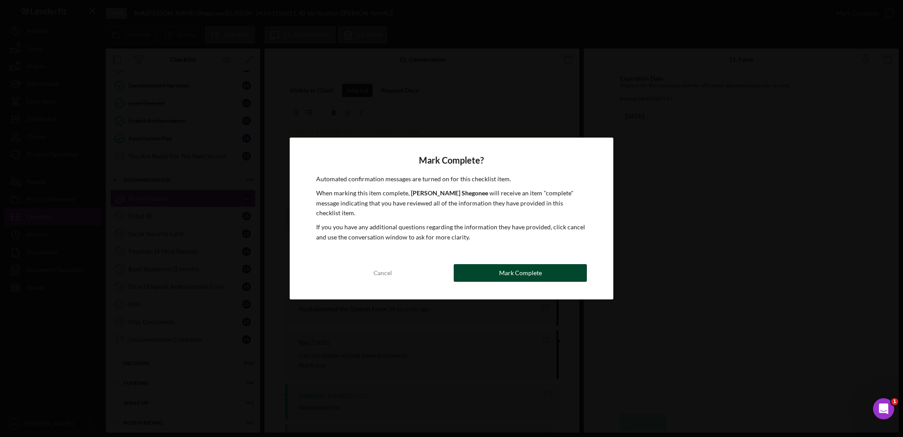
click at [540, 267] on button "Mark Complete" at bounding box center [520, 273] width 133 height 18
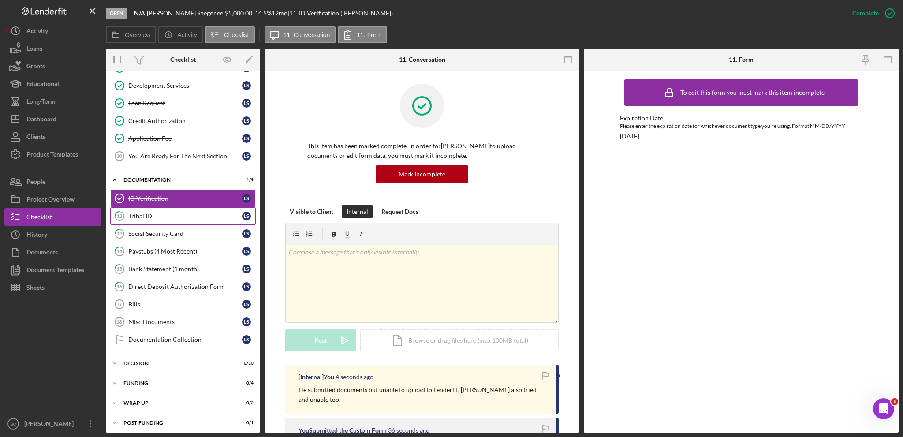
click at [165, 215] on div "Tribal ID" at bounding box center [185, 215] width 114 height 7
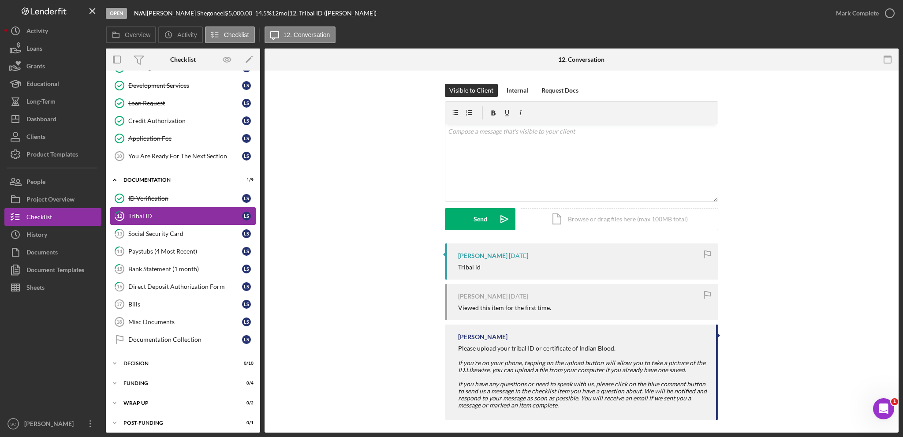
scroll to position [104, 0]
click at [473, 222] on div "Upload" at bounding box center [480, 219] width 20 height 22
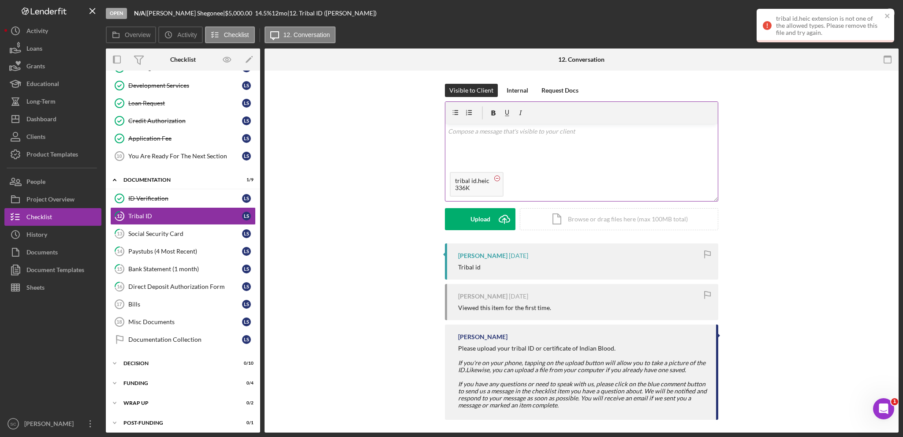
click at [495, 177] on circle at bounding box center [497, 177] width 5 height 5
click at [889, 14] on icon "close" at bounding box center [887, 16] width 4 height 4
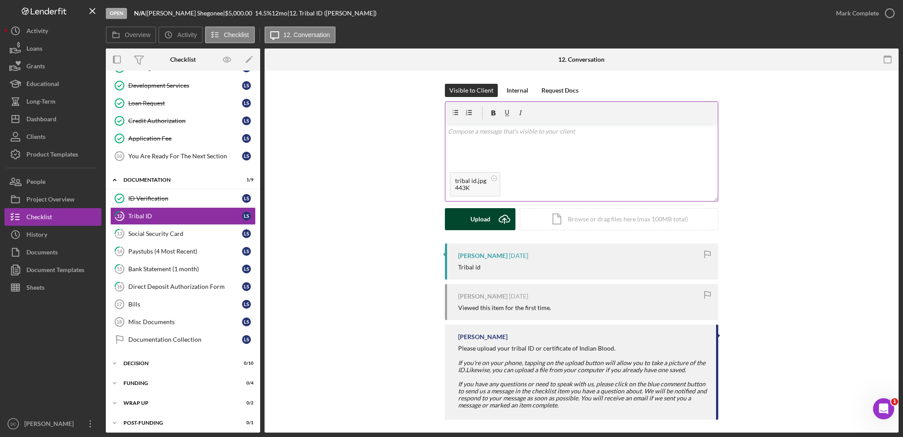
click at [464, 218] on button "Upload Icon/Upload" at bounding box center [480, 219] width 71 height 22
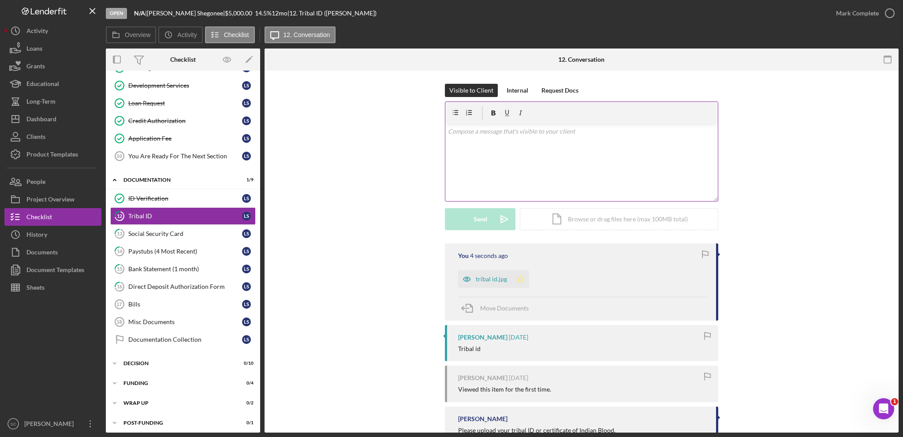
click at [519, 276] on icon "Icon/Star" at bounding box center [520, 279] width 18 height 18
click at [859, 15] on div "Mark Complete" at bounding box center [857, 13] width 43 height 18
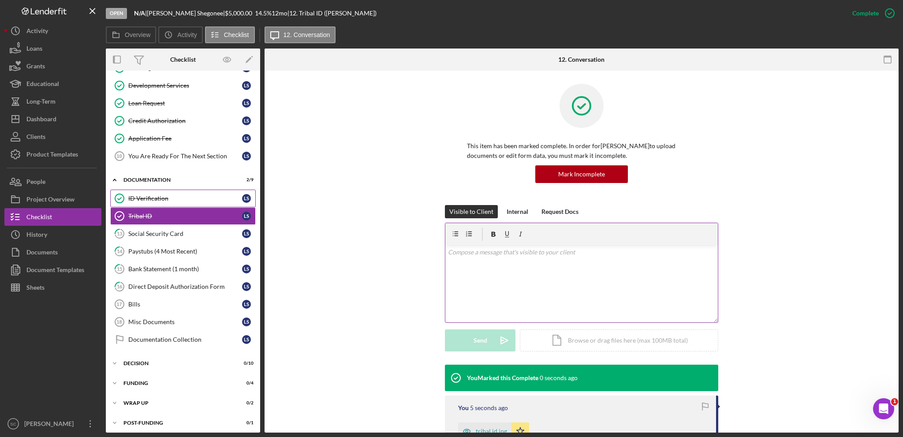
click at [145, 195] on div "ID Verification" at bounding box center [185, 198] width 114 height 7
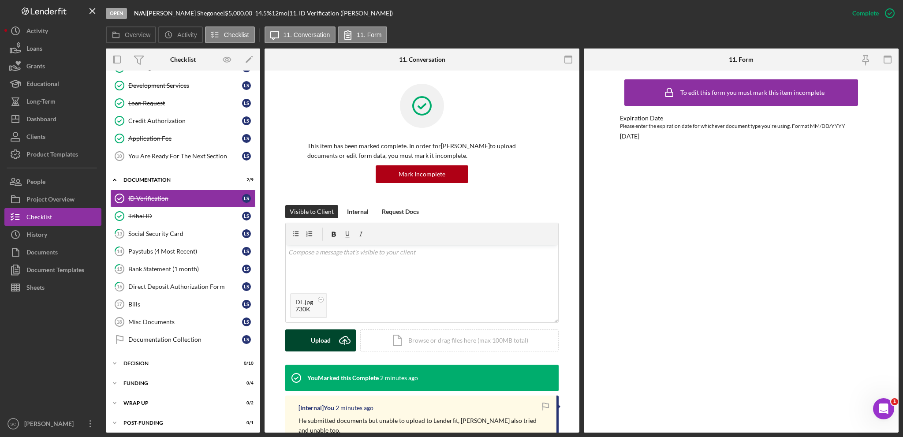
click at [318, 339] on div "Upload" at bounding box center [321, 340] width 20 height 22
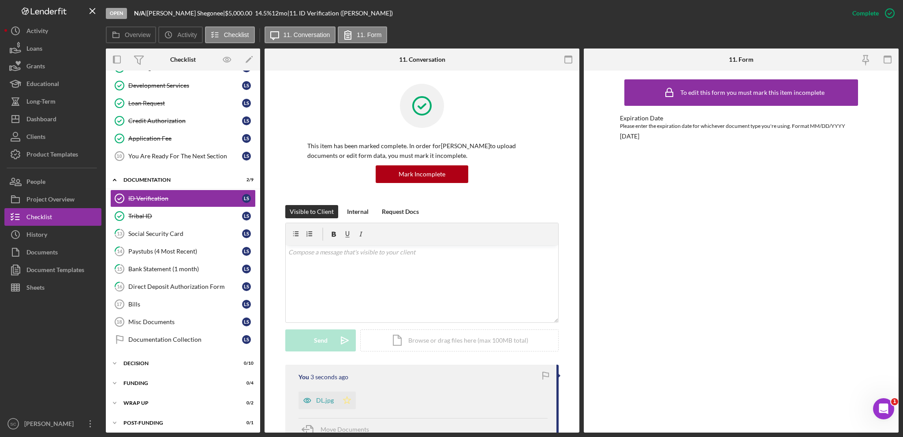
click at [344, 398] on icon "Icon/Star" at bounding box center [347, 400] width 18 height 18
click at [167, 231] on div "Social Security Card" at bounding box center [185, 233] width 114 height 7
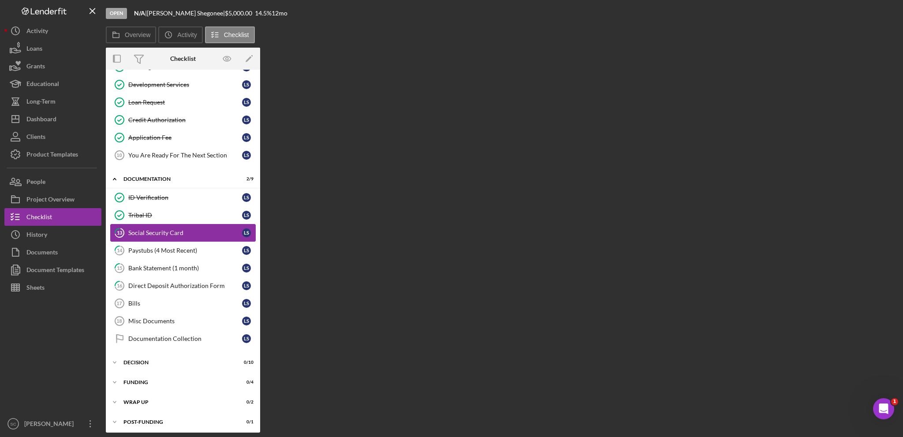
scroll to position [104, 0]
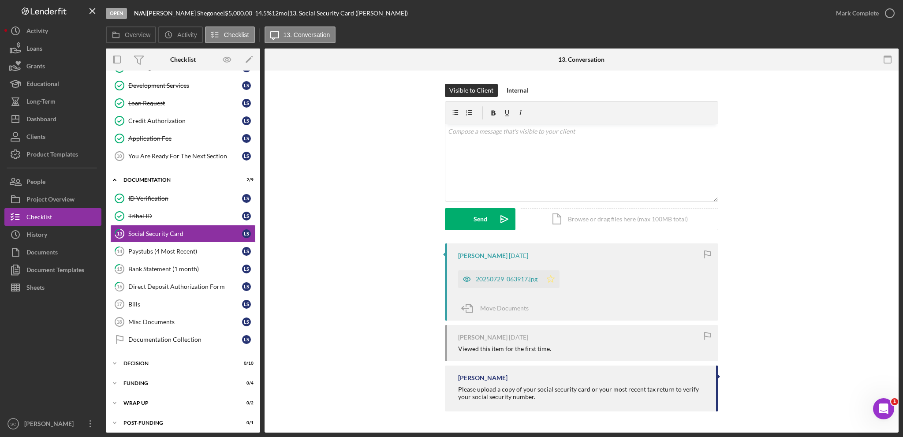
click at [552, 278] on icon "Icon/Star" at bounding box center [551, 279] width 18 height 18
click at [848, 14] on div "Mark Complete" at bounding box center [857, 13] width 43 height 18
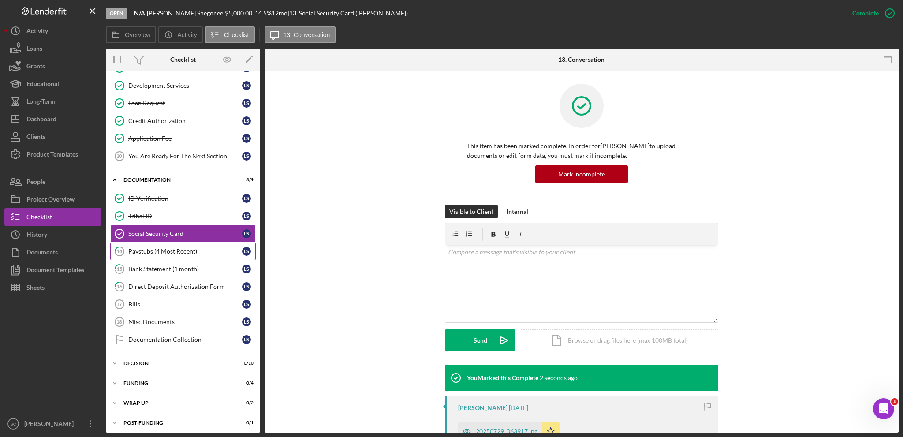
click at [149, 250] on div "Paystubs (4 Most Recent)" at bounding box center [185, 251] width 114 height 7
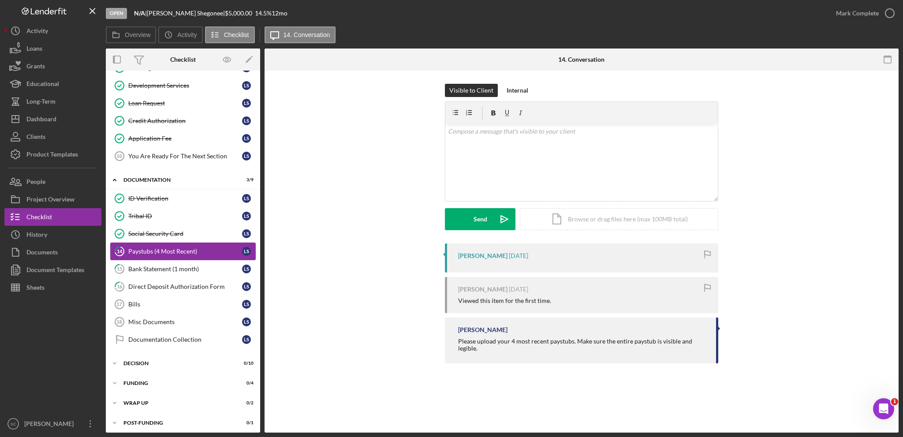
scroll to position [104, 0]
click at [455, 220] on button "Upload Icon/Upload" at bounding box center [480, 219] width 71 height 22
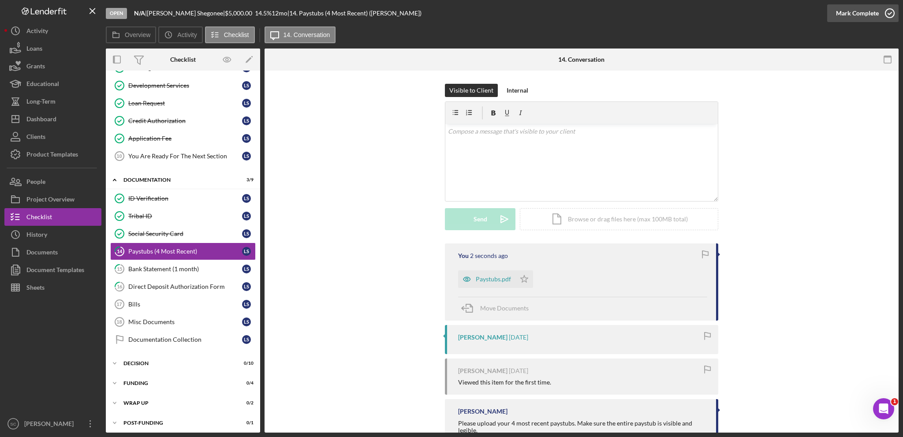
click at [868, 14] on div "Mark Complete" at bounding box center [857, 13] width 43 height 18
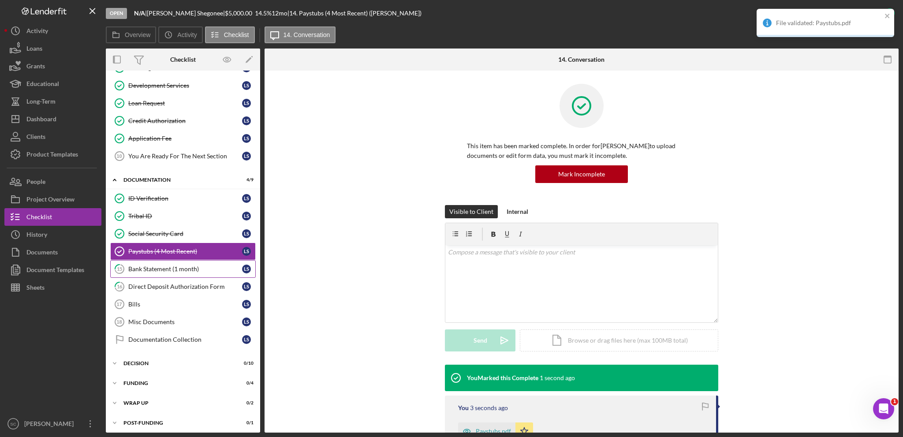
click at [149, 265] on div "Bank Statement (1 month)" at bounding box center [185, 268] width 114 height 7
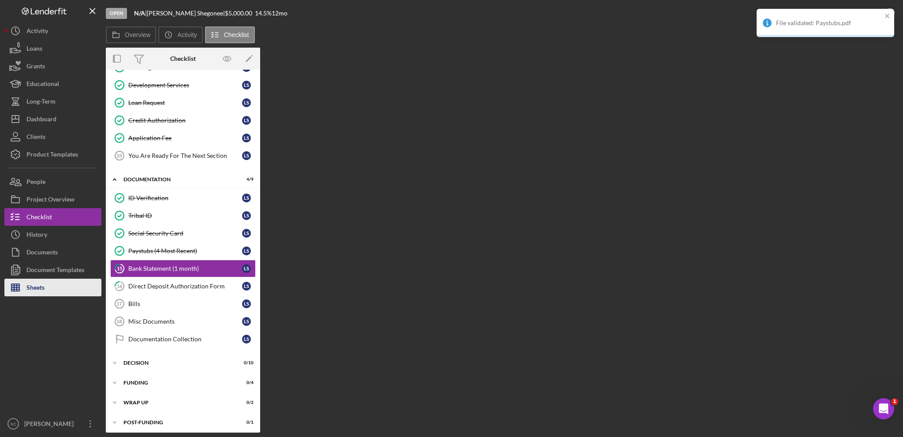
scroll to position [104, 0]
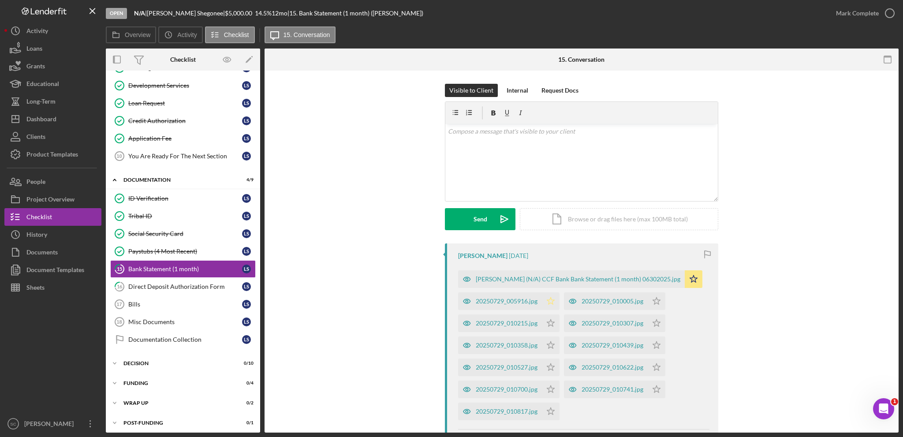
click at [548, 301] on polygon "button" at bounding box center [550, 300] width 7 height 7
click at [548, 320] on icon "Icon/Star" at bounding box center [551, 323] width 18 height 18
click at [653, 299] on icon "Icon/Star" at bounding box center [656, 301] width 18 height 18
click at [655, 324] on icon "Icon/Star" at bounding box center [656, 323] width 18 height 18
click at [655, 341] on icon "Icon/Star" at bounding box center [656, 345] width 18 height 18
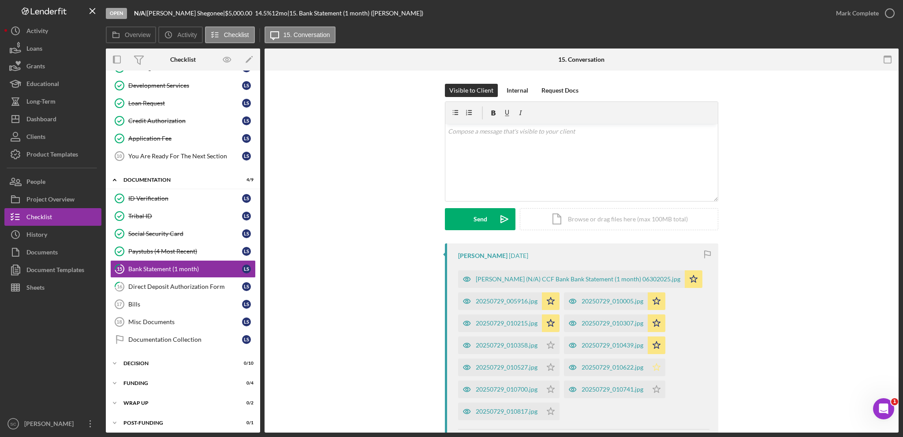
click at [554, 348] on polygon "button" at bounding box center [550, 344] width 7 height 7
click at [550, 409] on icon "Icon/Star" at bounding box center [551, 411] width 18 height 18
click at [544, 391] on icon "Icon/Star" at bounding box center [551, 389] width 18 height 18
click at [557, 368] on icon "Icon/Star" at bounding box center [551, 367] width 18 height 18
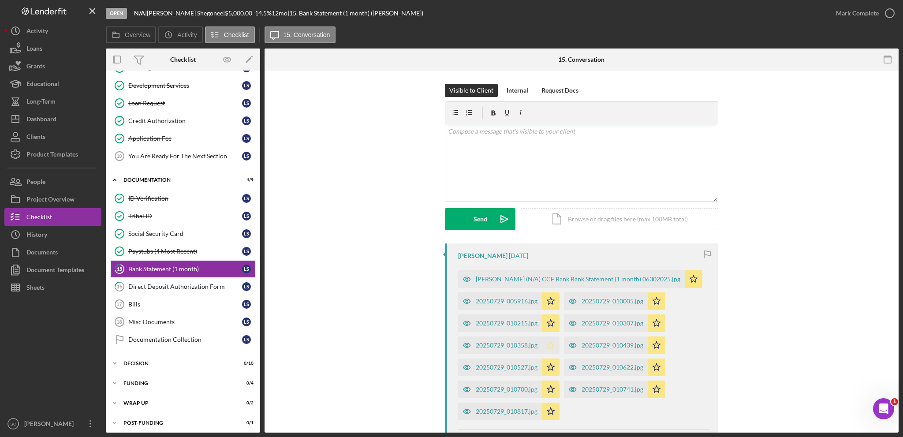
click at [552, 342] on icon "Icon/Star" at bounding box center [551, 345] width 18 height 18
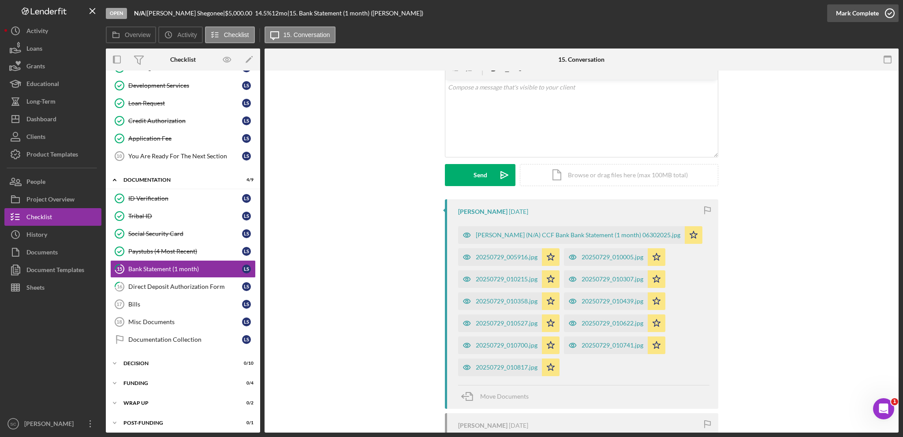
click at [859, 10] on div "Mark Complete" at bounding box center [857, 13] width 43 height 18
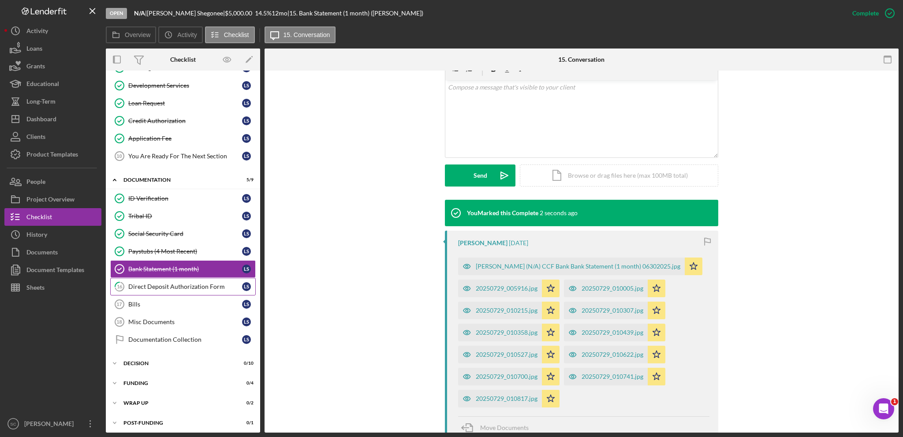
click at [154, 286] on div "Direct Deposit Authorization Form" at bounding box center [185, 286] width 114 height 7
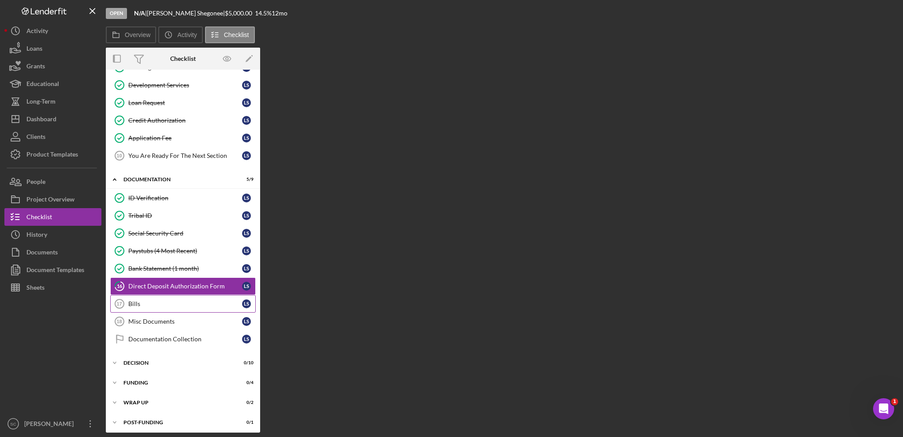
scroll to position [104, 0]
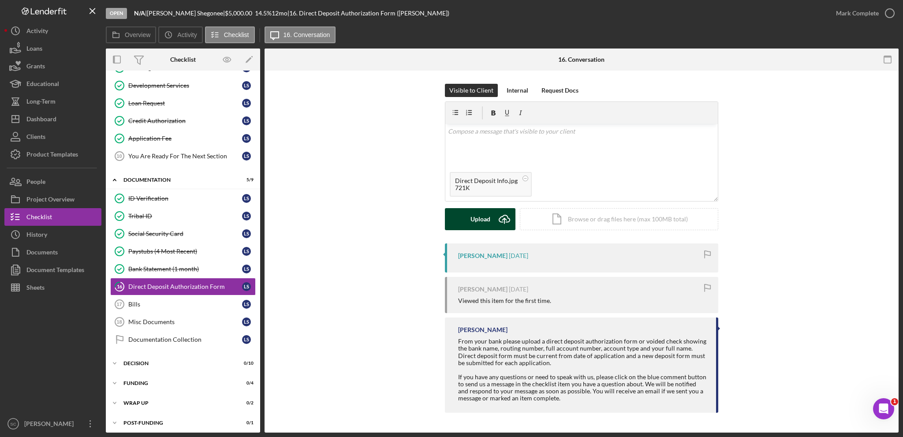
click at [462, 218] on button "Upload Icon/Upload" at bounding box center [480, 219] width 71 height 22
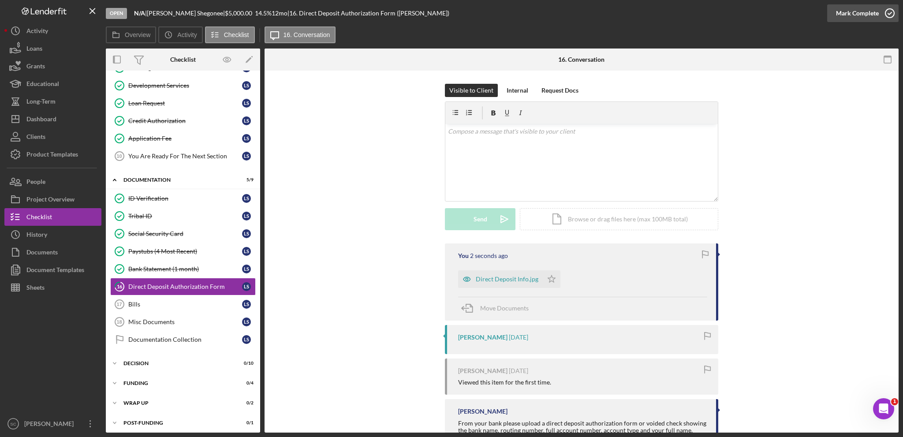
click at [867, 15] on div "Mark Complete" at bounding box center [857, 13] width 43 height 18
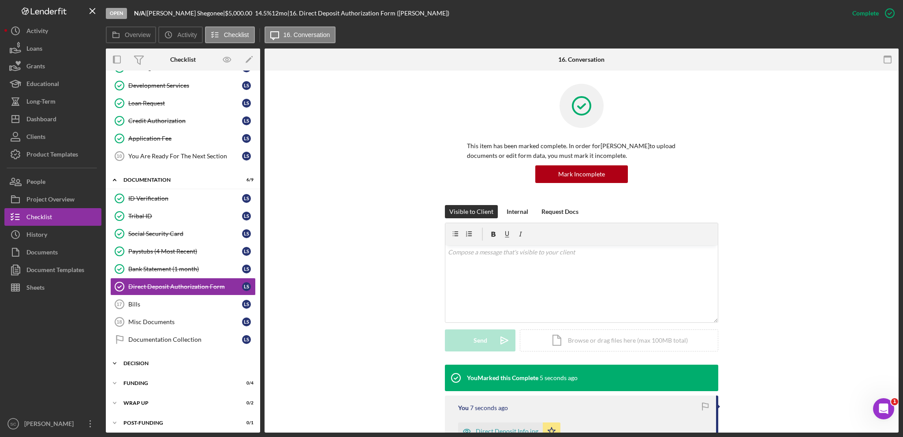
click at [121, 359] on icon "Icon/Expander" at bounding box center [115, 363] width 18 height 18
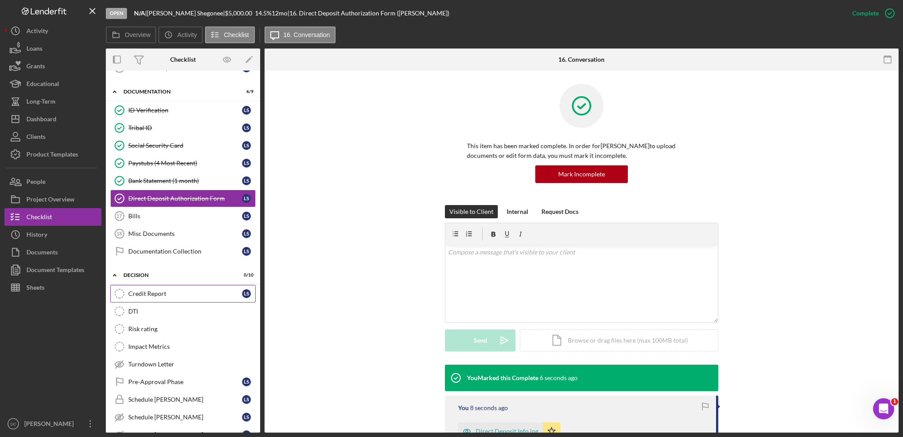
click at [174, 295] on link "Credit Report Credit Report L S" at bounding box center [182, 294] width 145 height 18
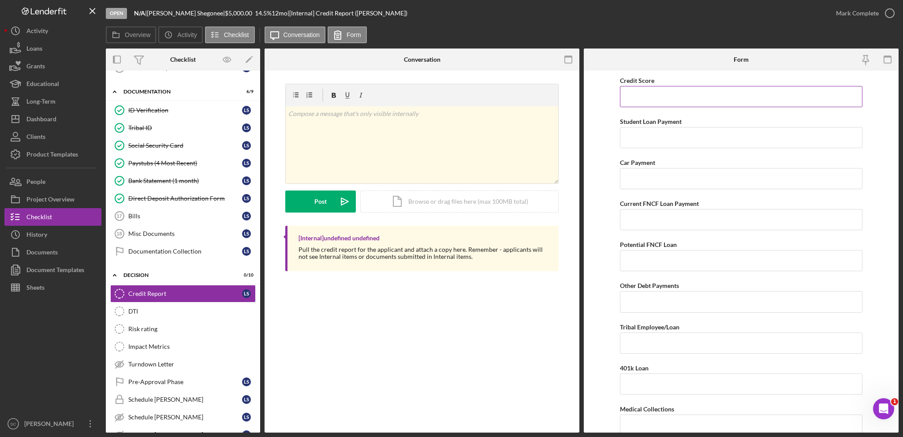
click at [663, 102] on input "Credit Score" at bounding box center [741, 96] width 242 height 21
type input "574"
click at [632, 224] on input "Current FNCF Loan Payment" at bounding box center [741, 219] width 242 height 21
click at [649, 175] on input "Car Payment" at bounding box center [741, 178] width 242 height 21
click at [646, 267] on input "Potential FNCF Loan" at bounding box center [741, 260] width 242 height 21
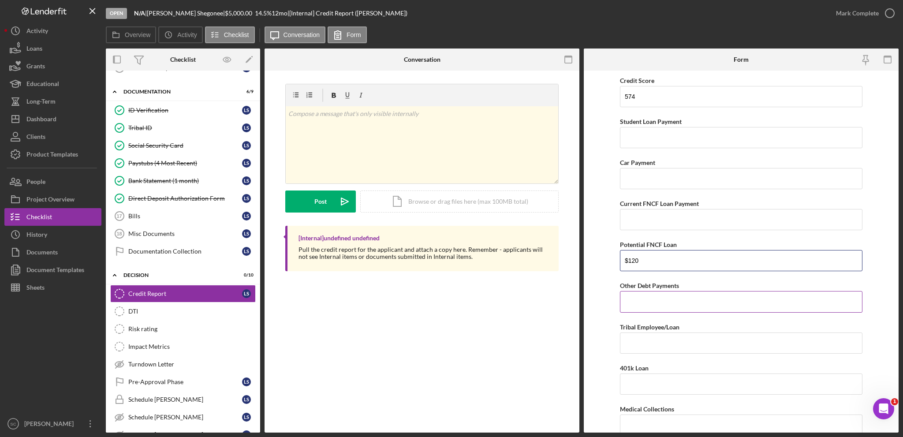
type input "$120"
click at [633, 298] on input "Other Debt Payments" at bounding box center [741, 301] width 242 height 21
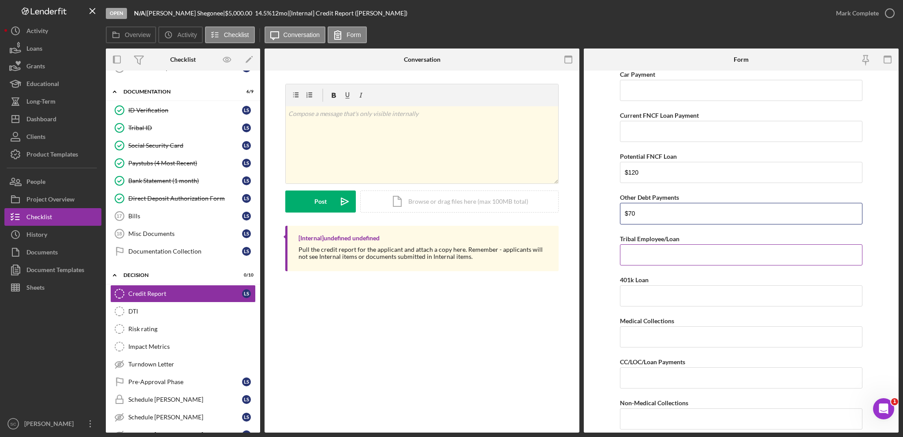
type input "$70"
click at [645, 253] on input "Tribal Employee/Loan" at bounding box center [741, 254] width 242 height 21
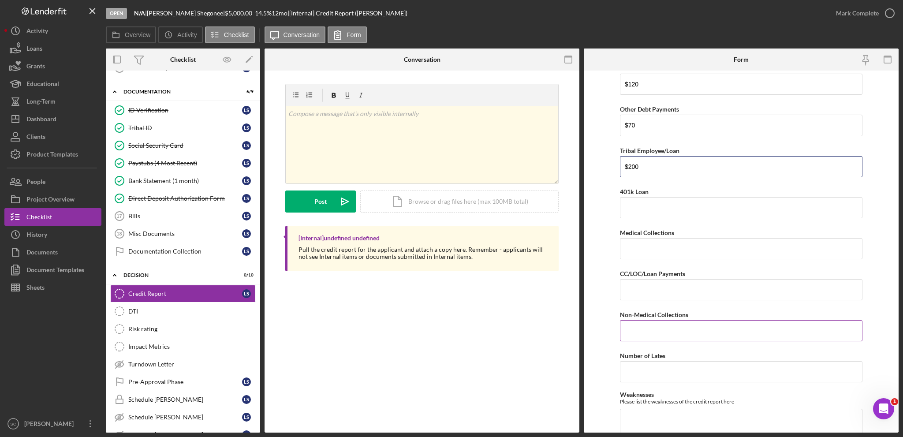
type input "$200"
click at [633, 327] on input "Non-Medical Collections" at bounding box center [741, 330] width 242 height 21
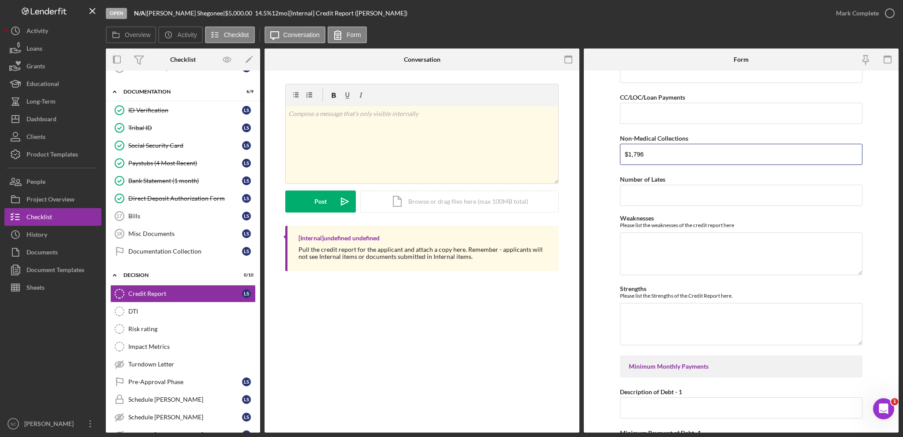
scroll to position [397, 0]
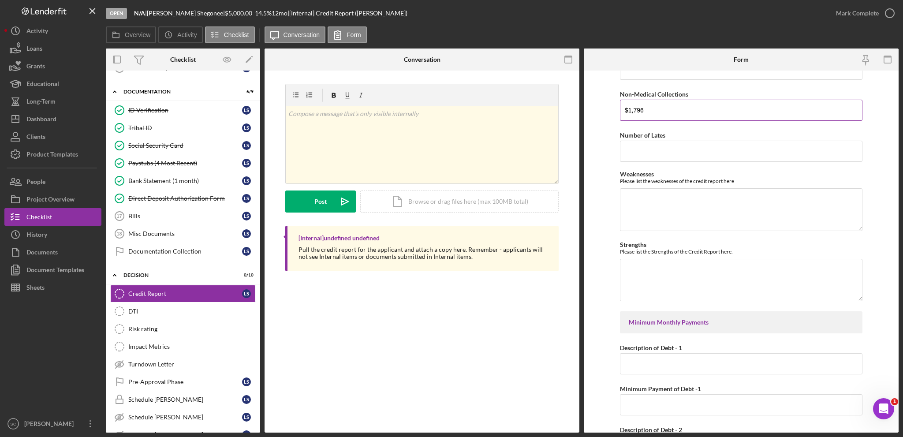
click at [631, 109] on input "$1,796" at bounding box center [741, 110] width 242 height 21
type input "$2,796"
click at [649, 361] on input "Description of Debt - 1" at bounding box center [741, 363] width 242 height 21
type input "CB Indigo"
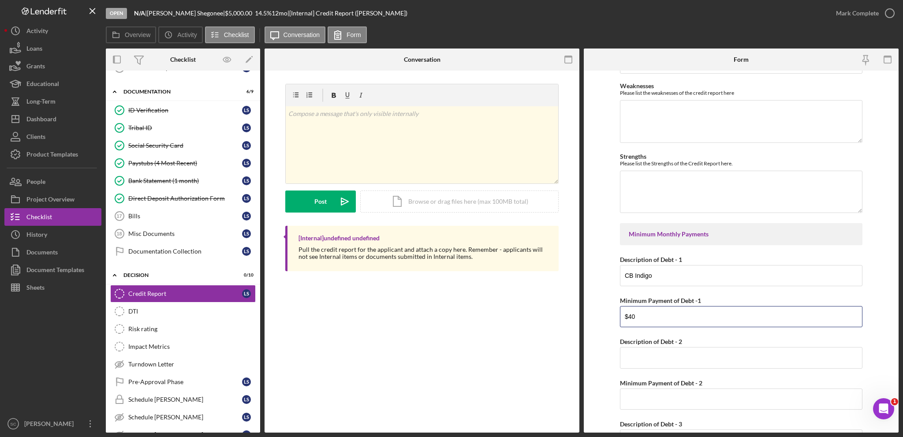
scroll to position [529, 0]
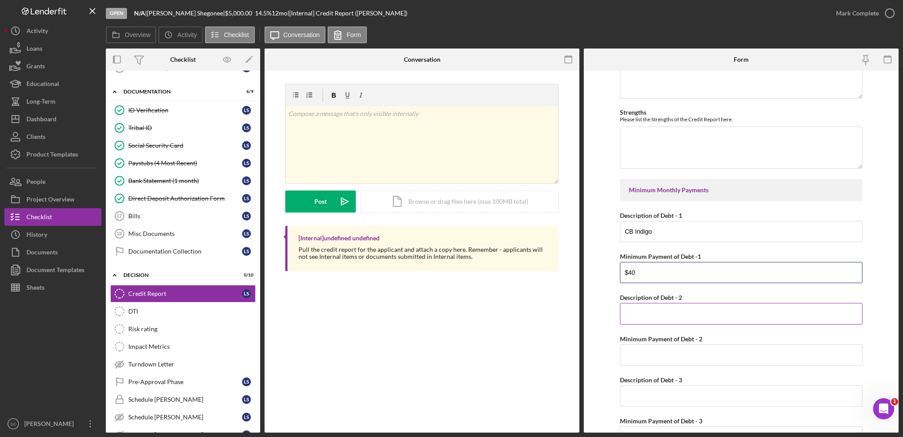
type input "$40"
click at [636, 315] on input "Description of Debt - 2" at bounding box center [741, 313] width 242 height 21
type input "Credit one bank"
type input "$30"
click at [604, 335] on form "Credit Score 574 Student Loan Payment Car Payment Current FNCF Loan Payment Pot…" at bounding box center [741, 252] width 315 height 362
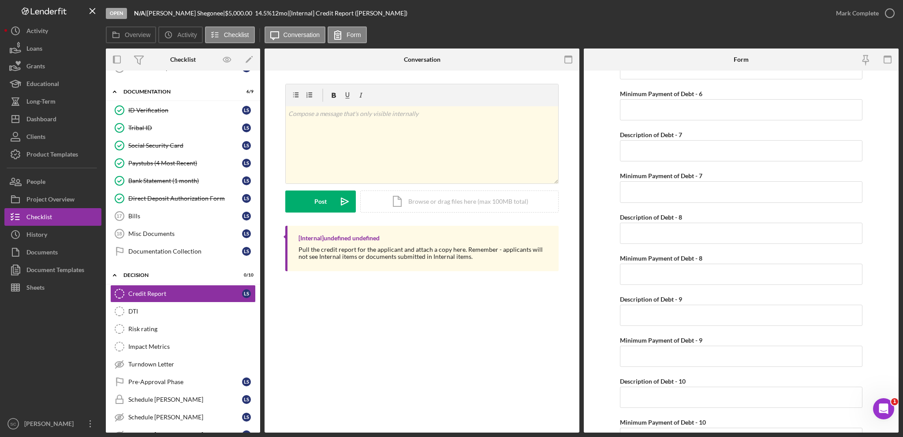
scroll to position [1176, 0]
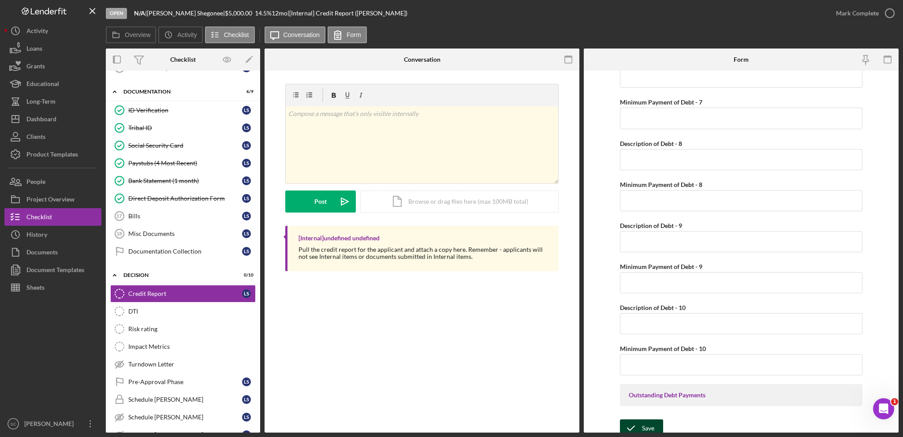
click at [634, 421] on icon "submit" at bounding box center [631, 428] width 22 height 22
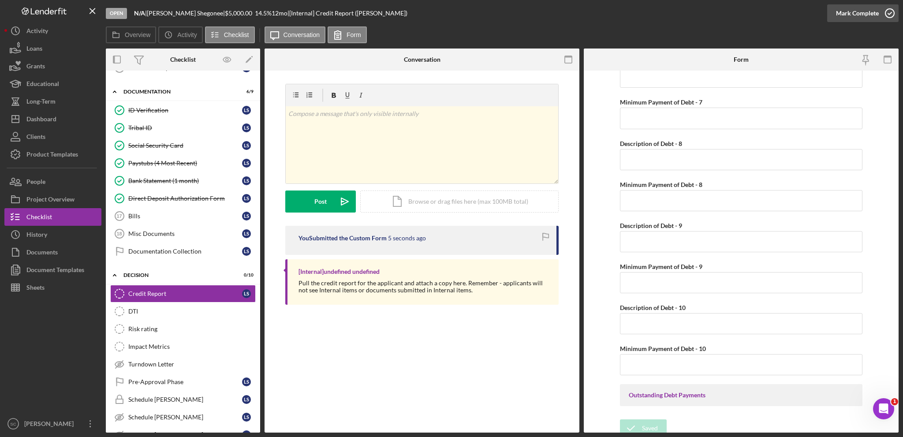
click at [867, 14] on div "Mark Complete" at bounding box center [857, 13] width 43 height 18
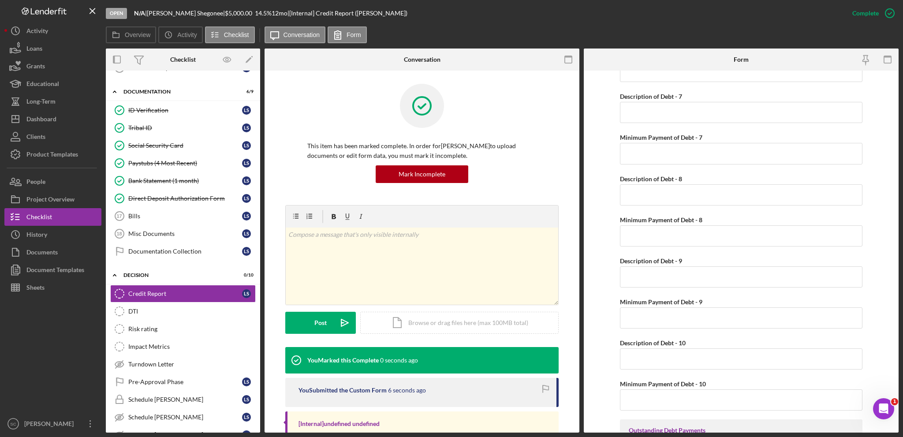
scroll to position [1211, 0]
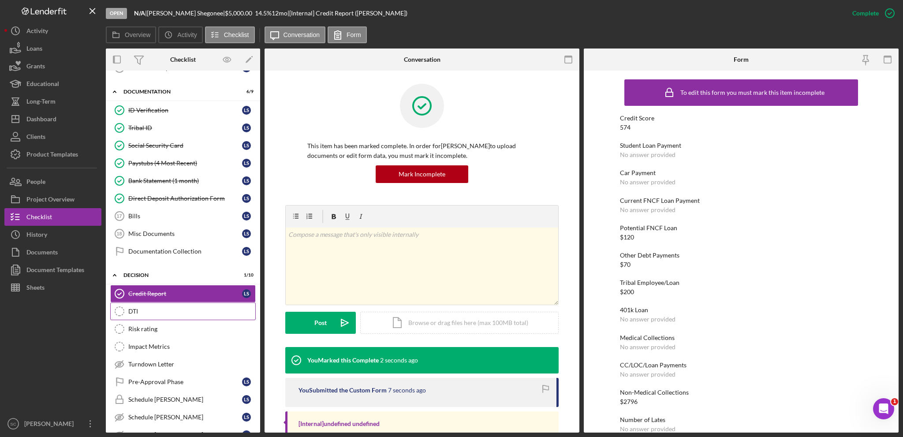
click at [132, 308] on div "DTI" at bounding box center [191, 311] width 127 height 7
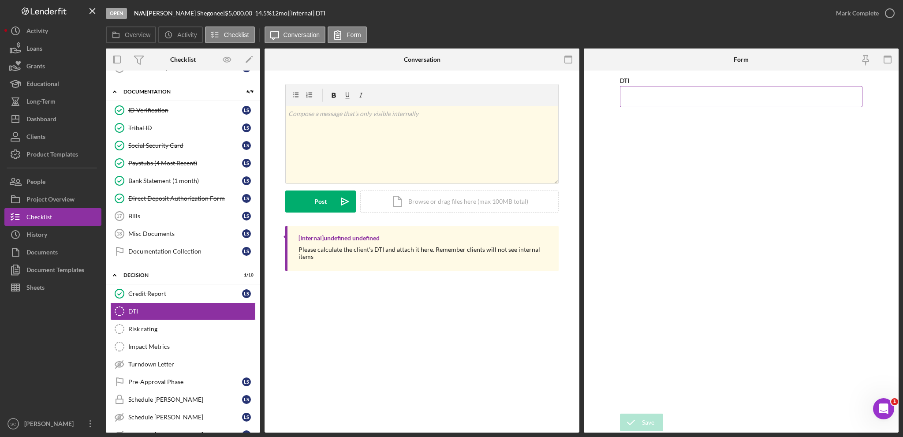
click at [634, 100] on input "DTI" at bounding box center [741, 96] width 242 height 21
type input "15.70000%"
click at [637, 424] on icon "submit" at bounding box center [631, 422] width 22 height 22
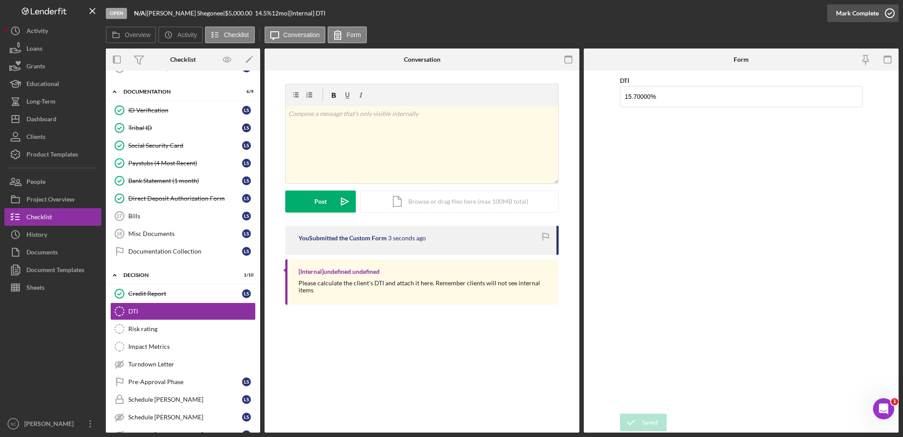
click at [855, 12] on div "Mark Complete" at bounding box center [857, 13] width 43 height 18
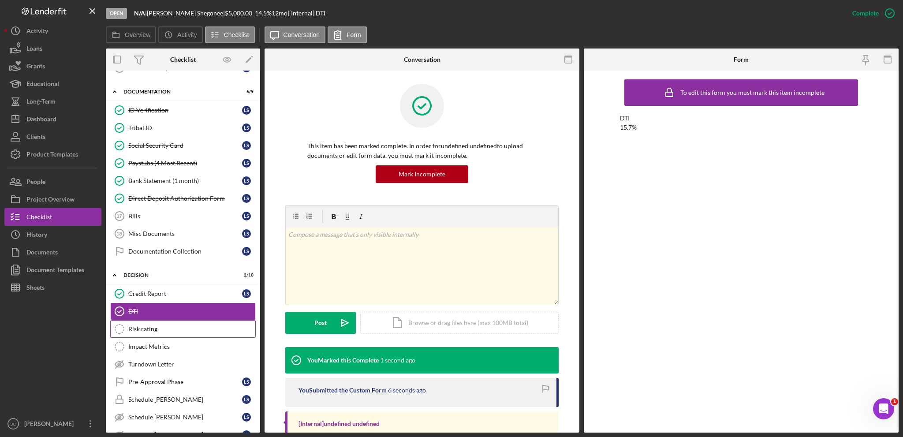
click at [139, 327] on div "Risk rating" at bounding box center [191, 328] width 127 height 7
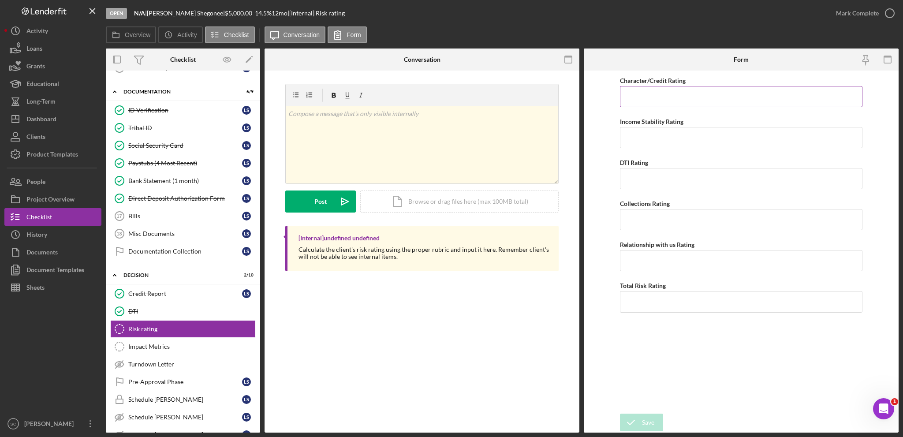
click at [645, 104] on input "Character/Credit Rating" at bounding box center [741, 96] width 242 height 21
type input "4"
click at [633, 139] on input "Income Stability Rating" at bounding box center [741, 137] width 242 height 21
type input "1"
click at [635, 178] on input "DTI Rating" at bounding box center [741, 178] width 242 height 21
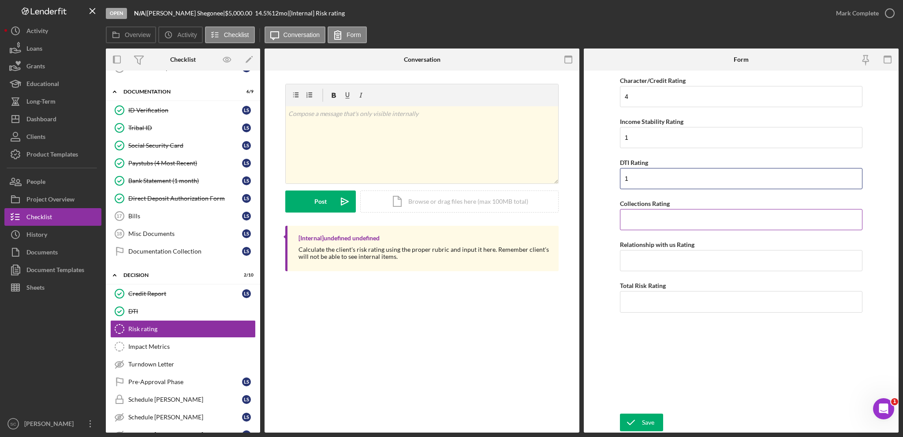
type input "1"
click at [638, 218] on input "Collections Rating" at bounding box center [741, 219] width 242 height 21
type input "1"
click at [629, 262] on input "Relationship with us Rating" at bounding box center [741, 260] width 242 height 21
type input "5"
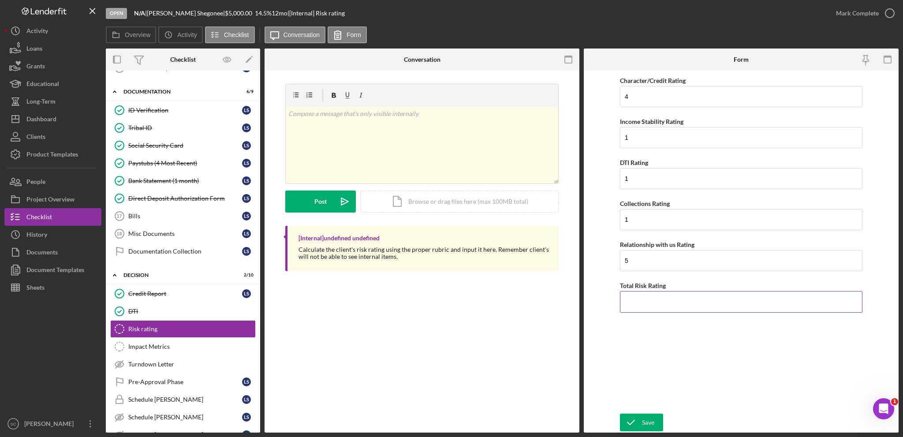
click at [661, 294] on input "Total Risk Rating" at bounding box center [741, 301] width 242 height 21
type input "2.4"
click at [633, 418] on icon "submit" at bounding box center [631, 422] width 22 height 22
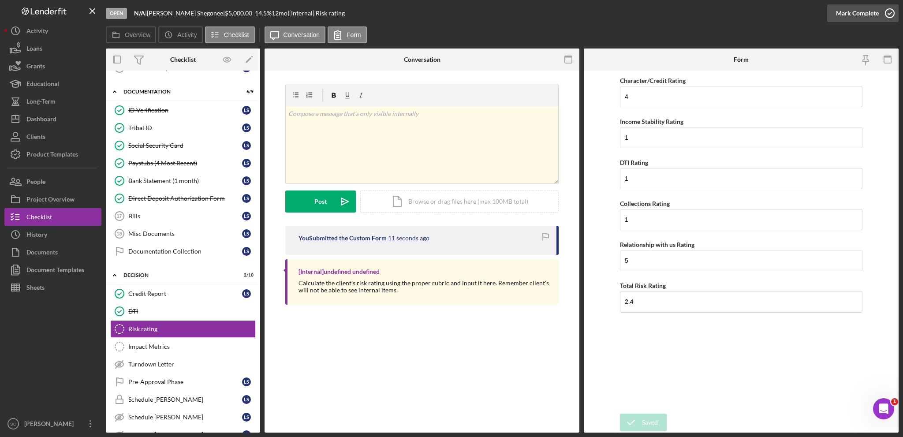
click at [863, 14] on div "Mark Complete" at bounding box center [857, 13] width 43 height 18
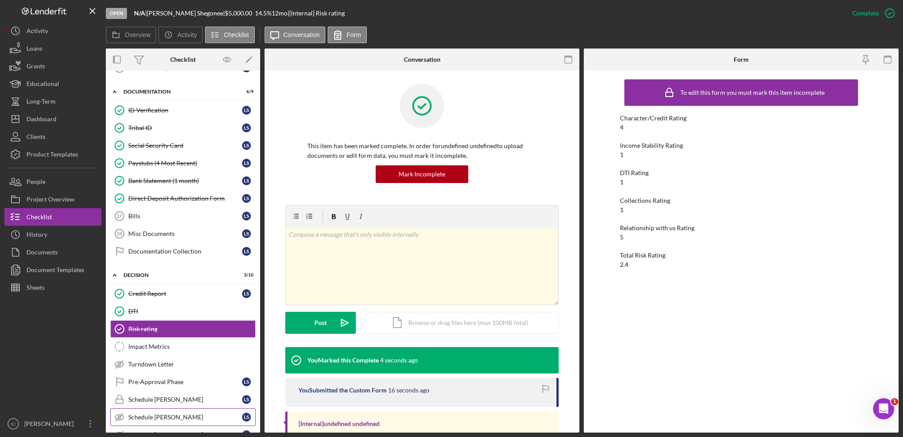
scroll to position [281, 0]
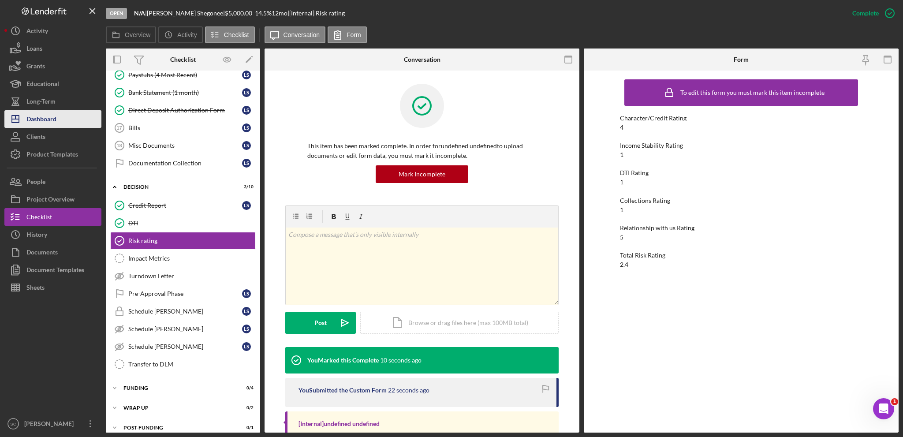
click at [57, 125] on button "Icon/Dashboard Dashboard" at bounding box center [52, 119] width 97 height 18
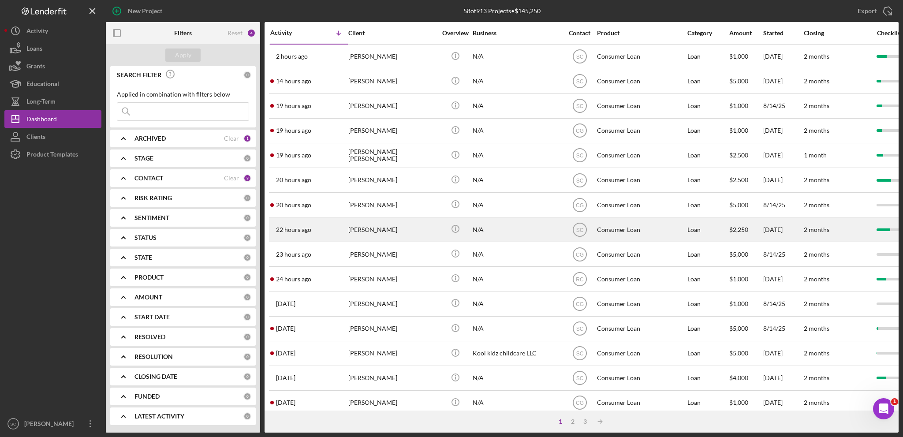
click at [377, 223] on div "[PERSON_NAME]" at bounding box center [392, 229] width 88 height 23
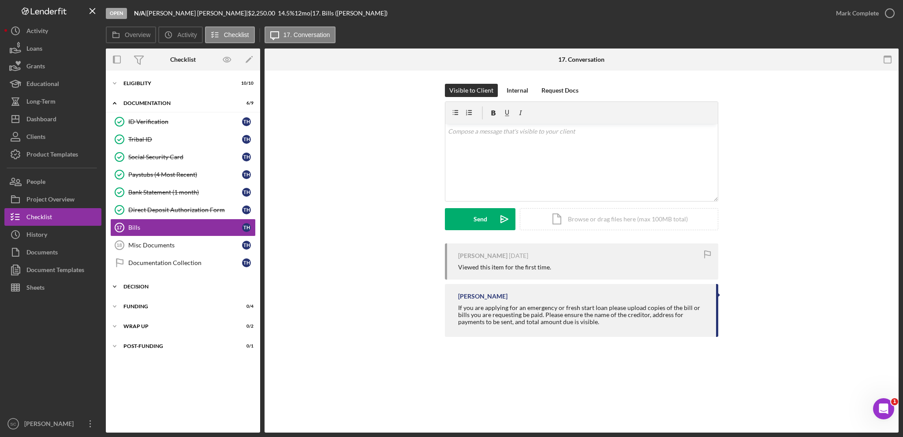
click at [120, 282] on icon "Icon/Expander" at bounding box center [115, 287] width 18 height 18
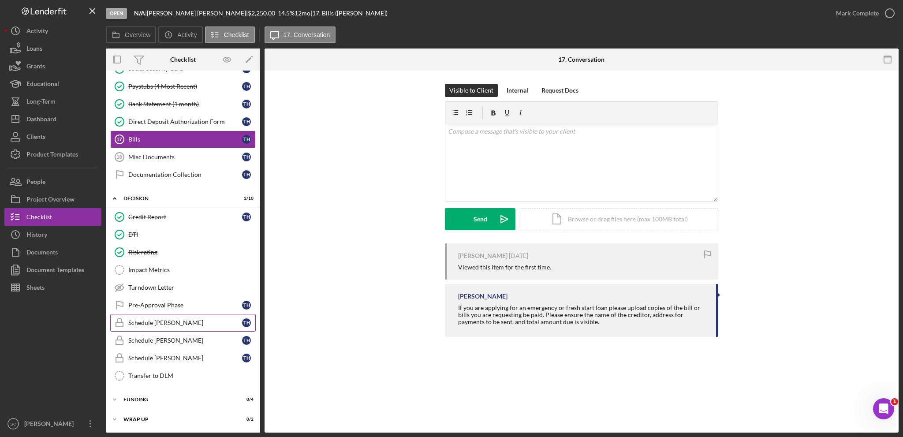
scroll to position [104, 0]
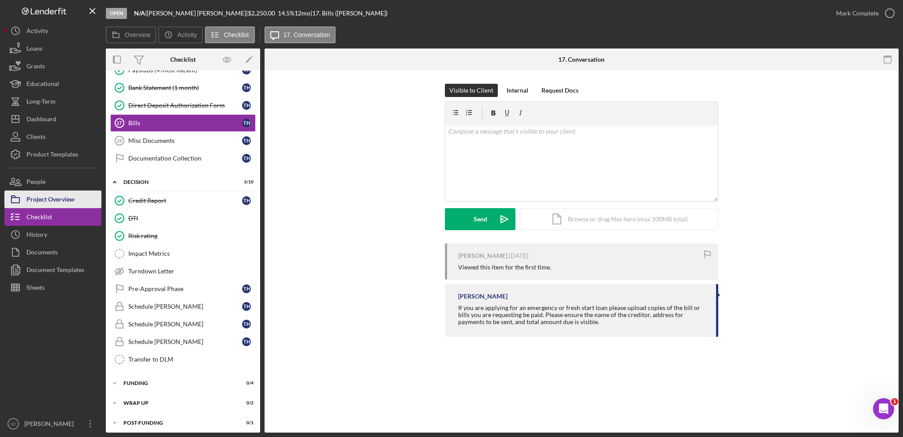
click at [45, 201] on div "Project Overview" at bounding box center [50, 200] width 48 height 20
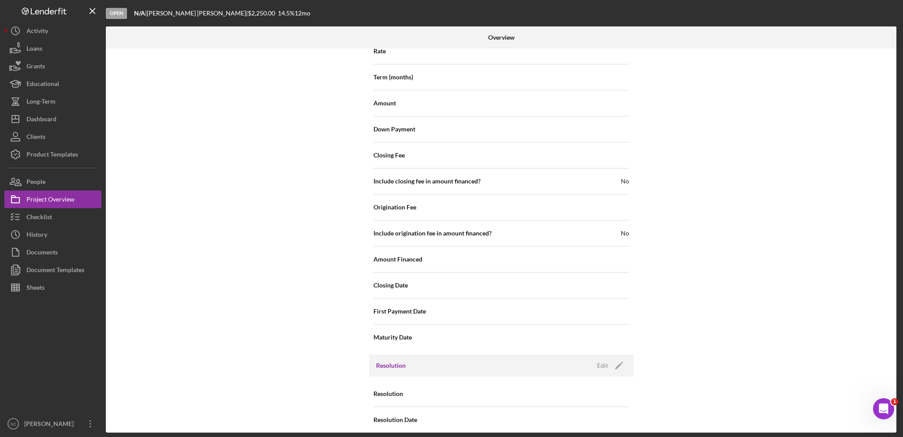
scroll to position [931, 0]
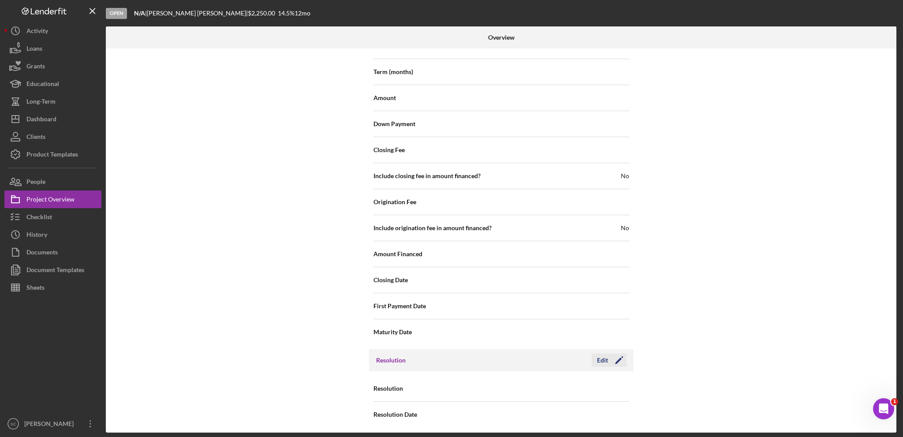
click at [592, 356] on button "Edit Icon/Edit" at bounding box center [609, 360] width 35 height 13
click at [531, 380] on div "Select..." at bounding box center [555, 389] width 106 height 20
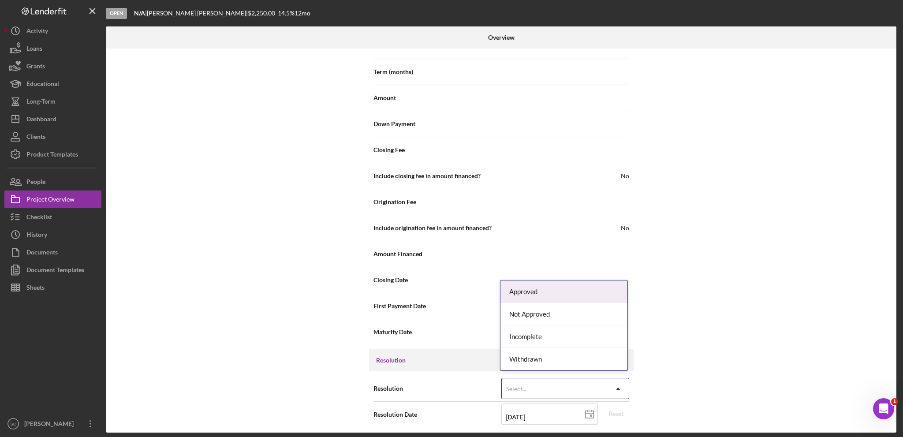
click at [537, 299] on div "Approved" at bounding box center [563, 291] width 127 height 22
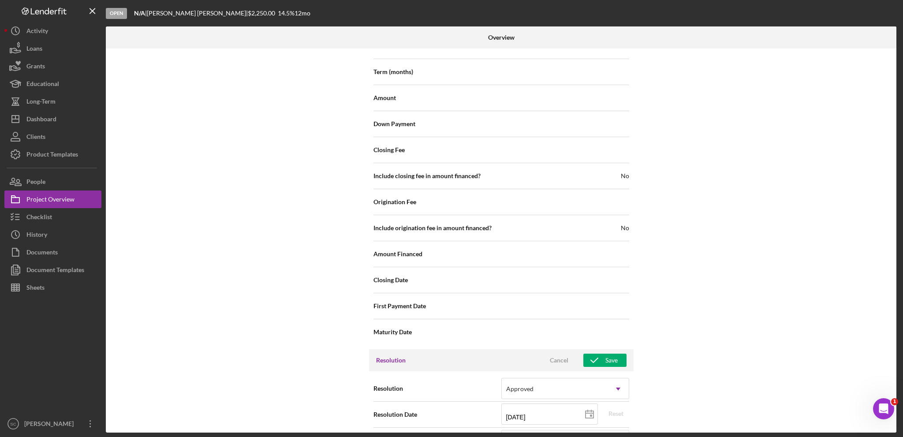
scroll to position [1107, 0]
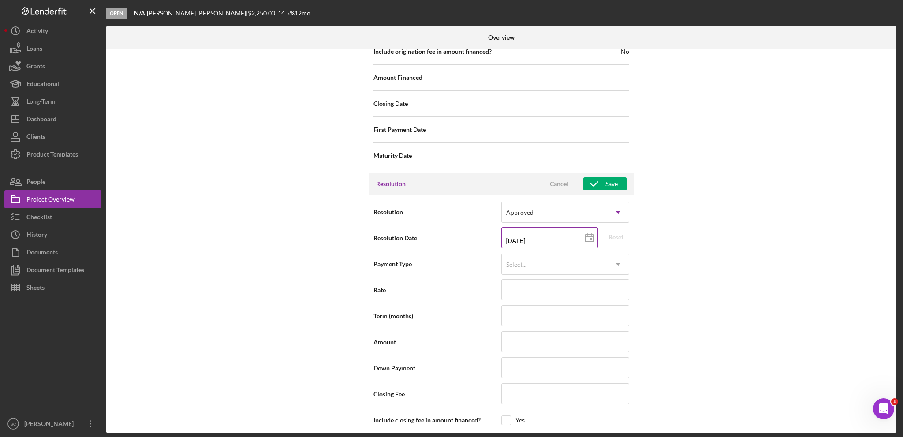
click at [520, 237] on input "[DATE]" at bounding box center [549, 237] width 97 height 21
type input "08/12/y025"
type input "[DATE]"
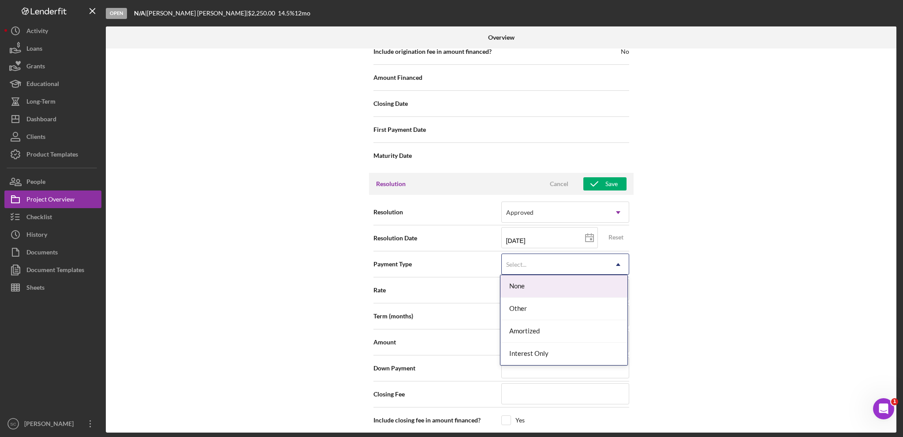
click at [547, 262] on div "Select..." at bounding box center [555, 264] width 106 height 20
click at [831, 316] on div "Internal Workflow Stage Open Icon/Dropdown Arrow Archive (can unarchive later i…" at bounding box center [501, 240] width 790 height 384
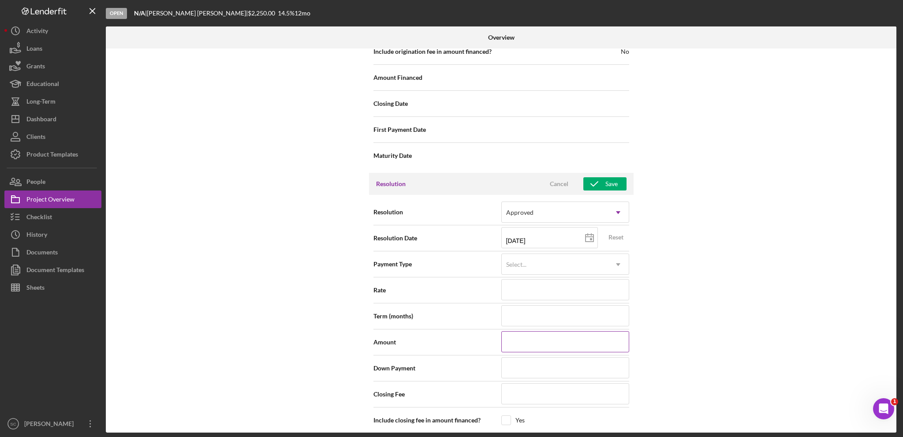
click at [520, 346] on input at bounding box center [565, 341] width 128 height 21
type input "$2"
type input "$25"
type input "$250"
type input "$2,500"
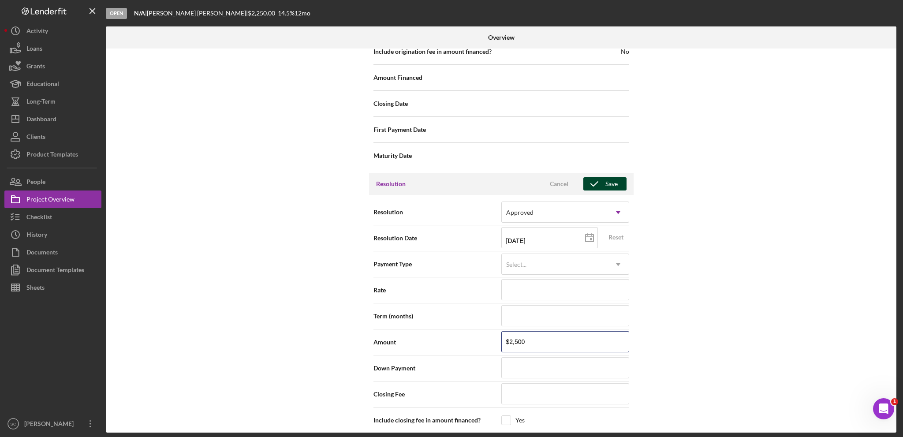
type input "$2,500"
click at [601, 182] on icon "button" at bounding box center [594, 184] width 22 height 22
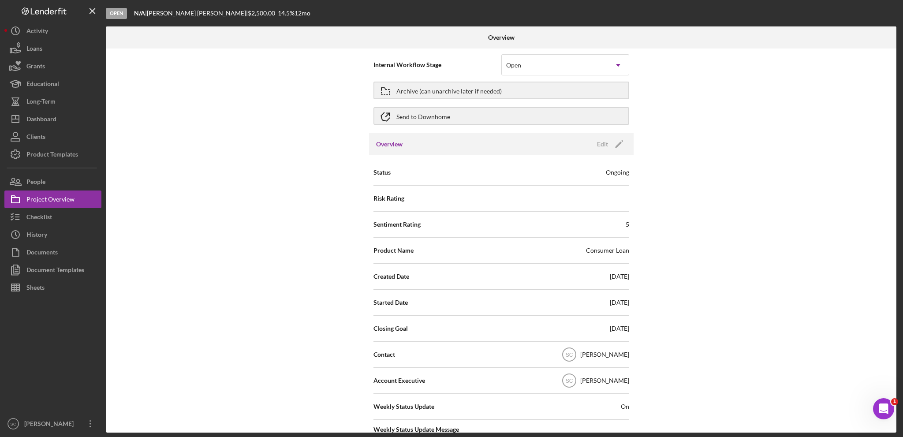
scroll to position [0, 0]
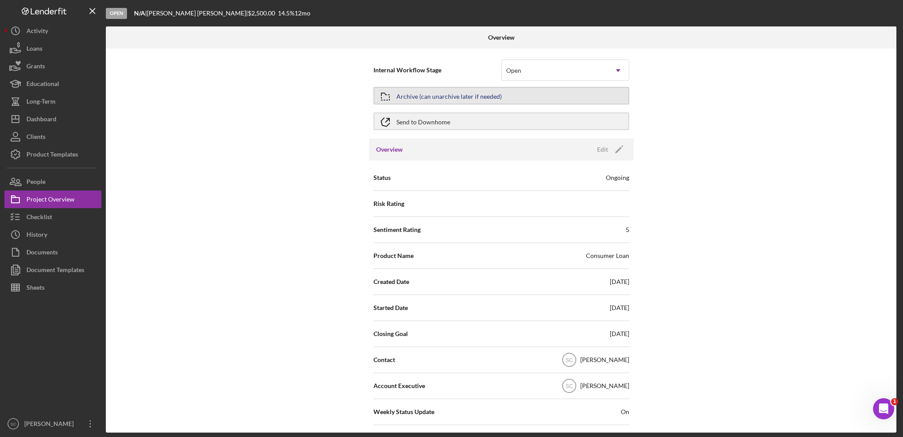
click at [423, 95] on div "Archive (can unarchive later if needed)" at bounding box center [448, 96] width 105 height 16
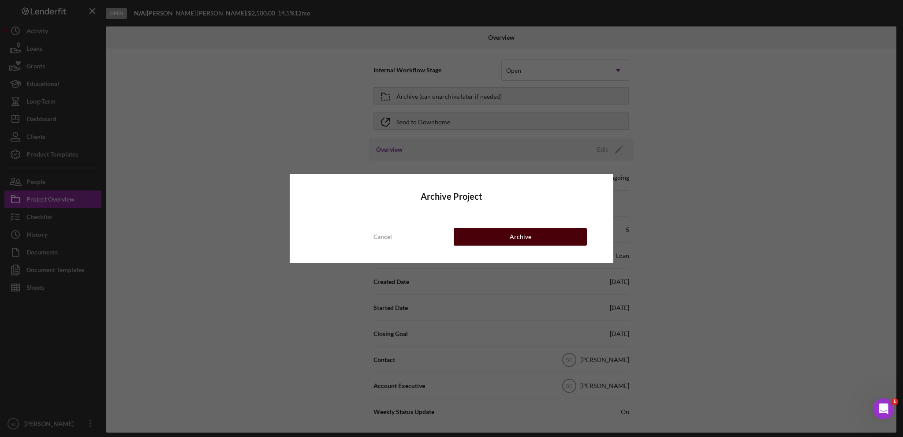
click at [532, 239] on button "Archive" at bounding box center [520, 237] width 133 height 18
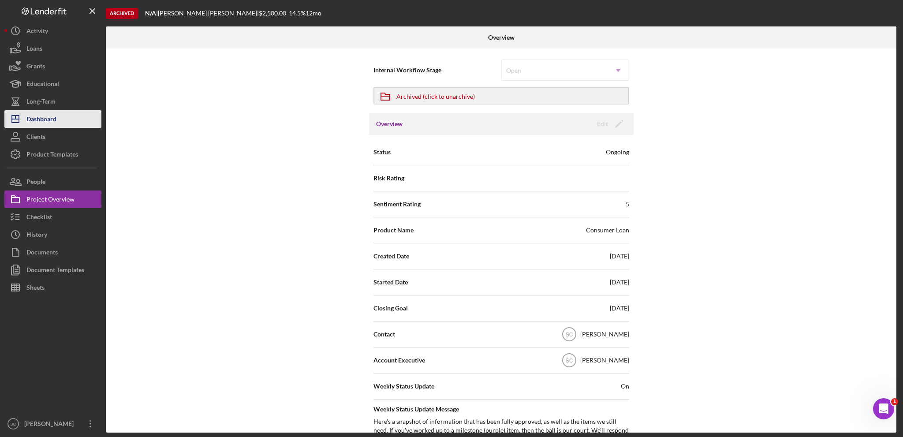
click at [66, 121] on button "Icon/Dashboard Dashboard" at bounding box center [52, 119] width 97 height 18
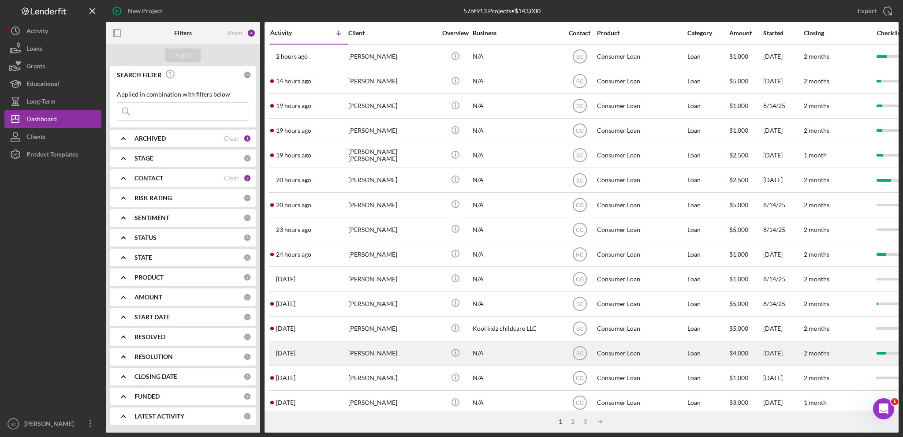
click at [394, 352] on div "[PERSON_NAME]" at bounding box center [392, 353] width 88 height 23
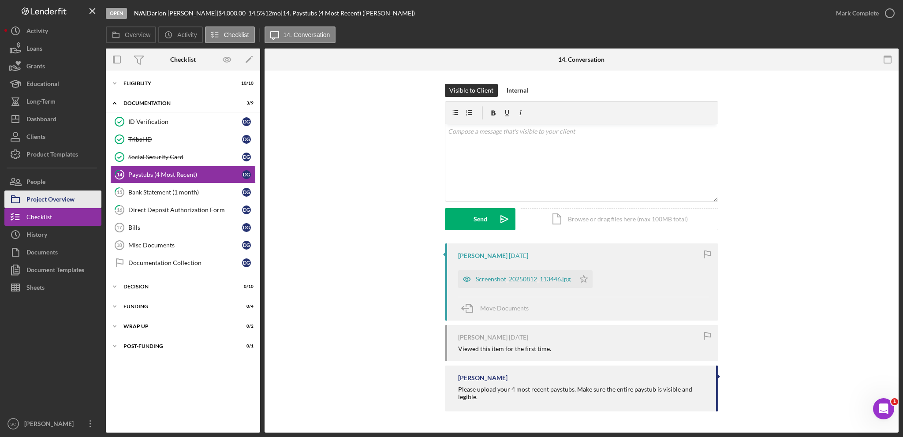
click at [59, 199] on div "Project Overview" at bounding box center [50, 200] width 48 height 20
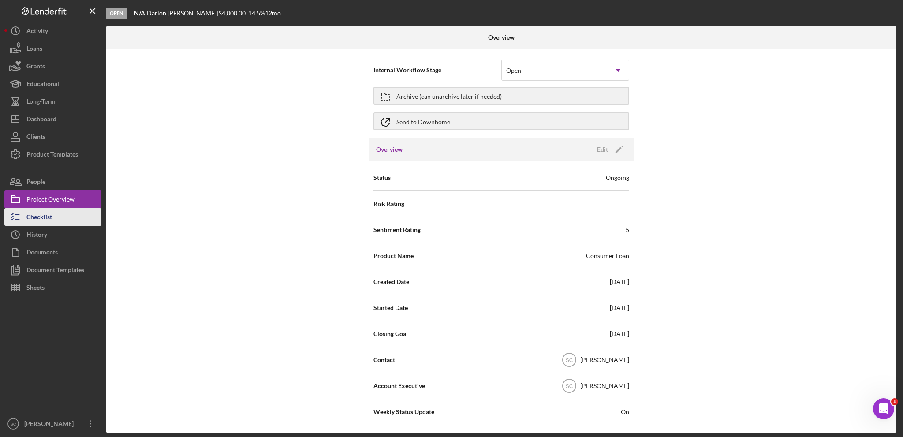
click at [32, 217] on div "Checklist" at bounding box center [39, 218] width 26 height 20
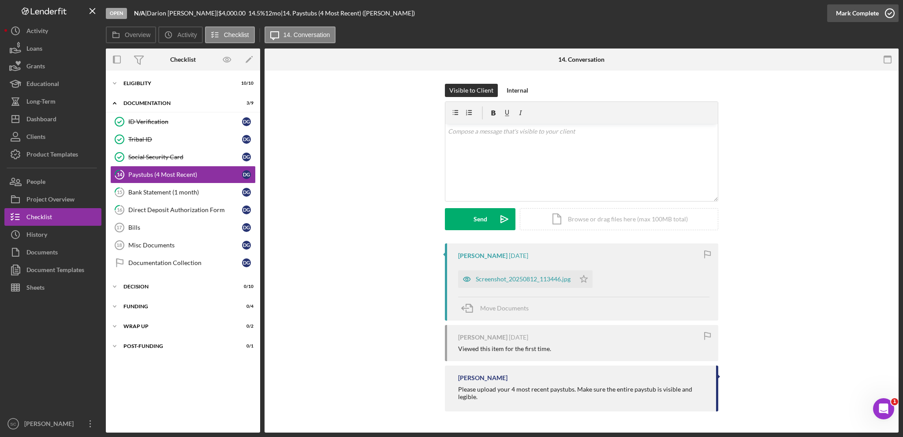
click at [854, 14] on div "Mark Complete" at bounding box center [857, 13] width 43 height 18
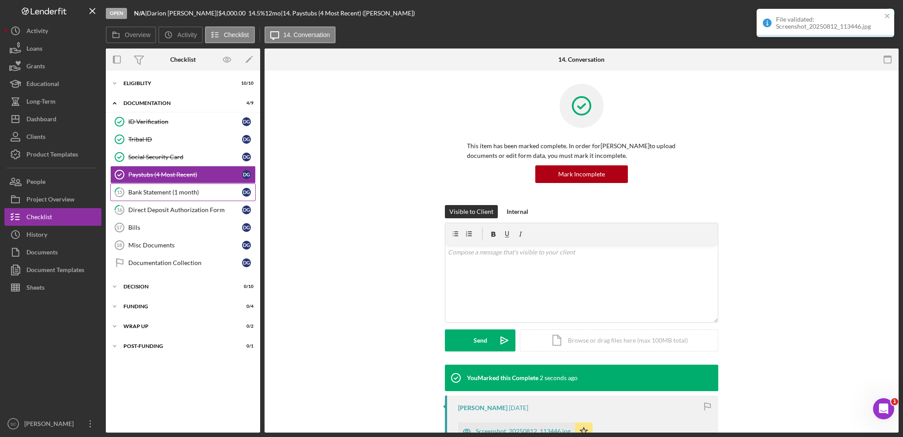
click at [162, 186] on link "15 Bank Statement (1 month) D G" at bounding box center [182, 192] width 145 height 18
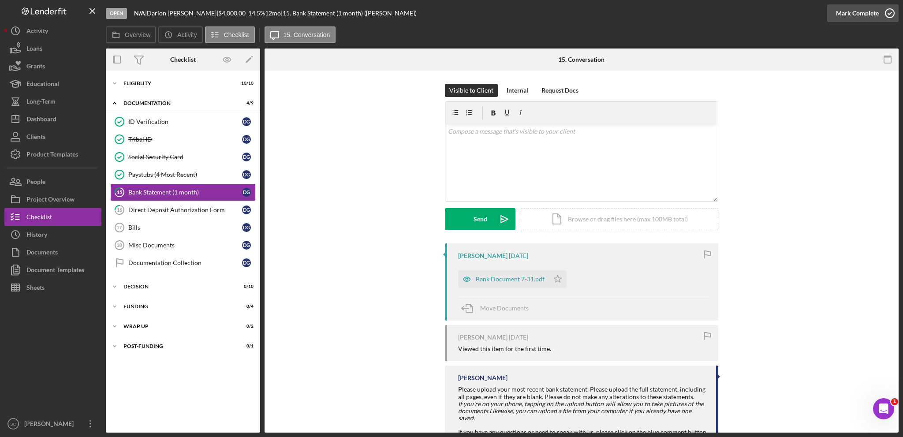
click at [871, 9] on div "Mark Complete" at bounding box center [857, 13] width 43 height 18
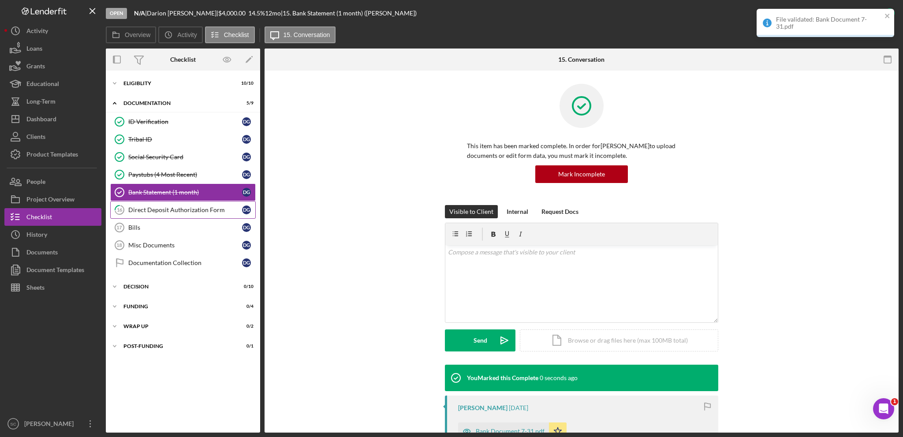
click at [159, 207] on div "Direct Deposit Authorization Form" at bounding box center [185, 209] width 114 height 7
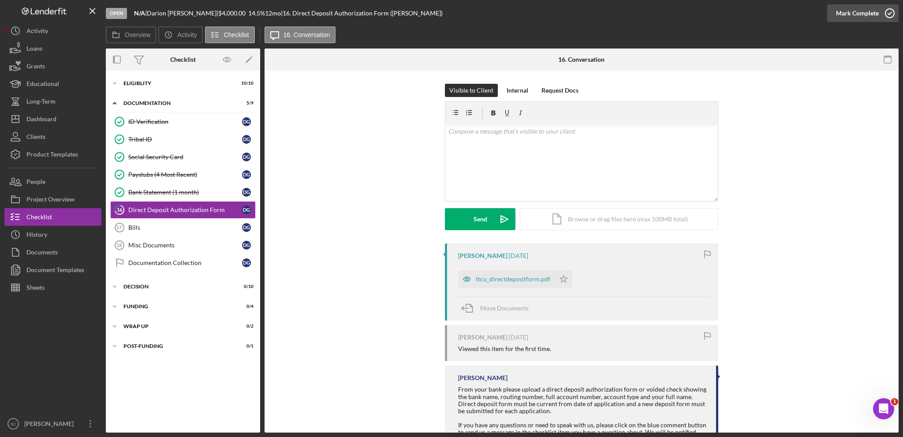
click at [864, 8] on div "Mark Complete" at bounding box center [857, 13] width 43 height 18
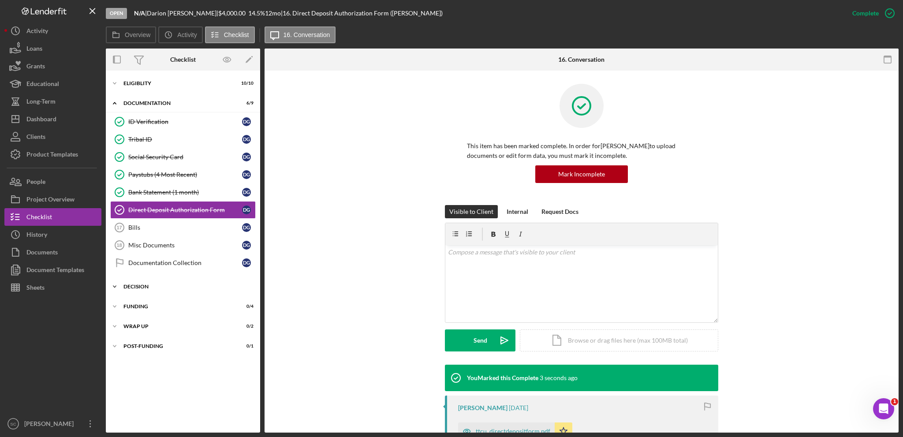
click at [143, 284] on div "Decision" at bounding box center [186, 286] width 126 height 5
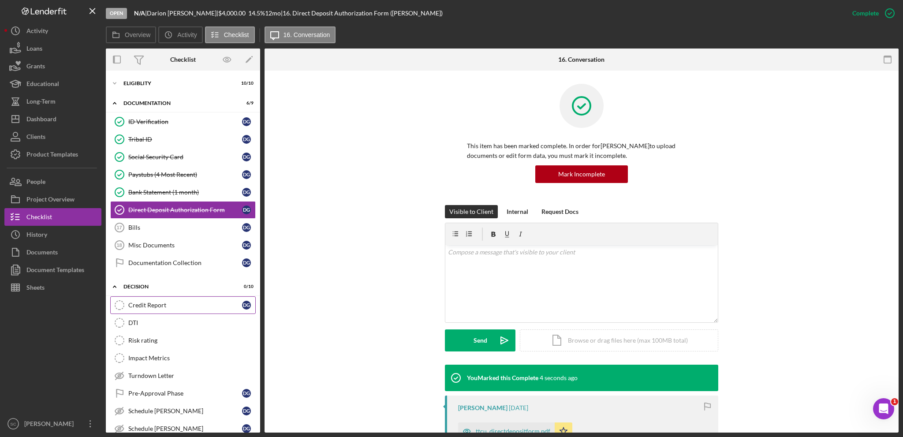
click at [167, 299] on link "Credit Report Credit Report D G" at bounding box center [182, 305] width 145 height 18
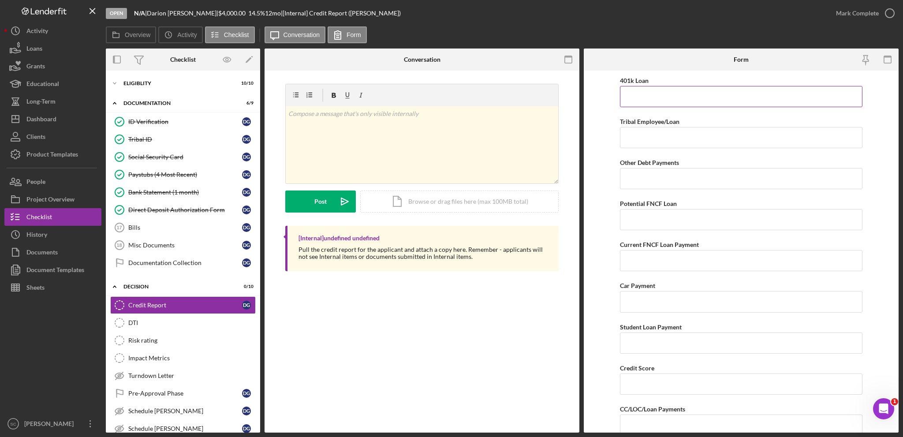
click at [656, 97] on input "401k Loan" at bounding box center [741, 96] width 242 height 21
click at [638, 141] on input "Tribal Employee/Loan" at bounding box center [741, 137] width 242 height 21
click at [642, 181] on input "Other Debt Payments" at bounding box center [741, 178] width 242 height 21
click at [640, 209] on input "Potential FNCF Loan" at bounding box center [741, 219] width 242 height 21
type input "$120"
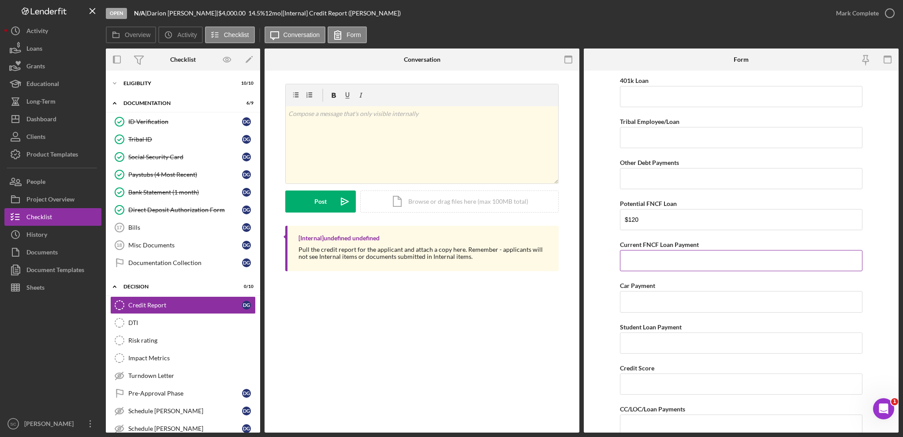
click at [666, 260] on input "Current FNCF Loan Payment" at bounding box center [741, 260] width 242 height 21
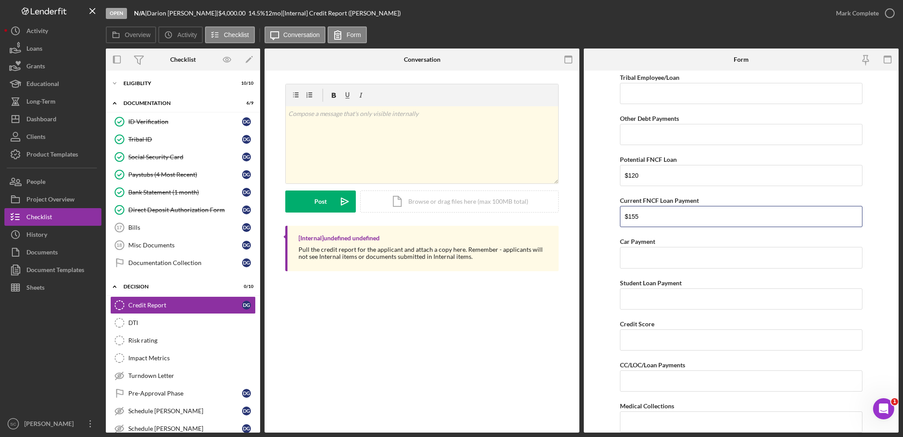
scroll to position [88, 0]
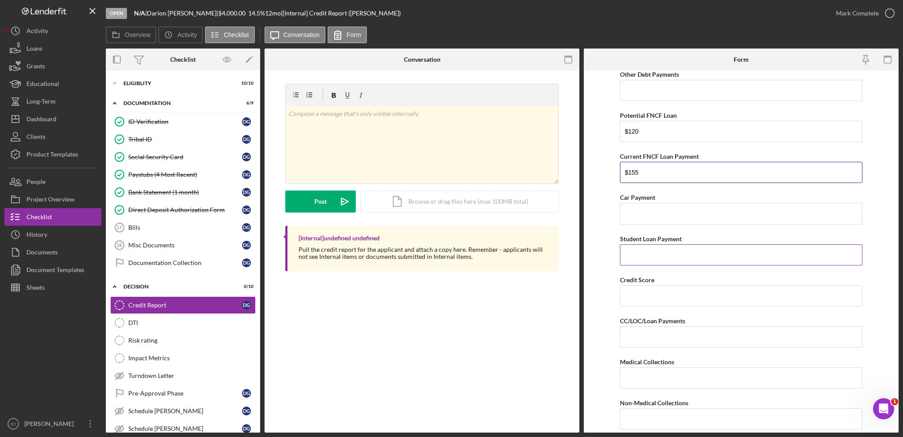
type input "$155"
click at [647, 260] on input "Student Loan Payment" at bounding box center [741, 254] width 242 height 21
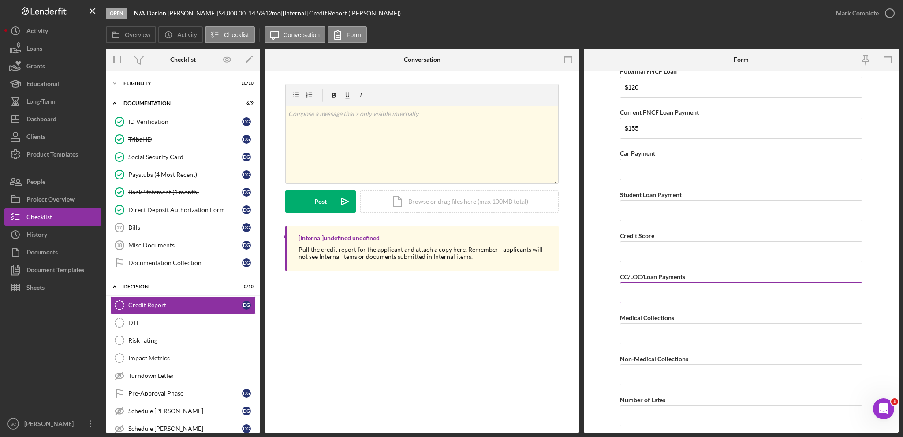
click at [669, 295] on input "CC/LOC/Loan Payments" at bounding box center [741, 292] width 242 height 21
type input "$90"
click at [657, 372] on input "Non-Medical Collections" at bounding box center [741, 374] width 242 height 21
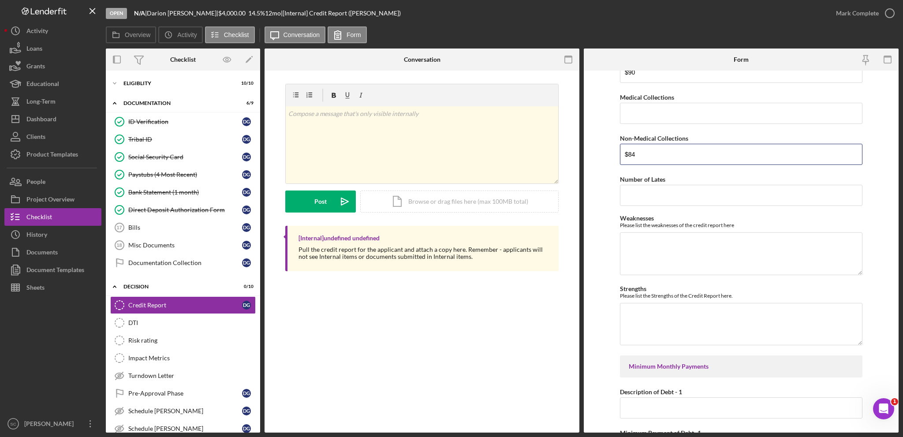
scroll to position [529, 0]
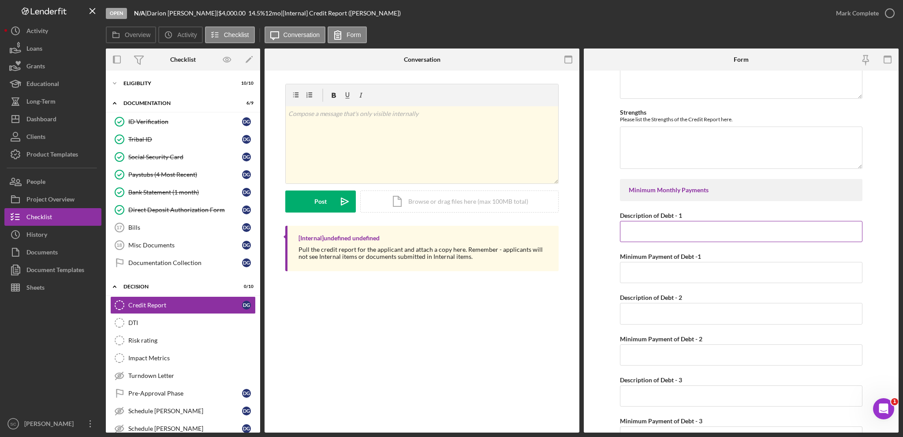
type input "$84"
click at [645, 235] on input "Description of Debt - 1" at bounding box center [741, 231] width 242 height 21
type input "Capital One"
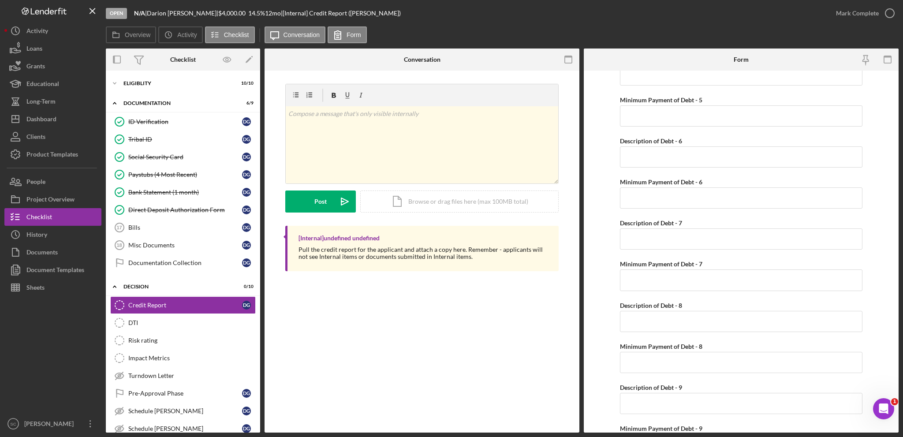
scroll to position [1176, 0]
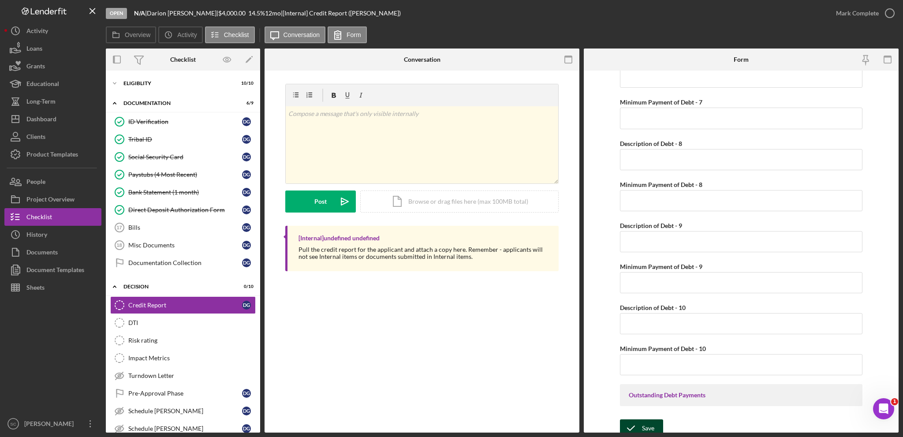
type input "$90"
click at [637, 422] on icon "submit" at bounding box center [631, 428] width 22 height 22
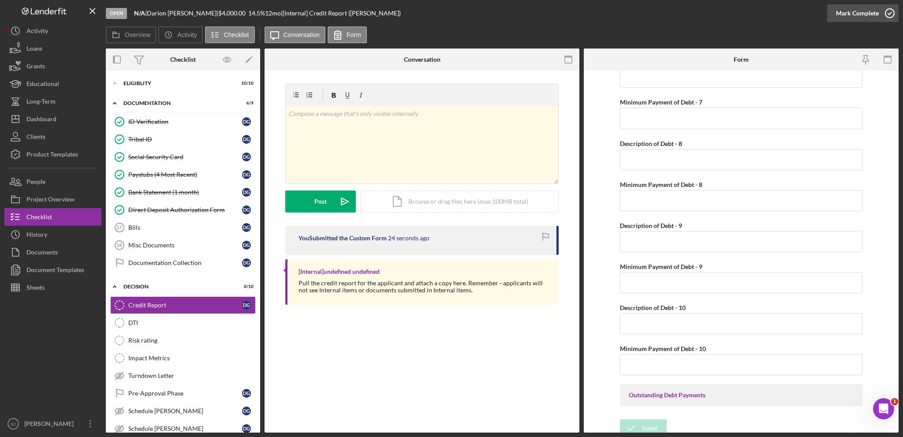
click at [852, 15] on div "Mark Complete" at bounding box center [857, 13] width 43 height 18
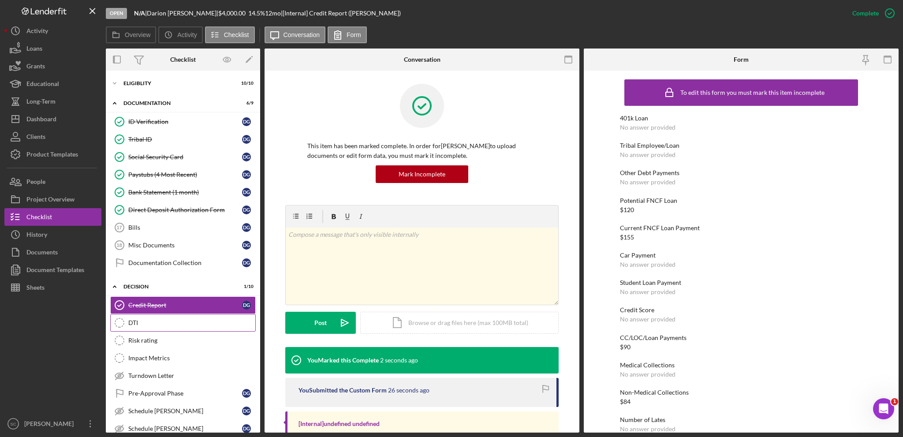
click at [139, 321] on div "DTI" at bounding box center [191, 322] width 127 height 7
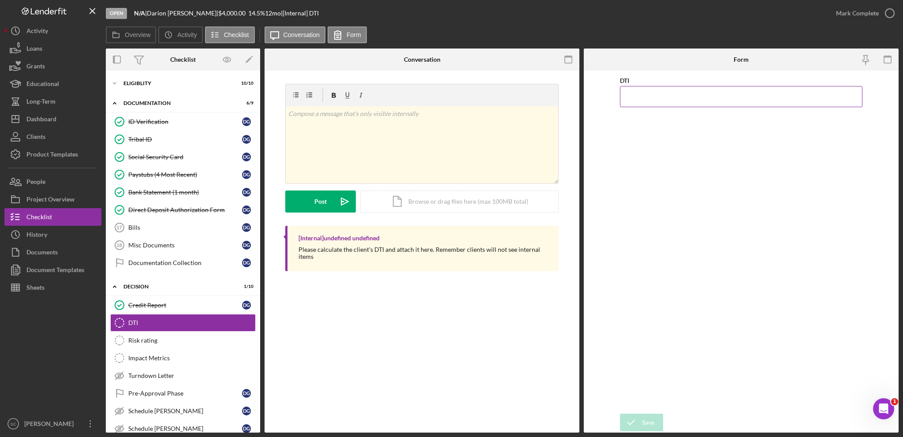
click at [656, 98] on input "DTI" at bounding box center [741, 96] width 242 height 21
type input "10.00000%"
click at [635, 417] on icon "submit" at bounding box center [631, 422] width 22 height 22
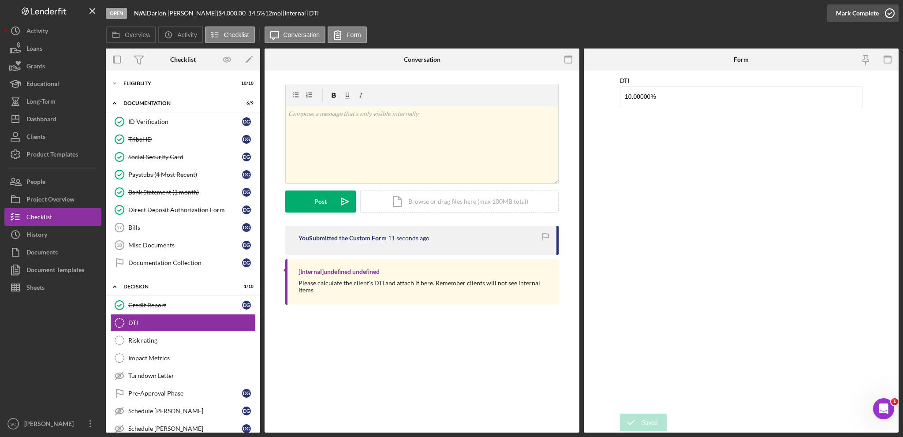
click at [845, 9] on div "Mark Complete" at bounding box center [857, 13] width 43 height 18
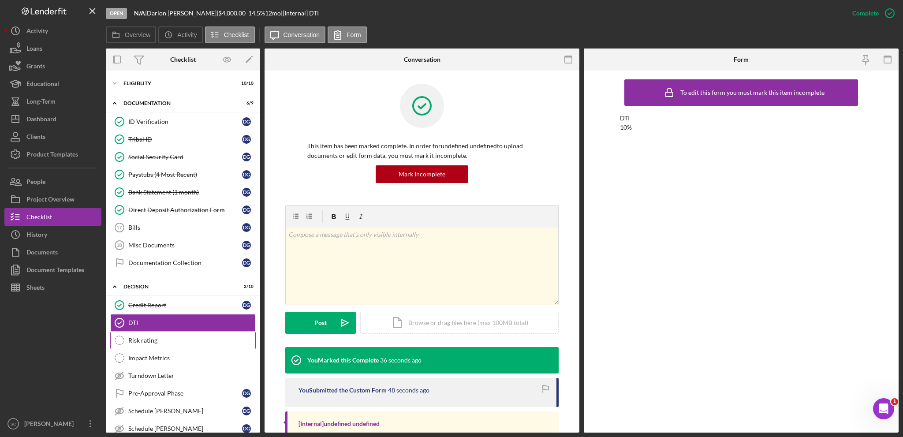
drag, startPoint x: 150, startPoint y: 338, endPoint x: 154, endPoint y: 337, distance: 4.6
click at [150, 338] on div "Risk rating" at bounding box center [191, 340] width 127 height 7
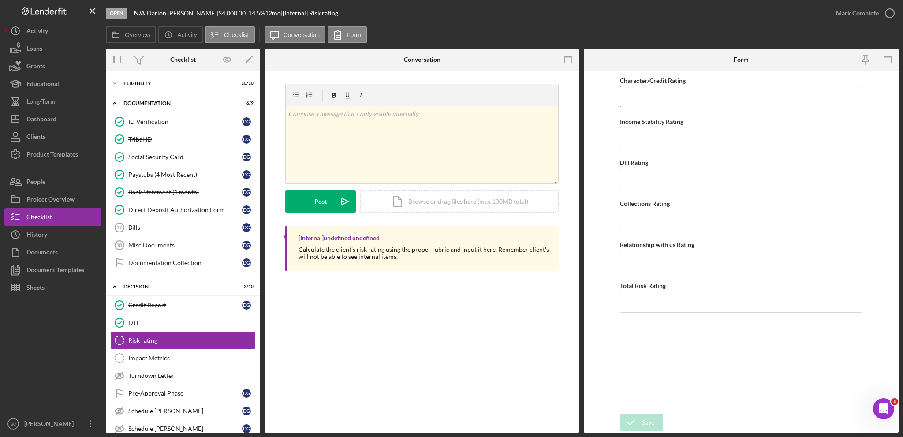
click at [660, 94] on input "Character/Credit Rating" at bounding box center [741, 96] width 242 height 21
type input "4"
click at [661, 138] on input "Income Stability Rating" at bounding box center [741, 137] width 242 height 21
type input "3"
click at [650, 184] on input "DTI Rating" at bounding box center [741, 178] width 242 height 21
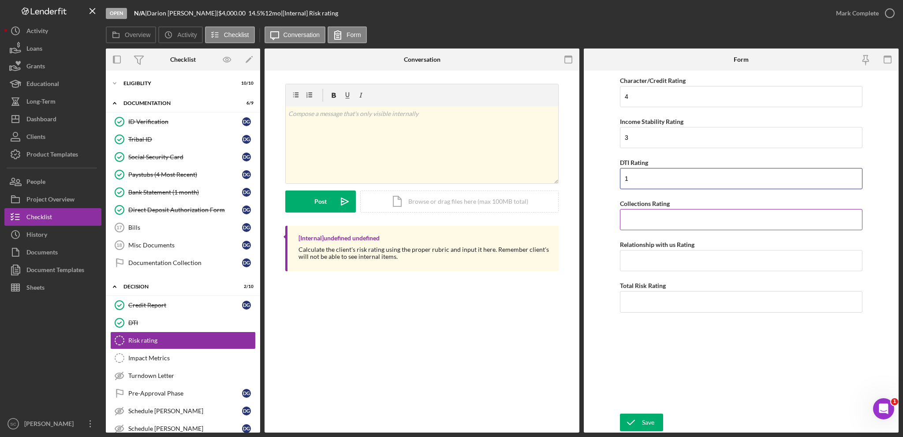
type input "1"
click at [638, 220] on input "Collections Rating" at bounding box center [741, 219] width 242 height 21
type input "1"
click at [633, 266] on input "Relationship with us Rating" at bounding box center [741, 260] width 242 height 21
type input "3"
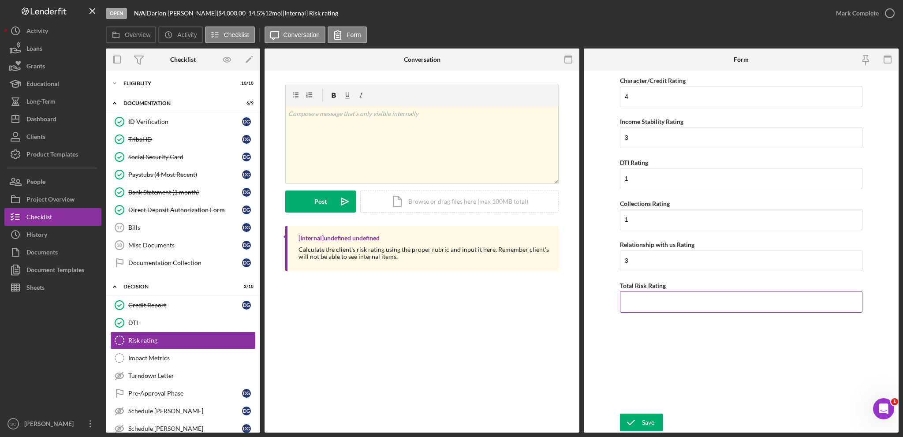
click at [636, 304] on input "Total Risk Rating" at bounding box center [741, 301] width 242 height 21
type input "2.4"
click at [649, 423] on div "Save" at bounding box center [648, 422] width 12 height 18
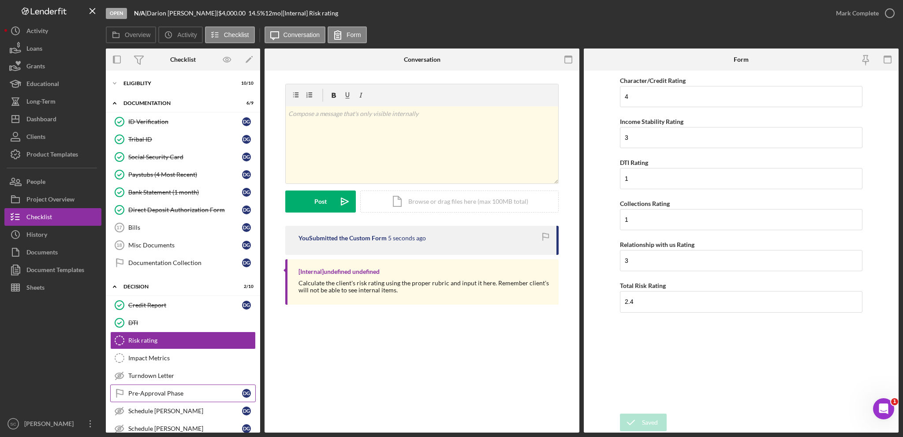
scroll to position [88, 0]
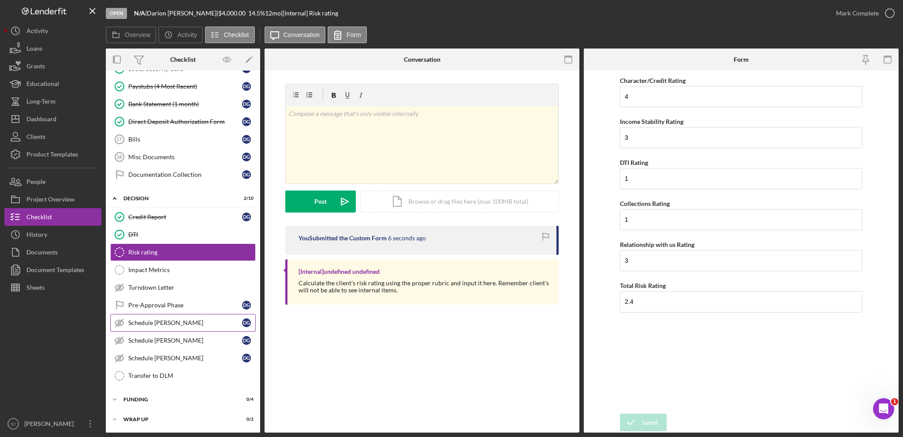
click at [169, 319] on div "Schedule [PERSON_NAME]" at bounding box center [185, 322] width 114 height 7
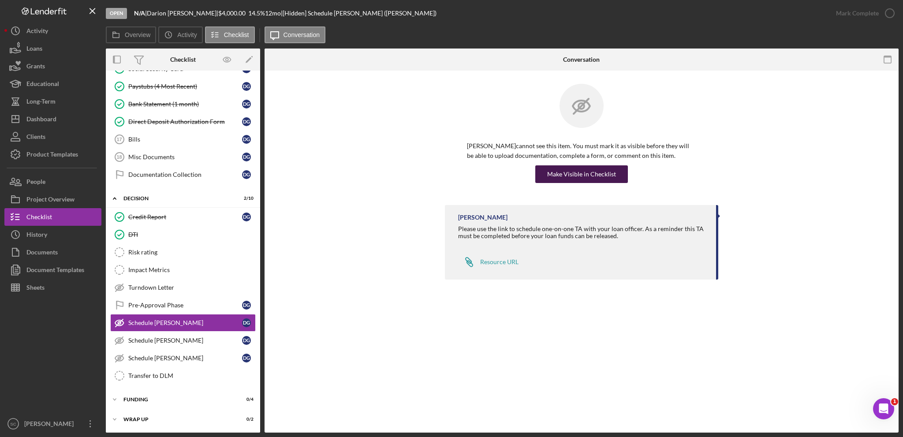
click at [600, 168] on div "Make Visible in Checklist" at bounding box center [581, 174] width 69 height 18
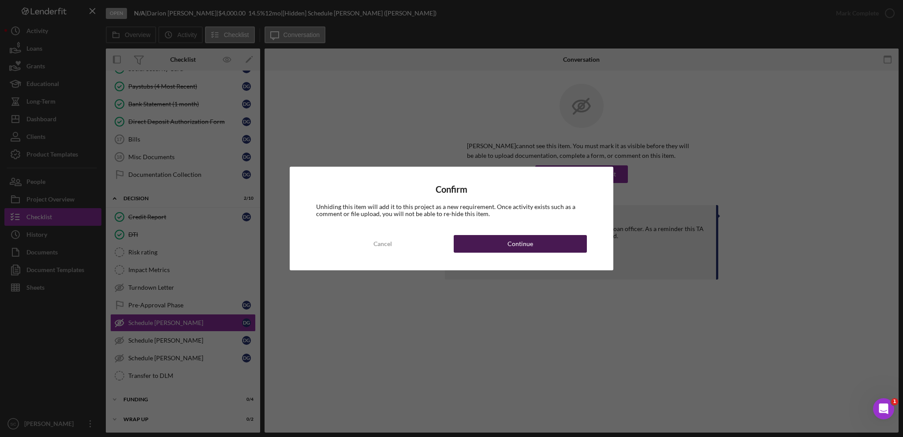
click at [525, 237] on div "Continue" at bounding box center [520, 244] width 26 height 18
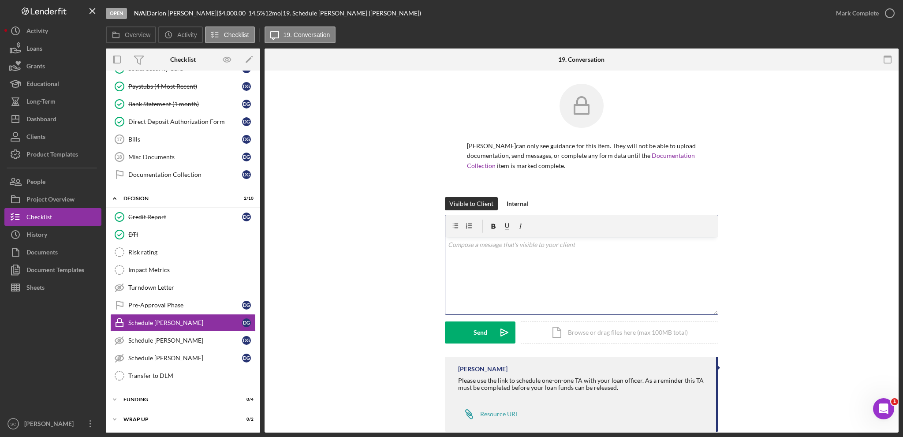
click at [478, 271] on div "v Color teal Color pink Remove color Add row above Add row below Add column bef…" at bounding box center [581, 275] width 272 height 77
click at [460, 336] on button "Send Icon/icon-invite-send" at bounding box center [480, 332] width 71 height 22
